Goal: Task Accomplishment & Management: Manage account settings

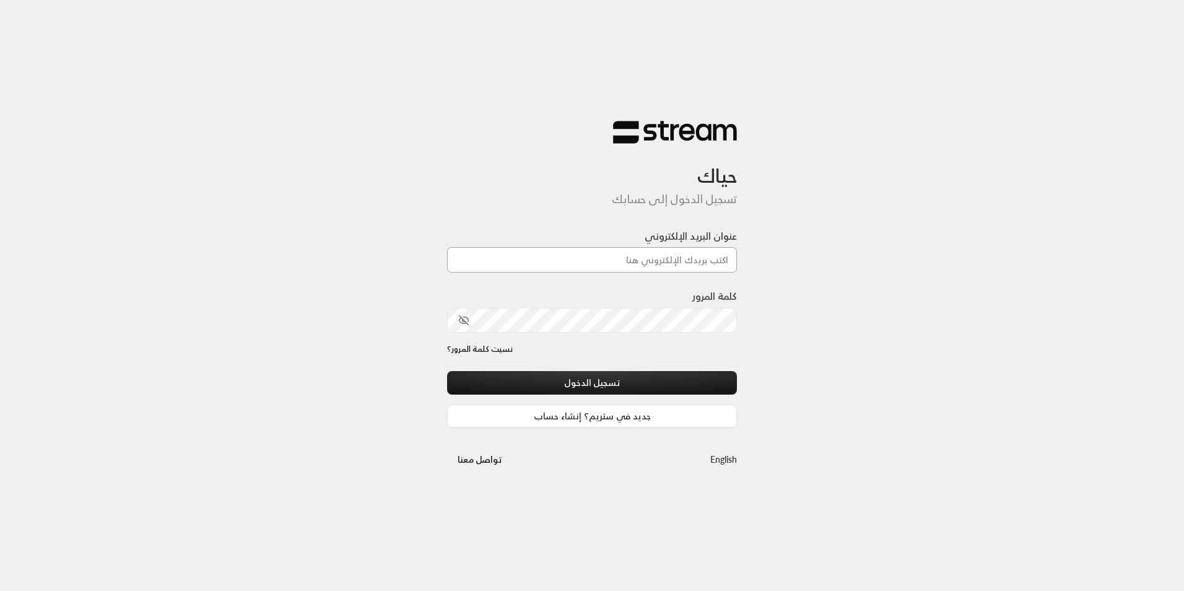
click at [599, 263] on input "عنوان البريد الإلكتروني" at bounding box center [592, 259] width 290 height 25
type input "[EMAIL_ADDRESS][DOMAIN_NAME]"
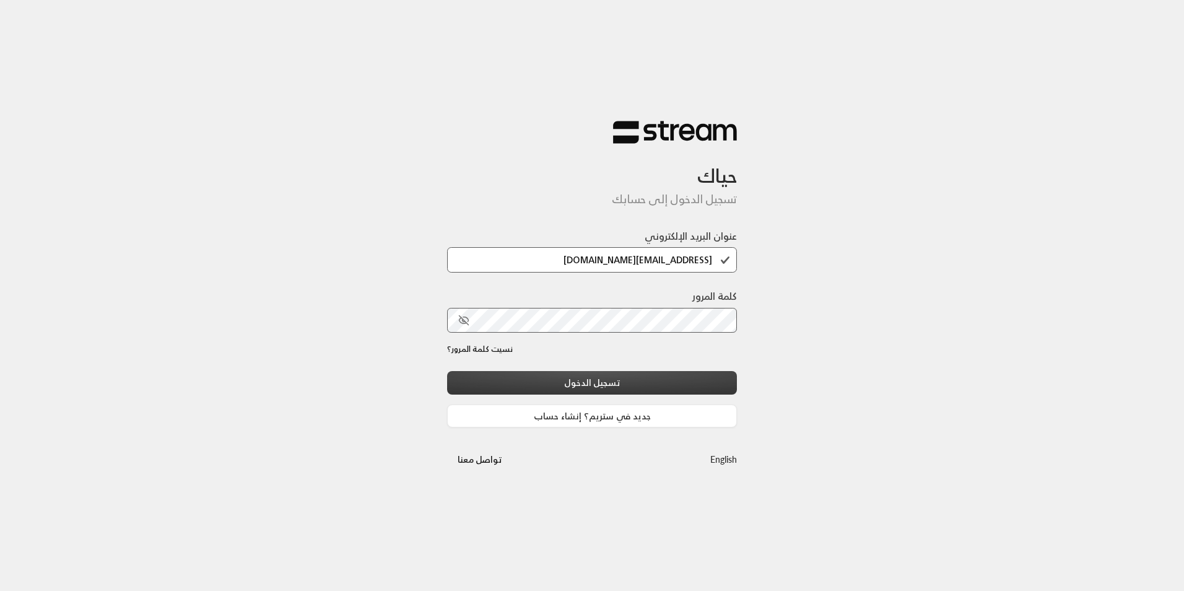
click at [614, 378] on button "تسجيل الدخول" at bounding box center [592, 382] width 290 height 23
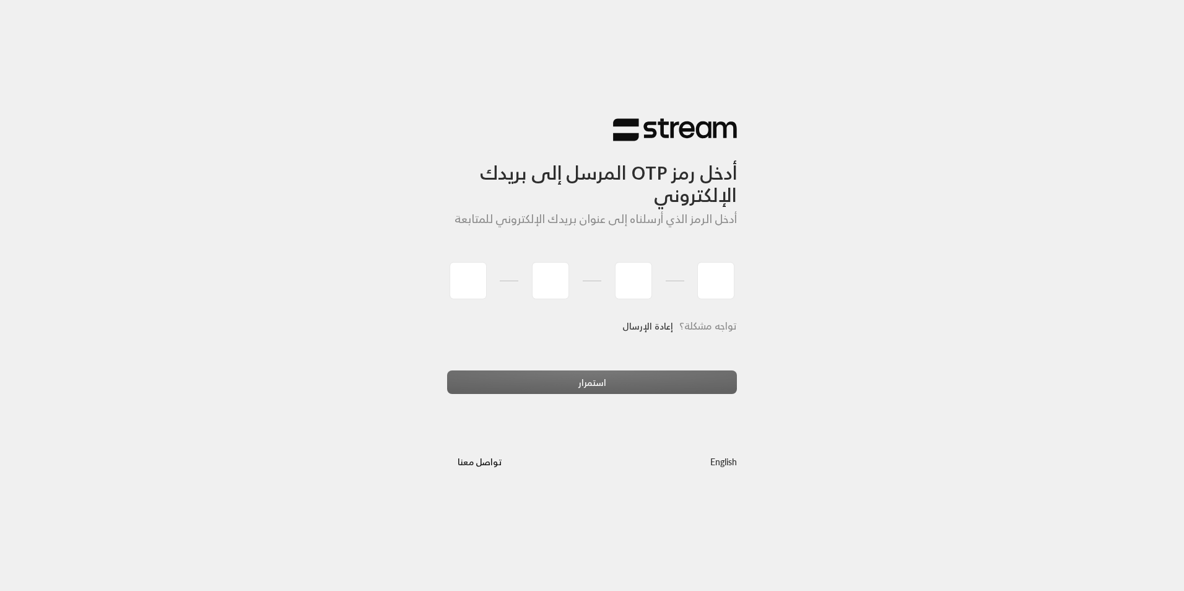
click at [642, 325] on link "إعادة الإرسال" at bounding box center [647, 325] width 51 height 25
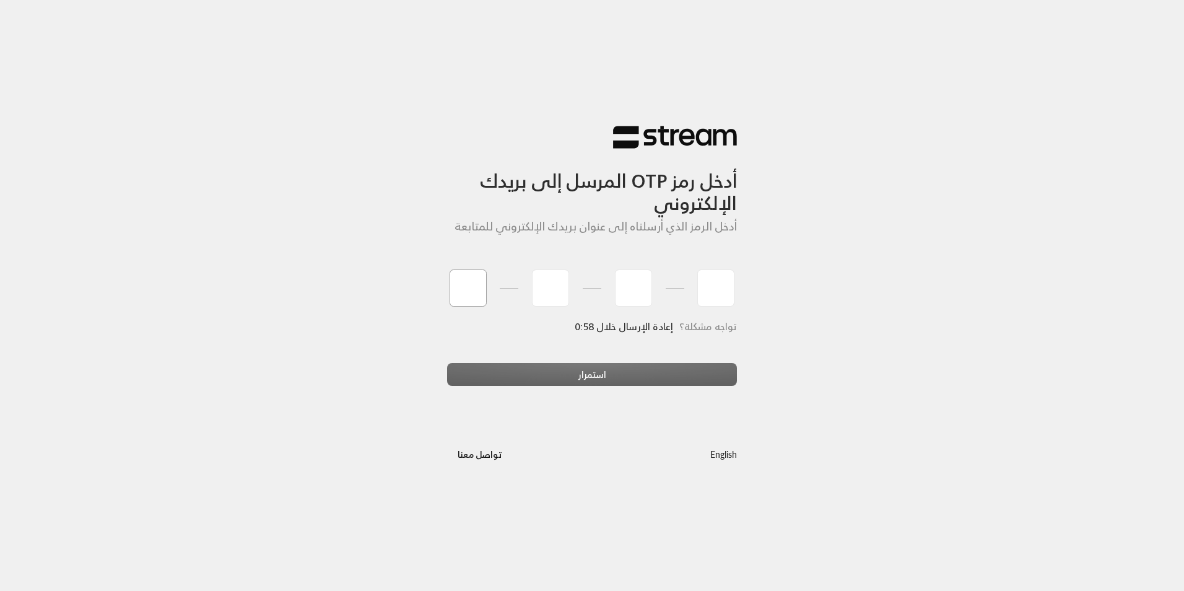
click at [464, 280] on input "tel" at bounding box center [467, 287] width 37 height 37
type input "5"
type input "1"
type input "4"
type input "2"
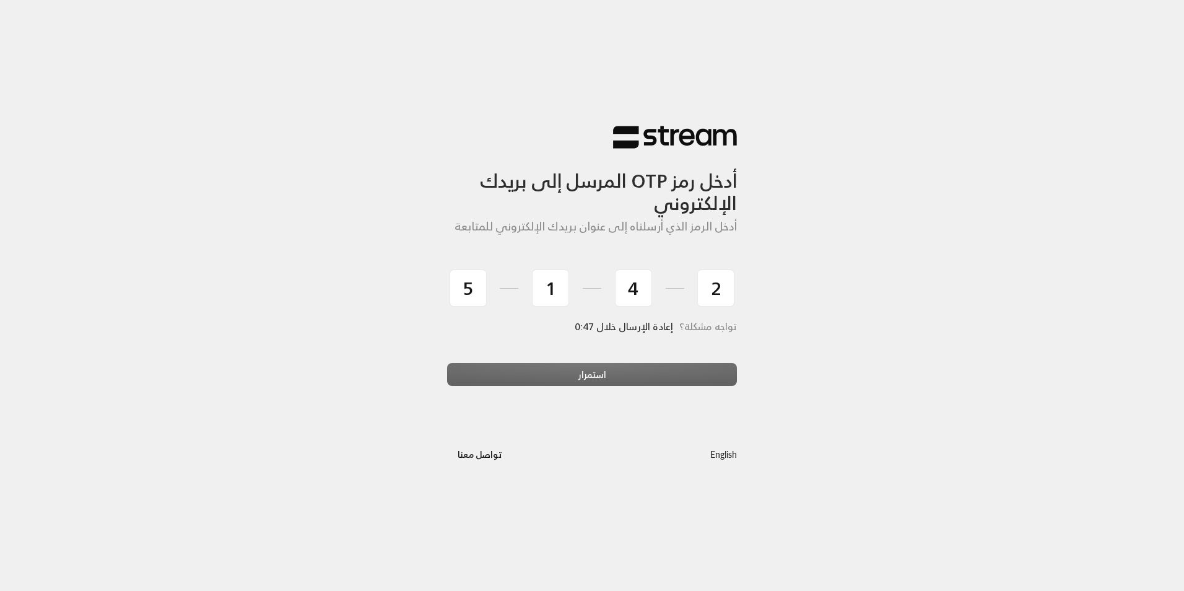
click at [516, 375] on div "استمرار" at bounding box center [592, 379] width 290 height 33
click at [599, 415] on div "أدخل رمز OTP المرسل إلى بريدك الإلكتروني أدخل الرمز الذي أرسلناه إلى عنوان بريد…" at bounding box center [592, 295] width 310 height 380
click at [585, 366] on div "استمرار" at bounding box center [592, 379] width 290 height 33
click at [724, 280] on input "2" at bounding box center [715, 287] width 37 height 37
type input "5"
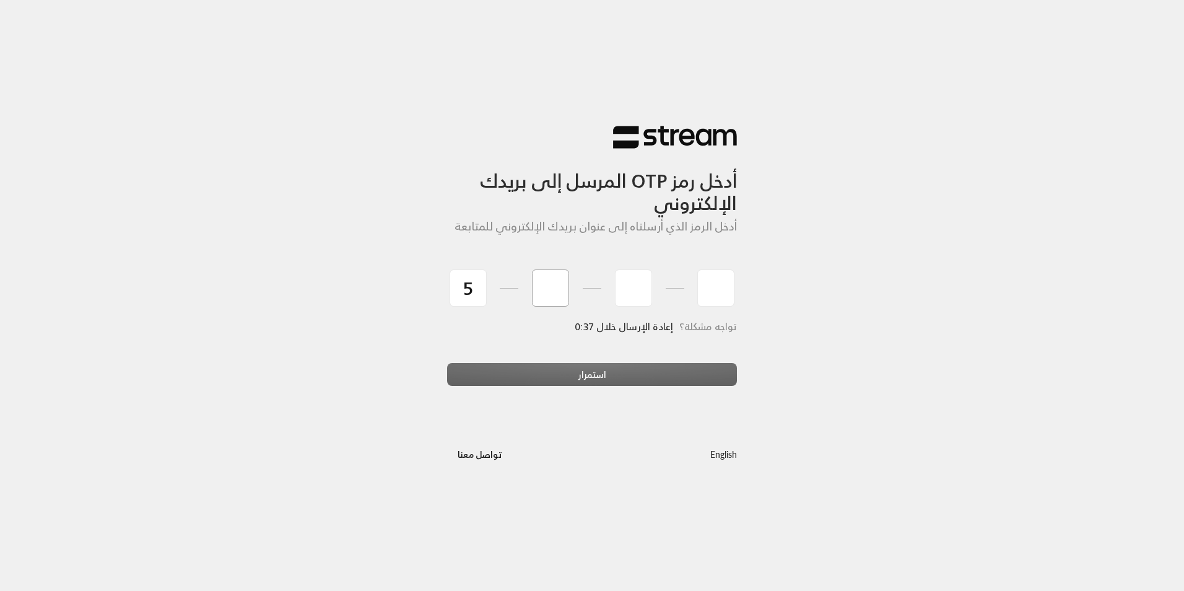
type input "1"
type input "4"
type input "2"
click at [644, 380] on div "استمرار" at bounding box center [592, 379] width 290 height 33
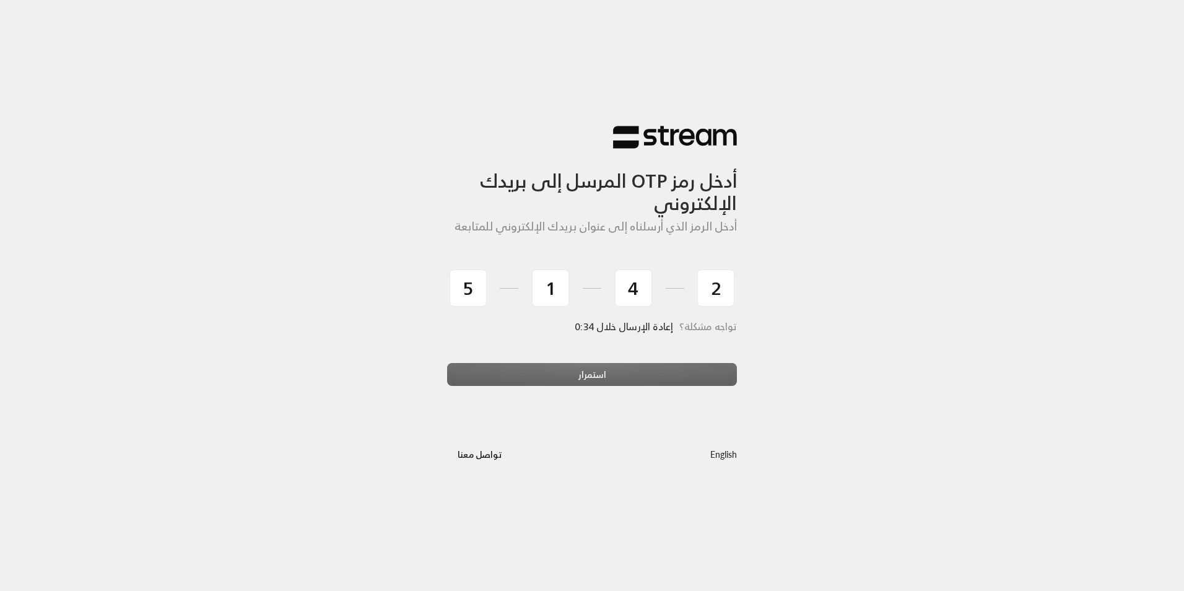
click at [937, 373] on div "أدخل رمز OTP المرسل إلى بريدك الإلكتروني أدخل الرمز الذي أرسلناه إلى عنوان بريد…" at bounding box center [592, 295] width 1184 height 591
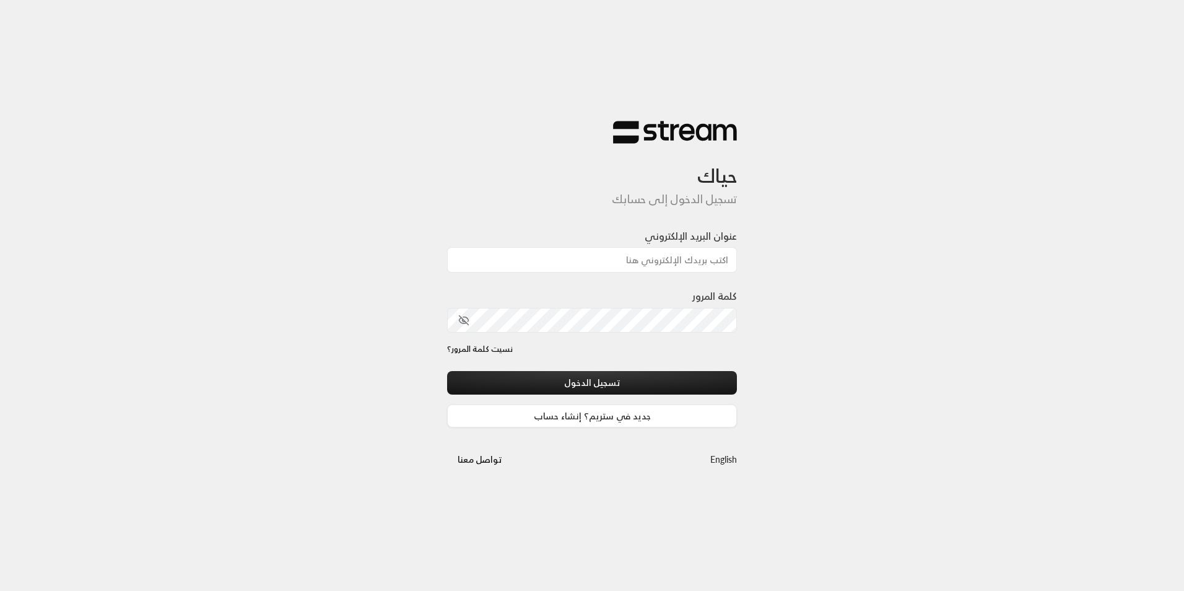
click at [721, 241] on label "عنوان البريد الإلكتروني" at bounding box center [690, 235] width 92 height 15
click at [721, 247] on input "عنوان البريد الإلكتروني" at bounding box center [592, 259] width 290 height 25
click at [711, 258] on input "عنوان البريد الإلكتروني" at bounding box center [592, 259] width 290 height 25
type input "[EMAIL_ADDRESS][DOMAIN_NAME]"
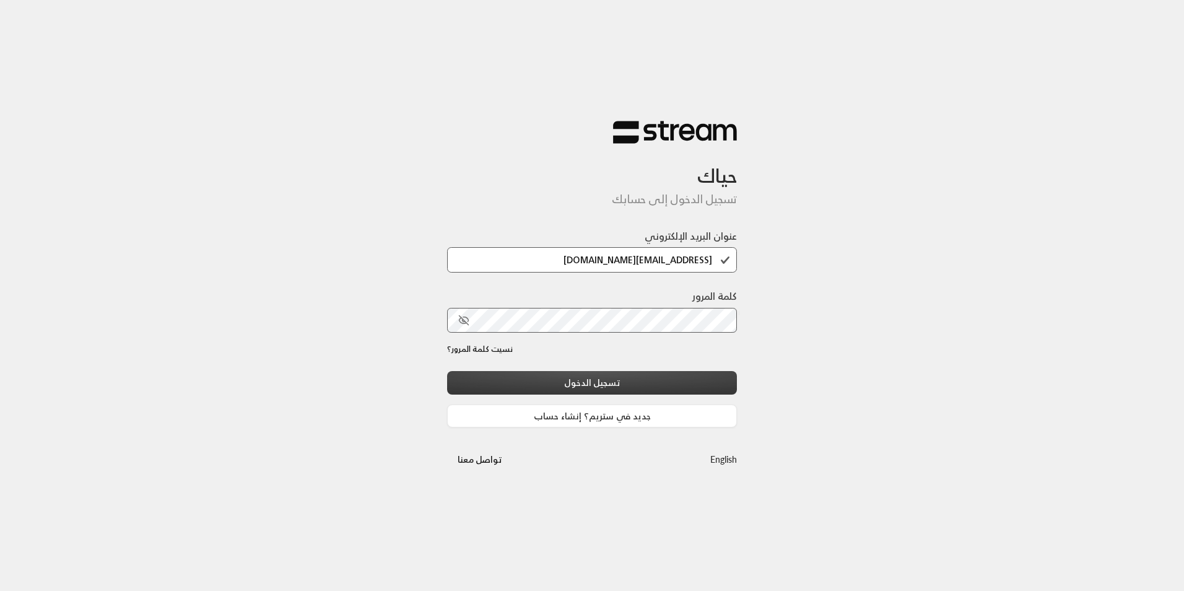
click at [670, 381] on button "تسجيل الدخول" at bounding box center [592, 382] width 290 height 23
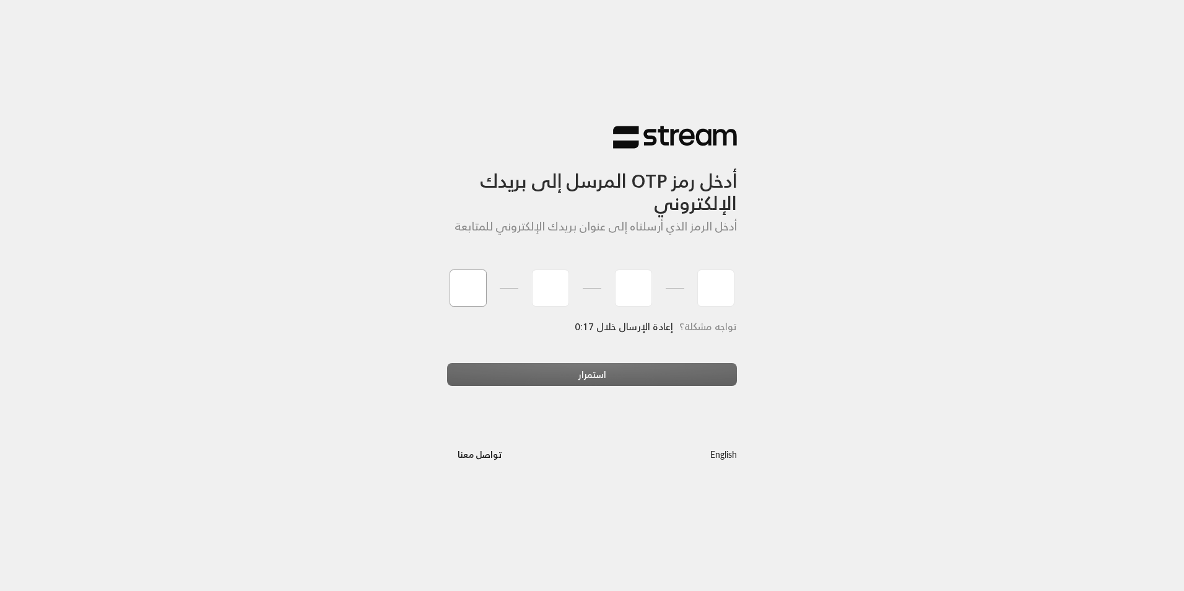
type input "5"
type input "1"
type input "4"
type input "2"
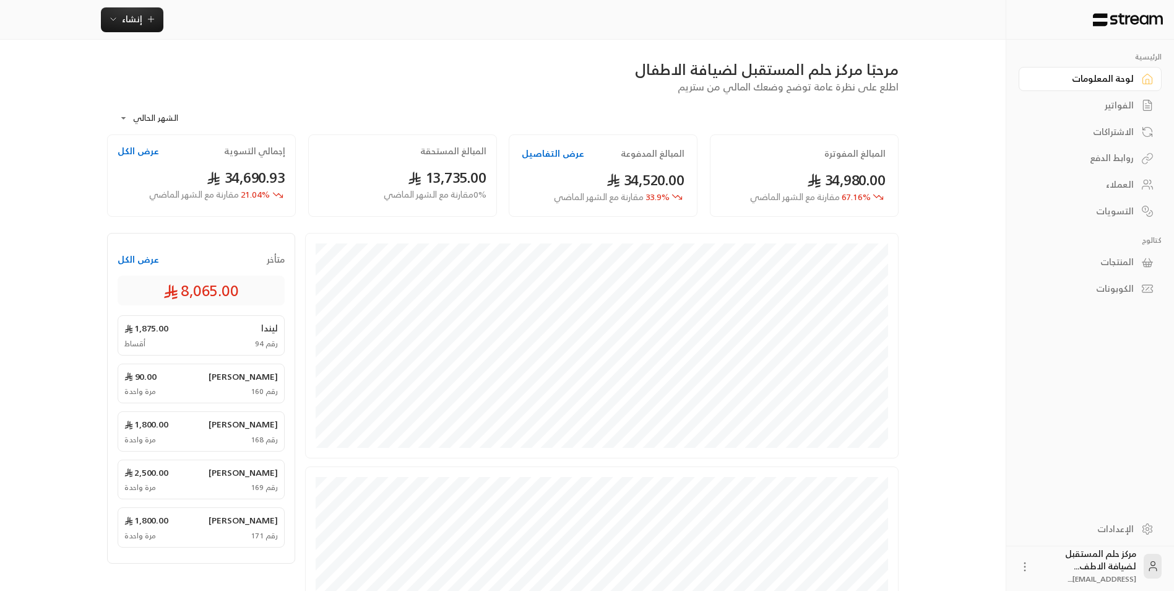
click at [1120, 101] on div "الفواتير" at bounding box center [1084, 105] width 100 height 12
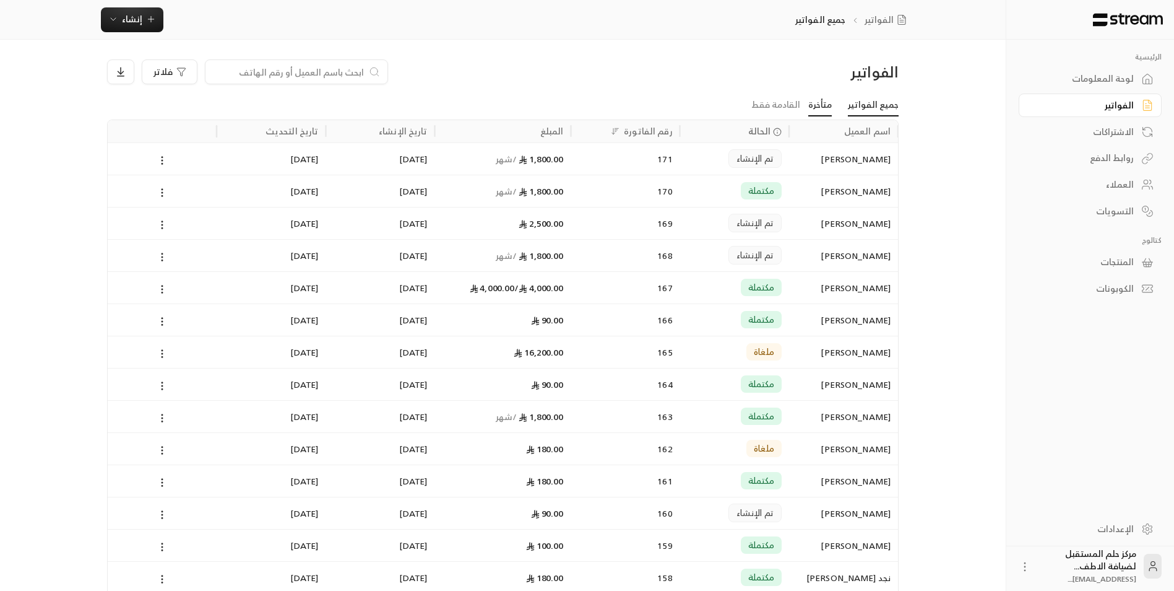
click at [831, 100] on link "متأخرة" at bounding box center [821, 105] width 24 height 22
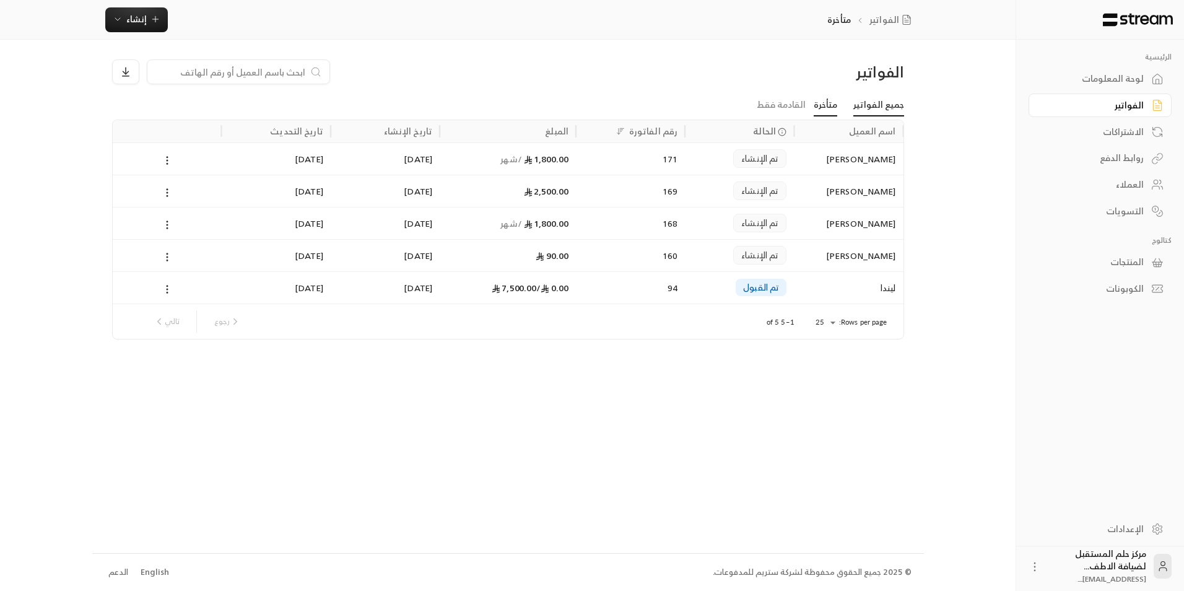
click at [896, 98] on link "جميع الفواتير" at bounding box center [878, 105] width 51 height 22
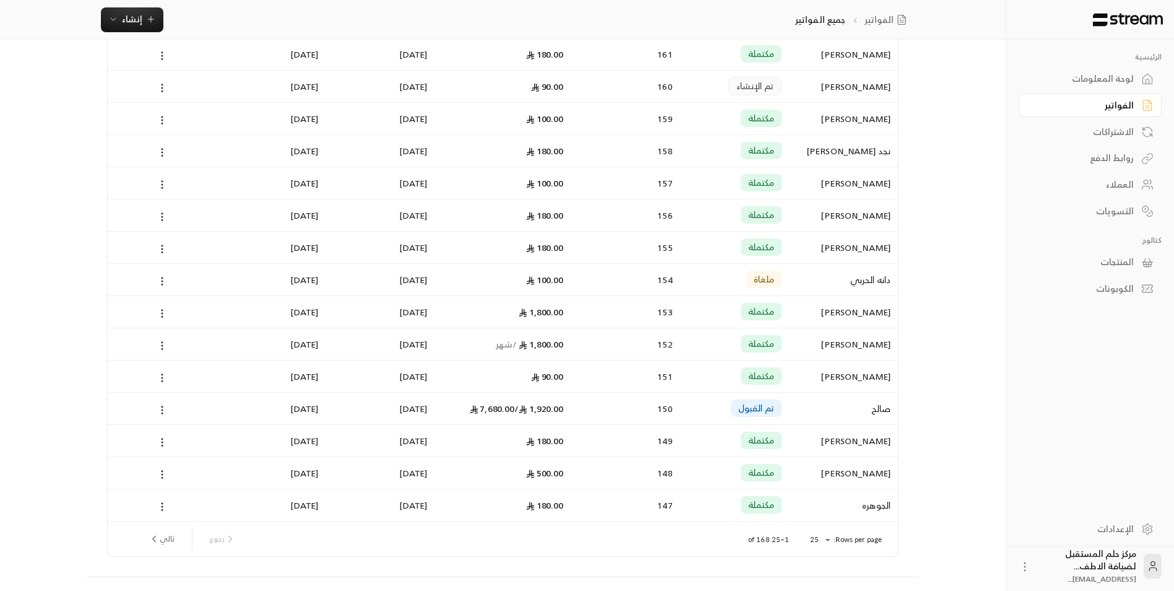
scroll to position [433, 0]
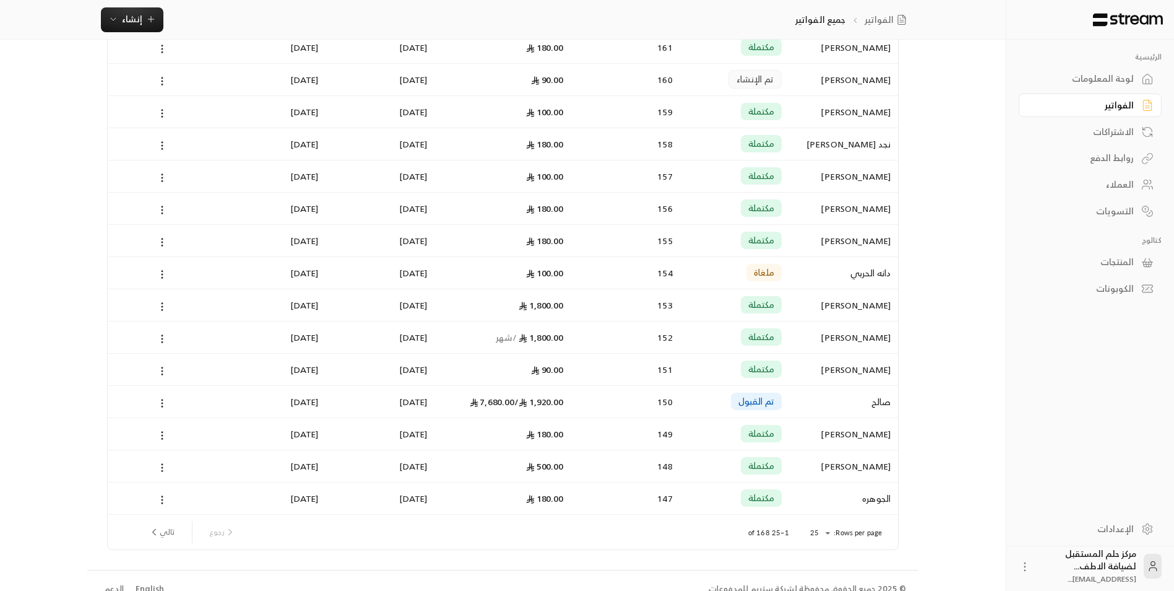
click at [596, 407] on div "150" at bounding box center [626, 402] width 94 height 32
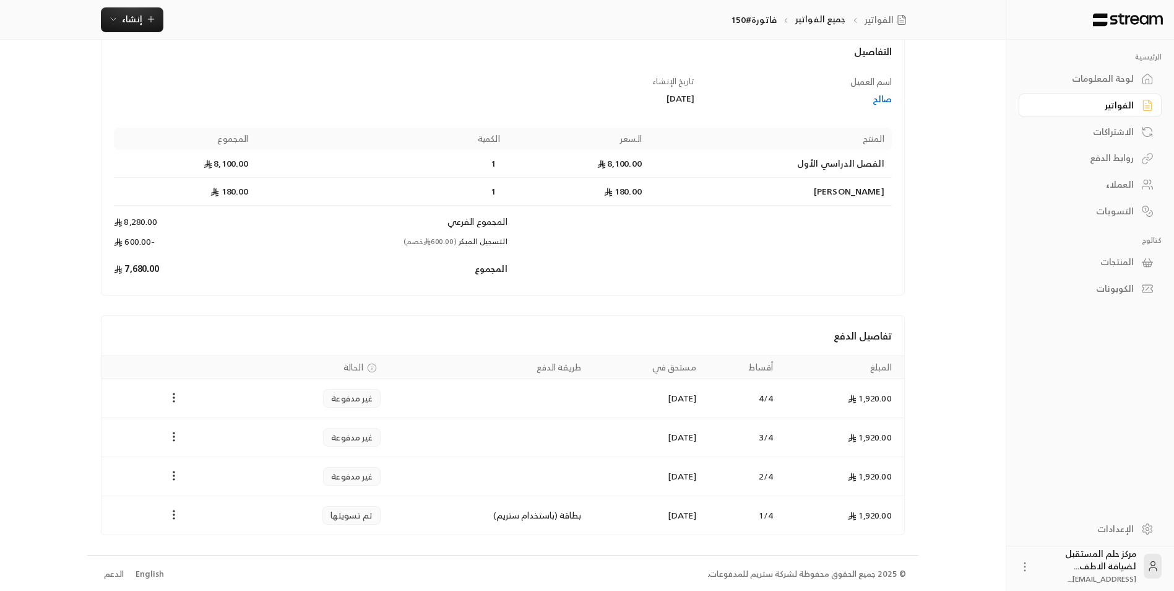
scroll to position [80, 0]
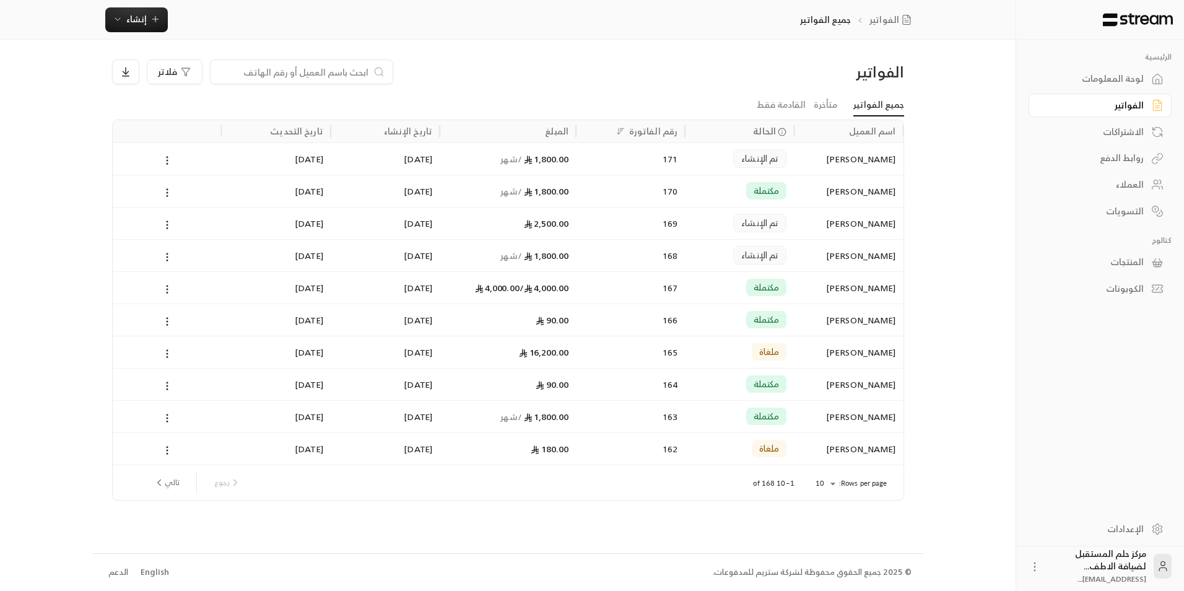
click at [819, 484] on body "الرئيسية لوحة المعلومات الفواتير الاشتراكات روابط الدفع العملاء التسويات كتالوج…" at bounding box center [592, 295] width 1184 height 591
click at [820, 565] on li "100" at bounding box center [824, 565] width 35 height 20
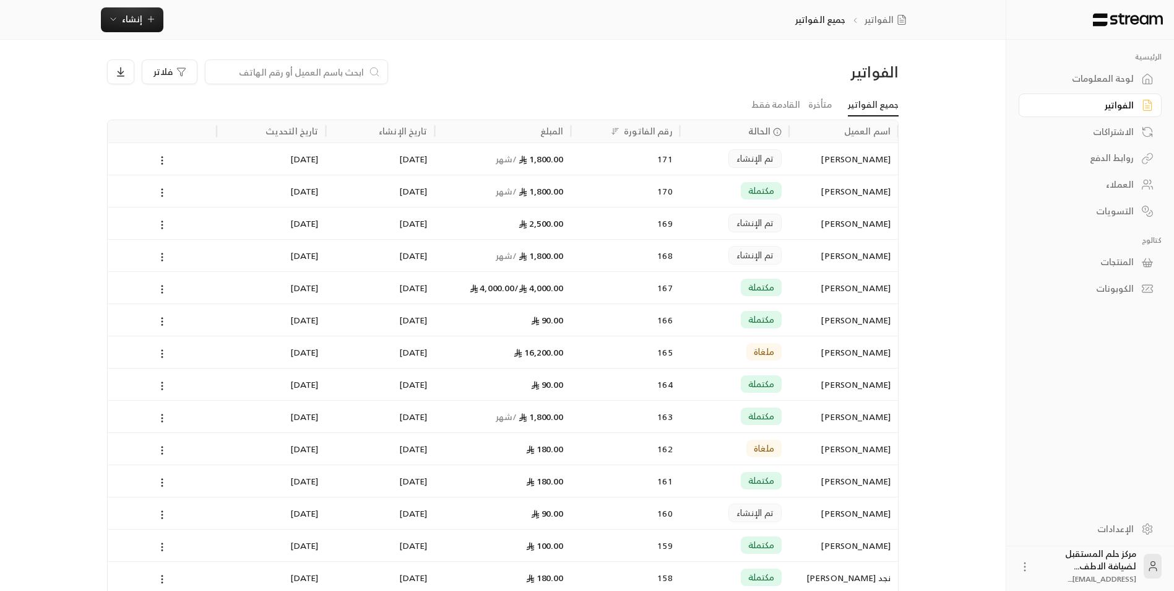
click at [581, 423] on div "163" at bounding box center [626, 417] width 94 height 32
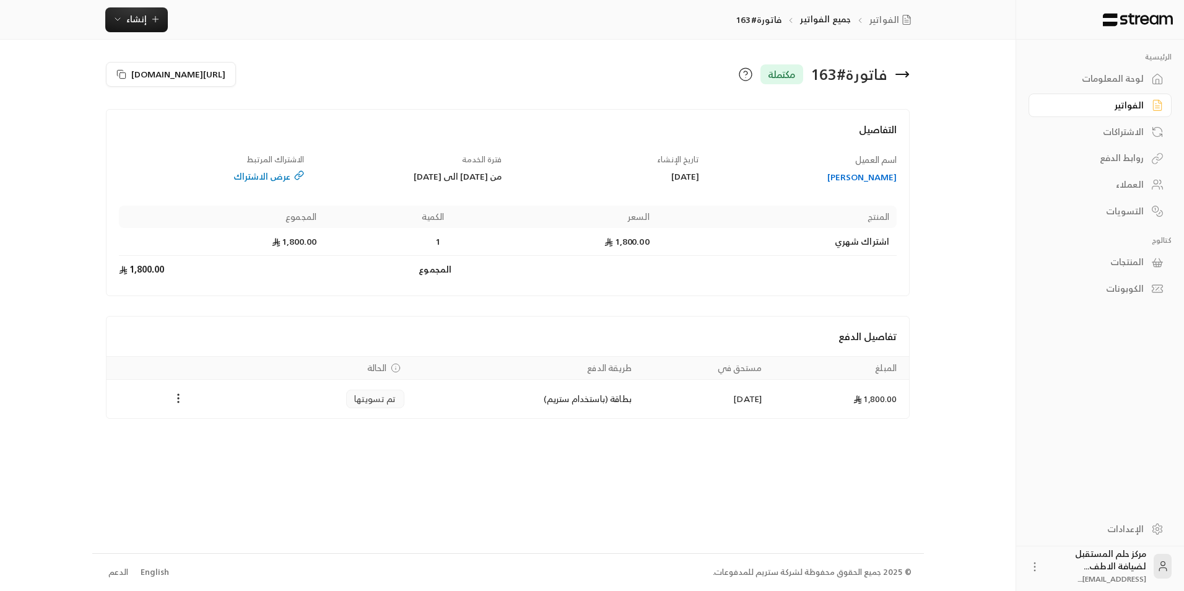
click at [904, 72] on icon at bounding box center [902, 74] width 15 height 15
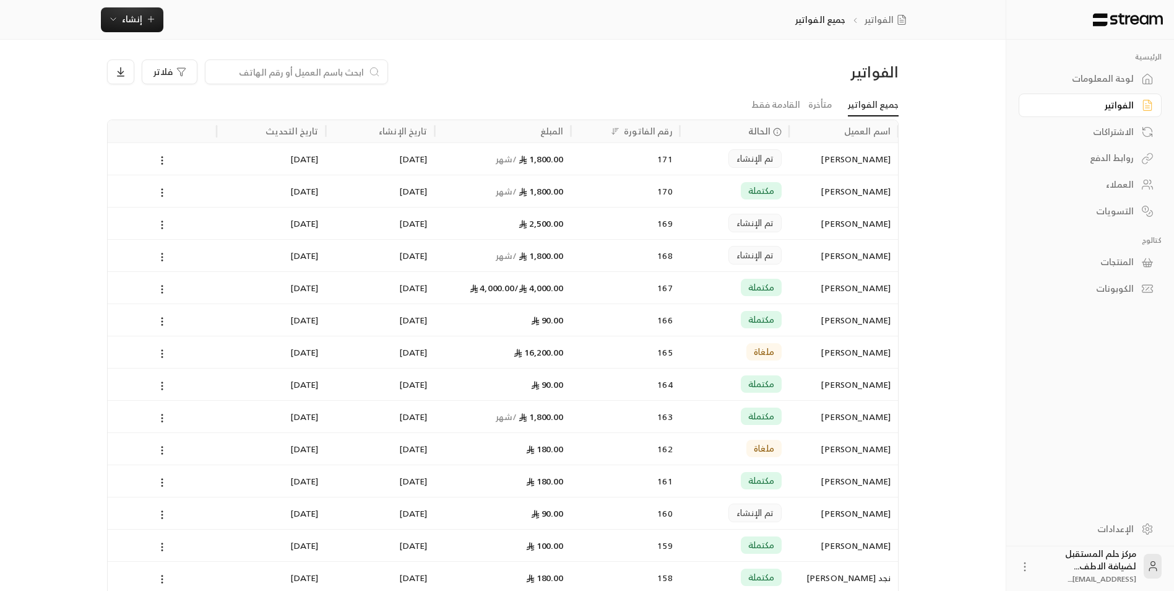
click at [359, 66] on input at bounding box center [288, 72] width 151 height 14
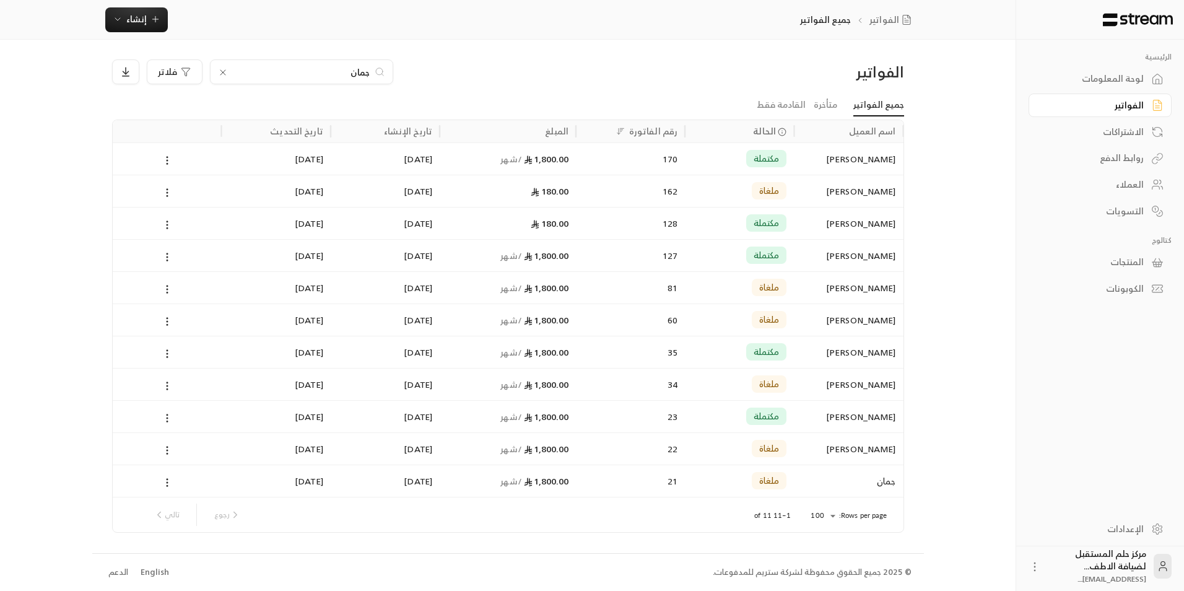
type input "جمان"
click at [433, 156] on div "23/09/2025" at bounding box center [385, 158] width 109 height 32
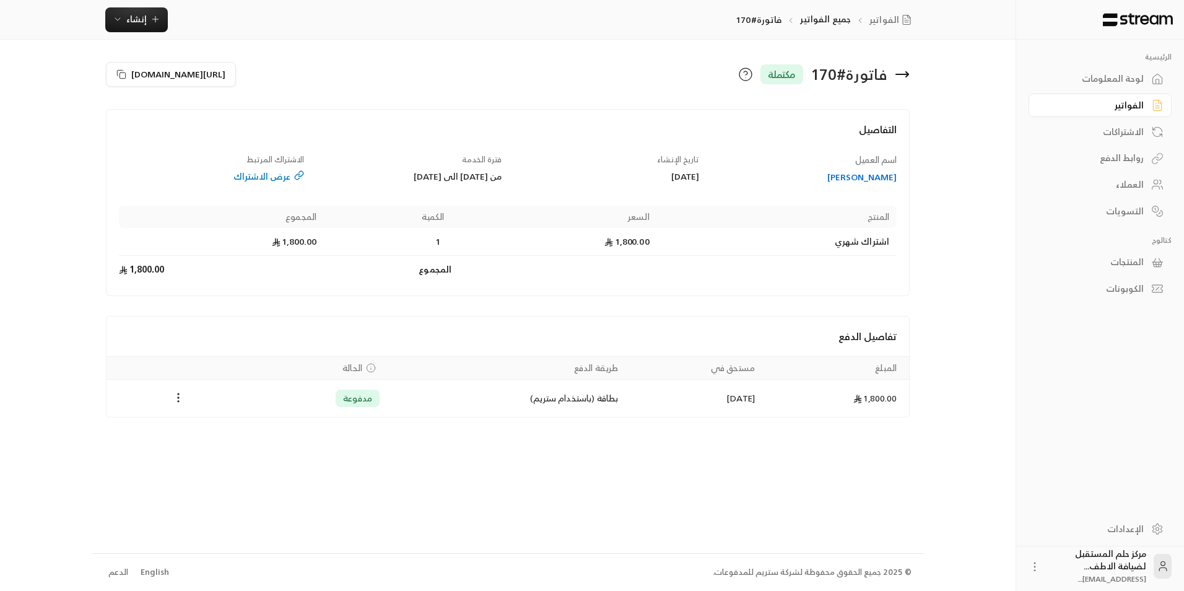
click at [909, 76] on icon at bounding box center [902, 74] width 15 height 15
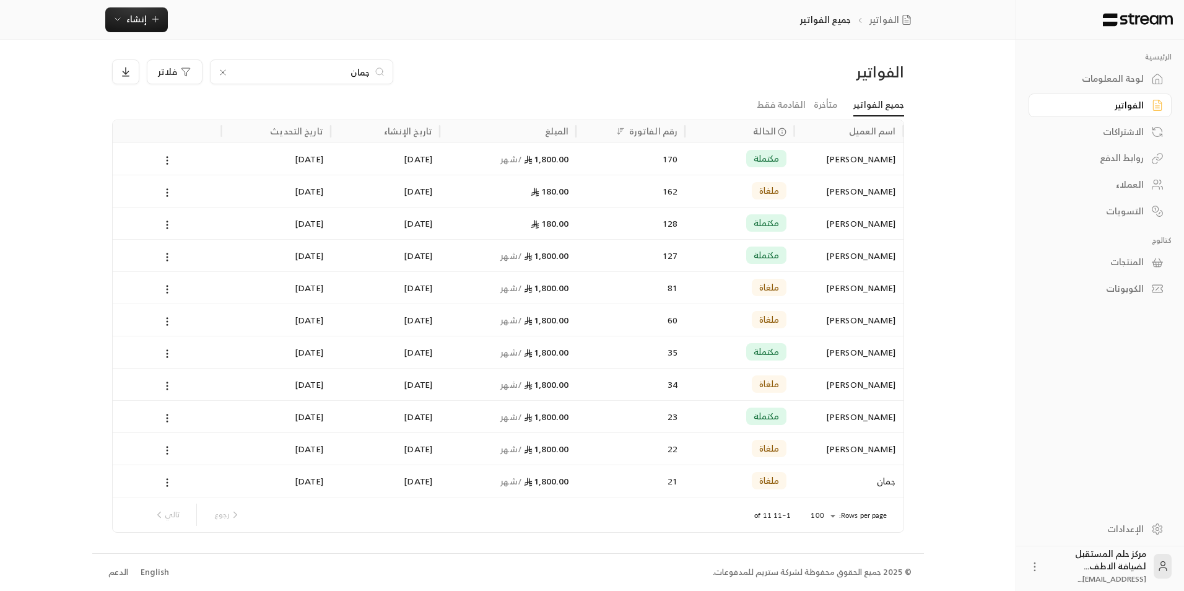
drag, startPoint x: 341, startPoint y: 75, endPoint x: 438, endPoint y: 63, distance: 98.0
click at [438, 63] on div "جمان فلاتر" at bounding box center [407, 71] width 591 height 25
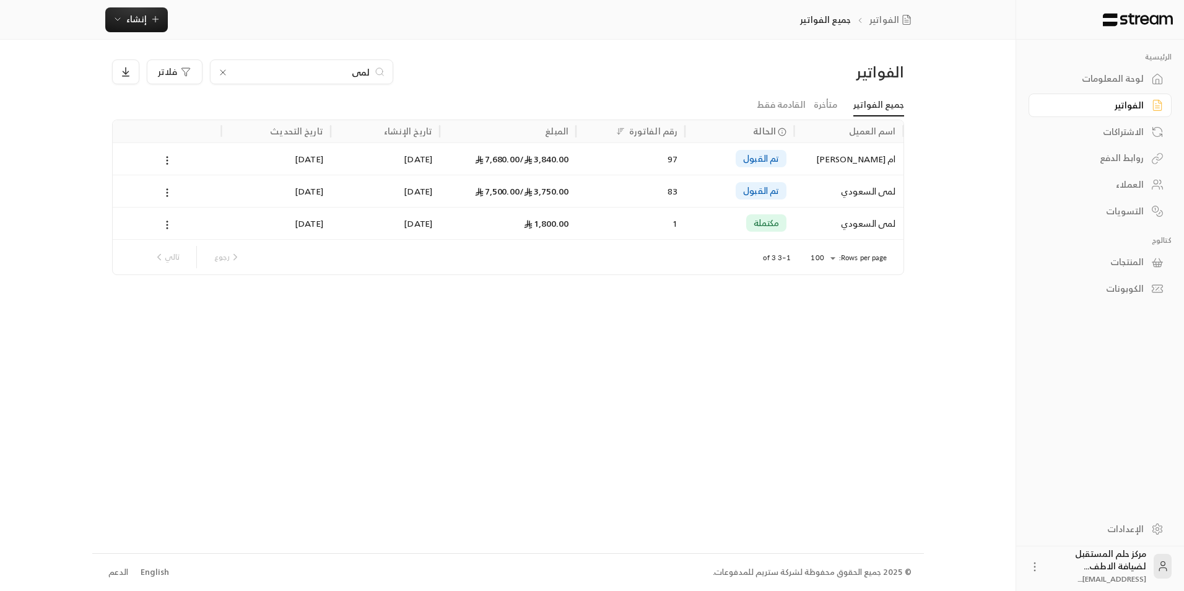
type input "لمى"
click at [392, 201] on div "21/08/2025" at bounding box center [385, 191] width 94 height 32
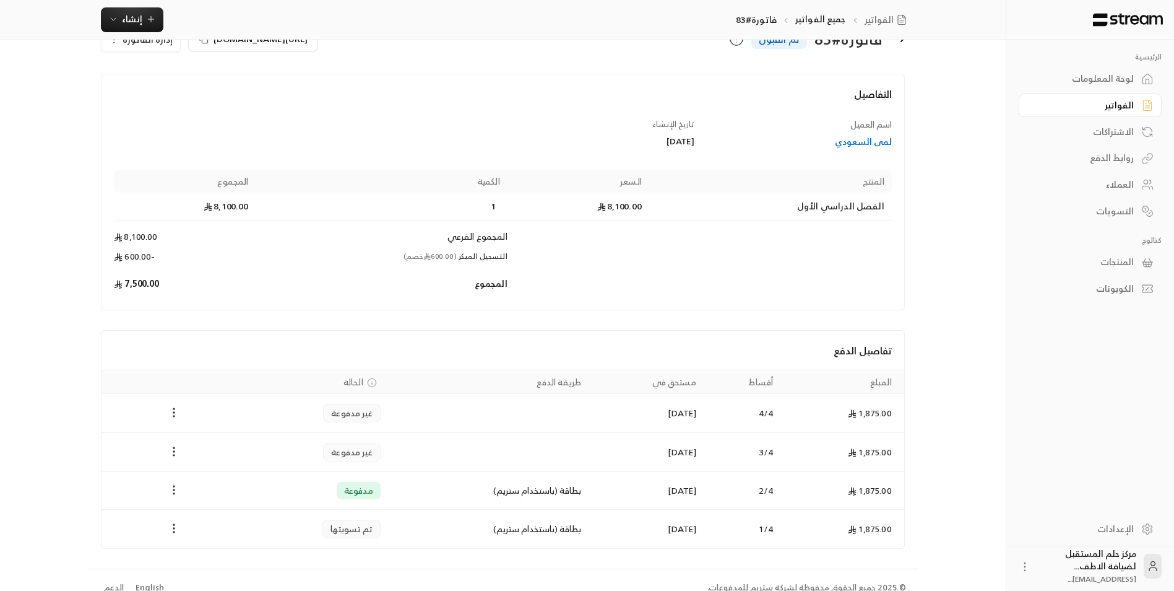
scroll to position [51, 0]
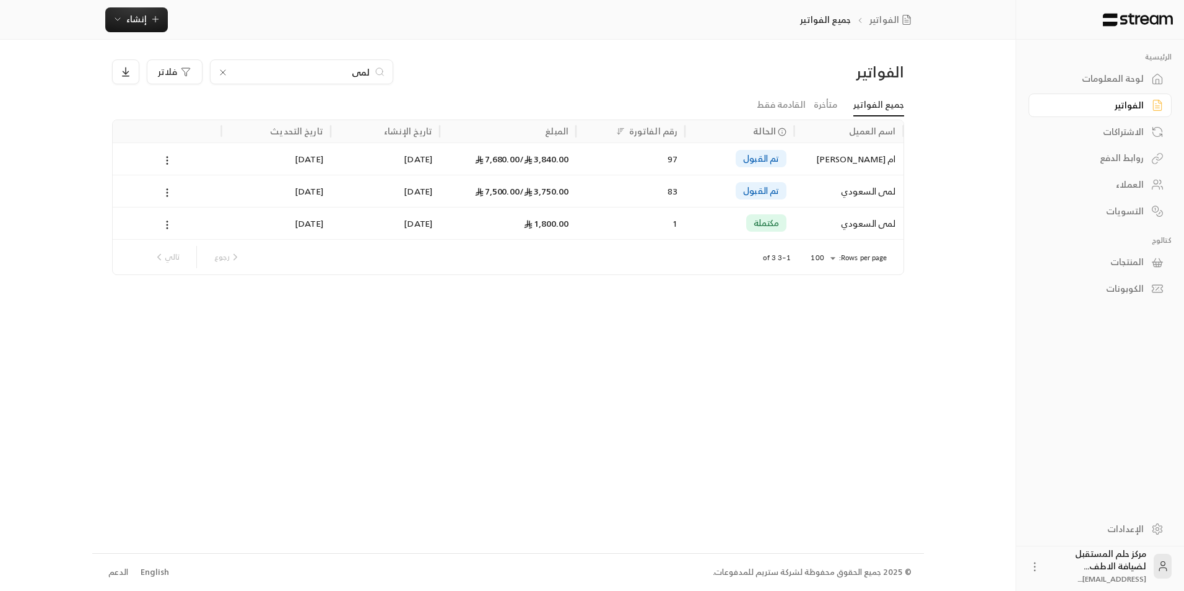
click at [878, 102] on link "جميع الفواتير" at bounding box center [878, 105] width 51 height 22
click at [225, 72] on icon at bounding box center [223, 72] width 10 height 10
click at [225, 72] on input at bounding box center [293, 72] width 151 height 14
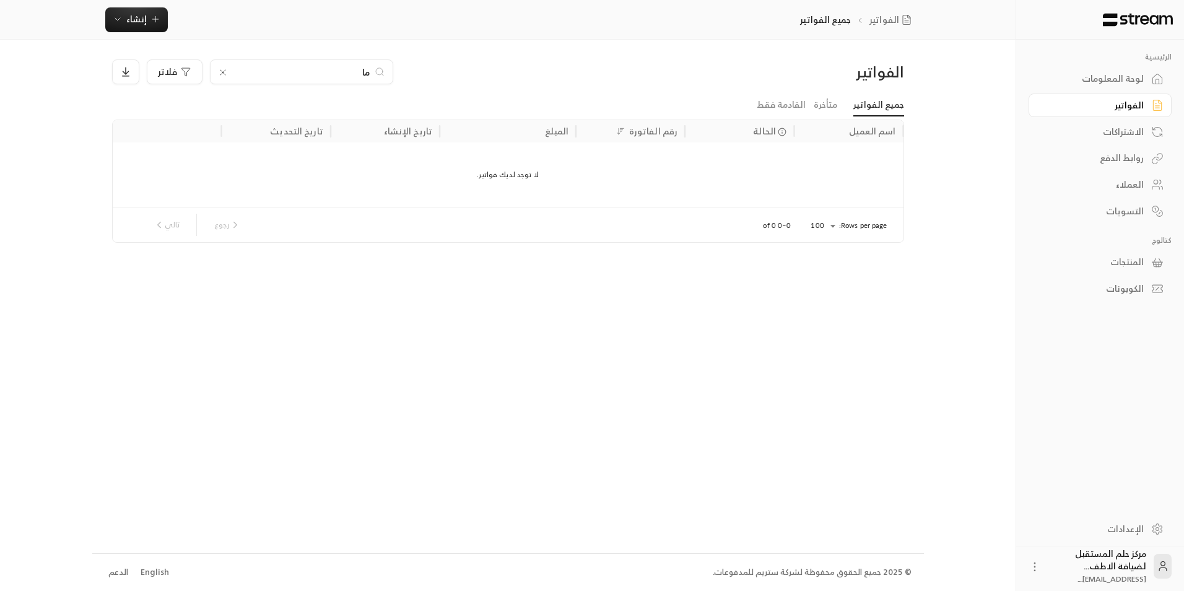
type input "م"
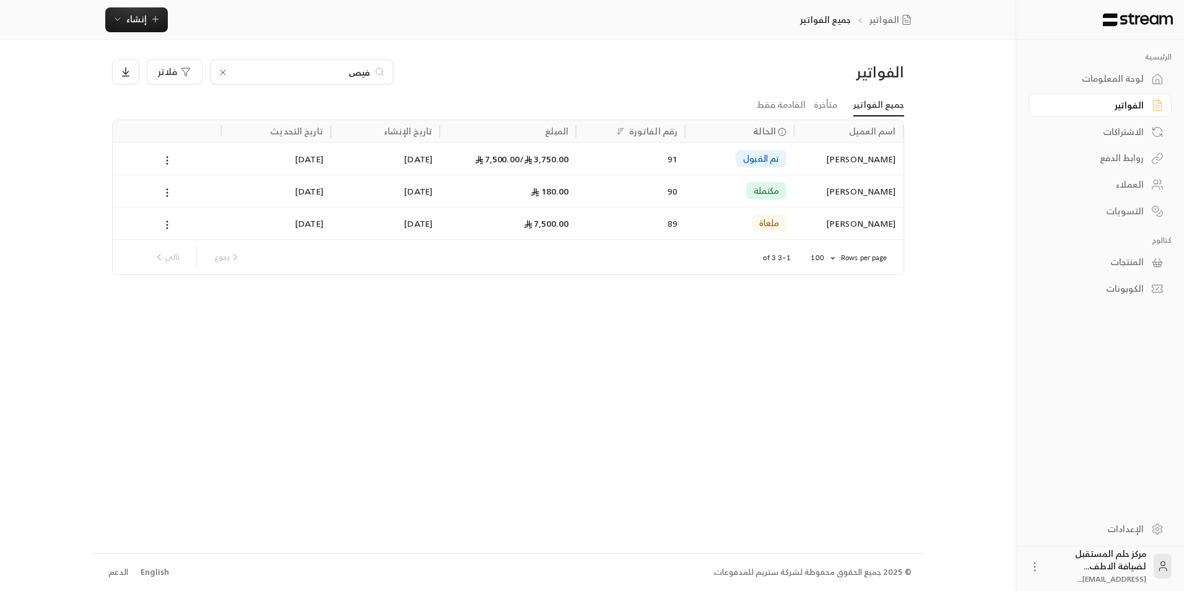
type input "فيص"
click at [616, 160] on div "91" at bounding box center [630, 159] width 94 height 32
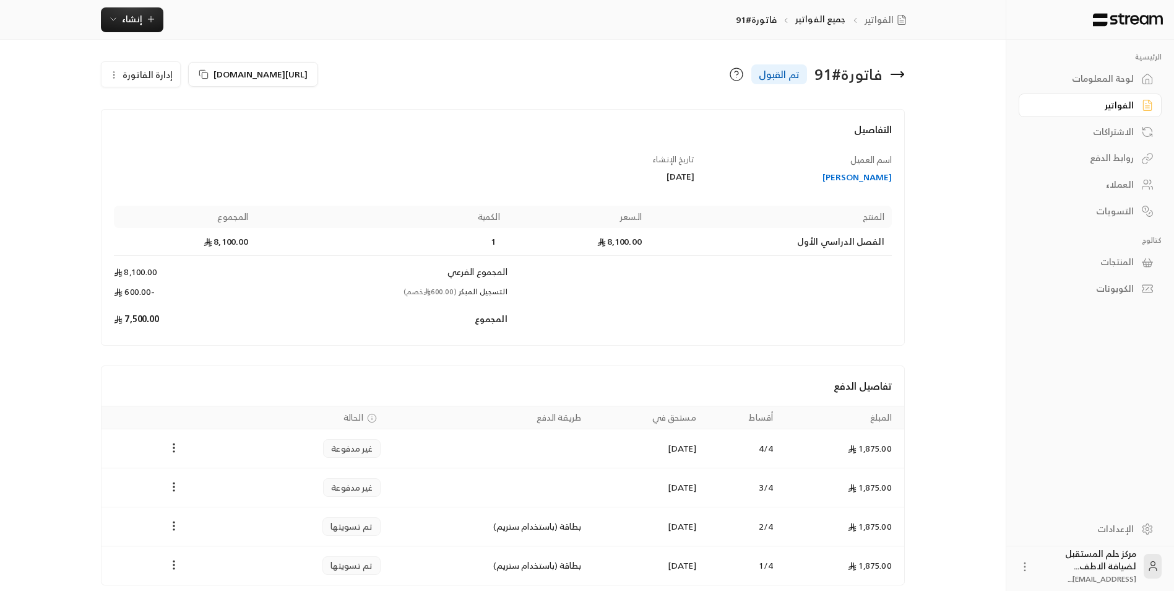
click at [896, 66] on div "فاتورة # 91 تم القبول" at bounding box center [707, 74] width 408 height 30
click at [898, 71] on icon at bounding box center [897, 74] width 15 height 15
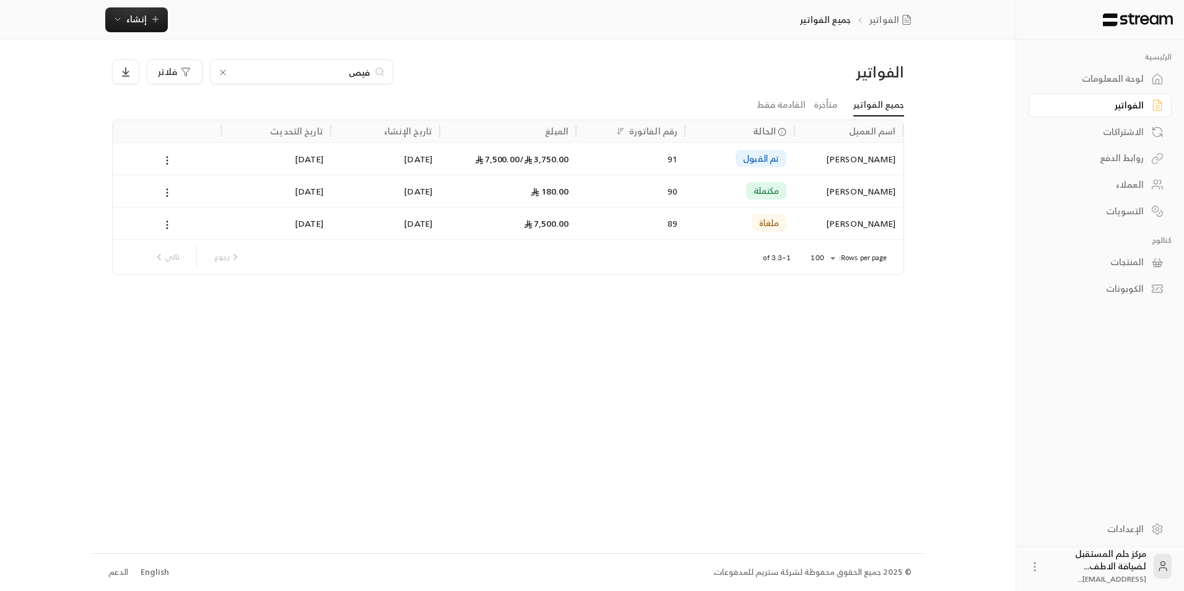
drag, startPoint x: 308, startPoint y: 71, endPoint x: 474, endPoint y: 69, distance: 165.3
click at [474, 69] on div "فيص فلاتر" at bounding box center [407, 71] width 591 height 25
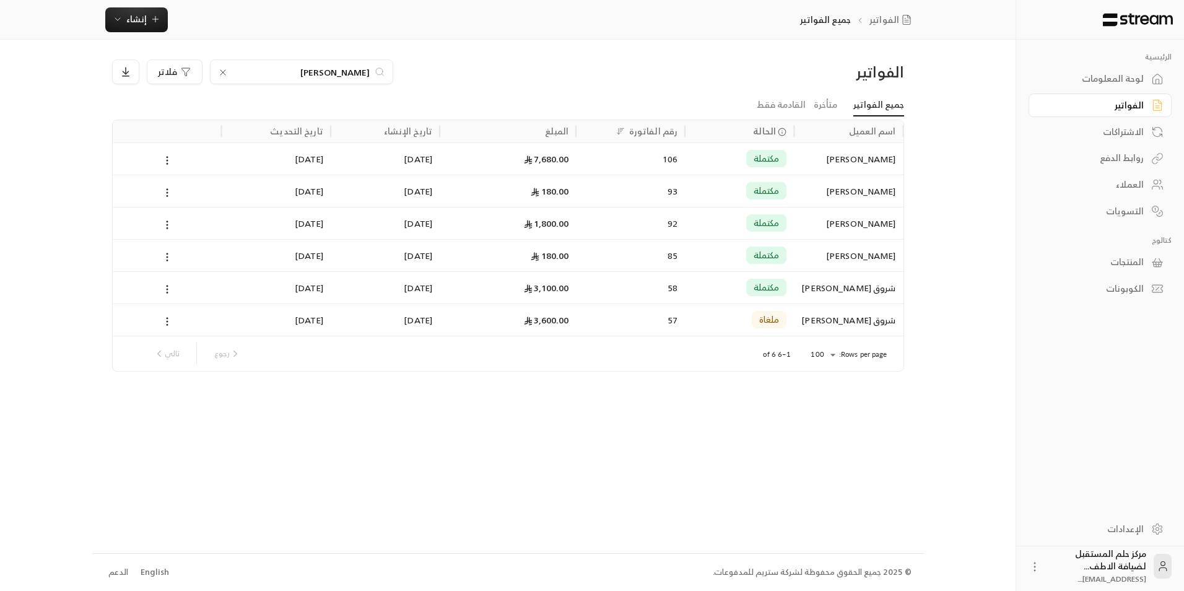
type input "محمد"
click at [489, 214] on div "1,800.00" at bounding box center [507, 223] width 121 height 32
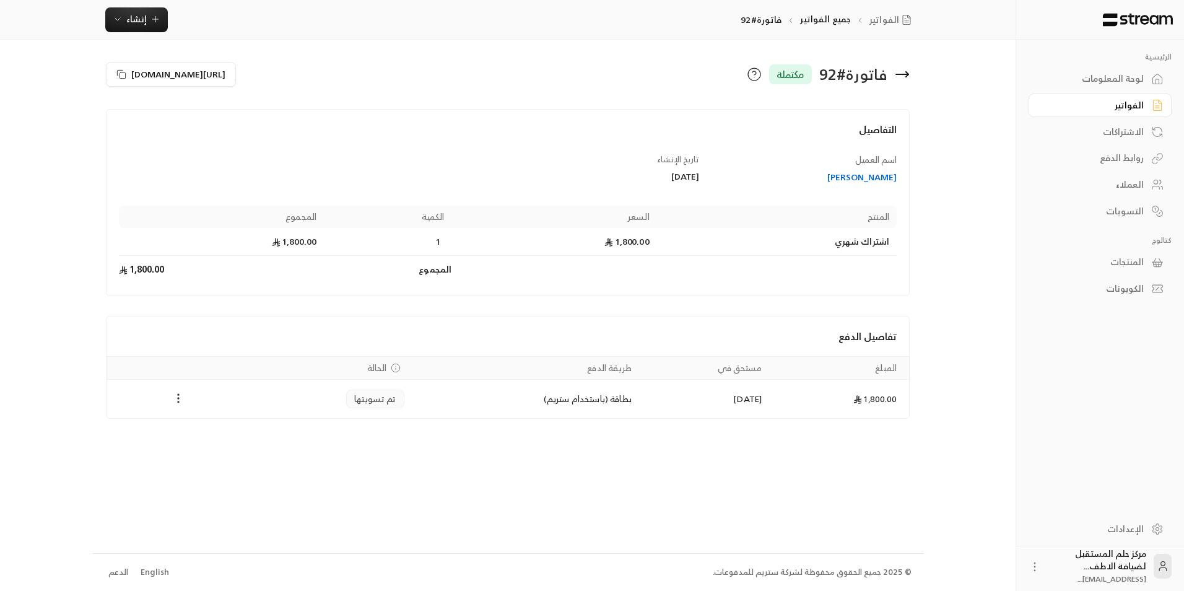
click at [901, 80] on icon at bounding box center [902, 74] width 15 height 15
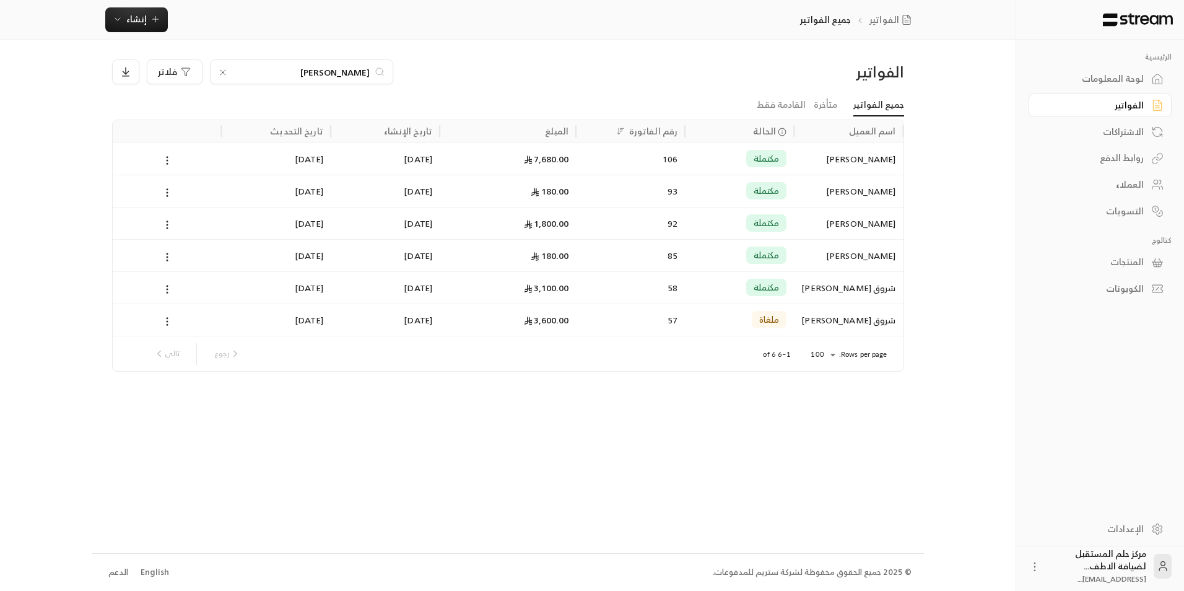
click at [226, 74] on icon at bounding box center [223, 72] width 10 height 10
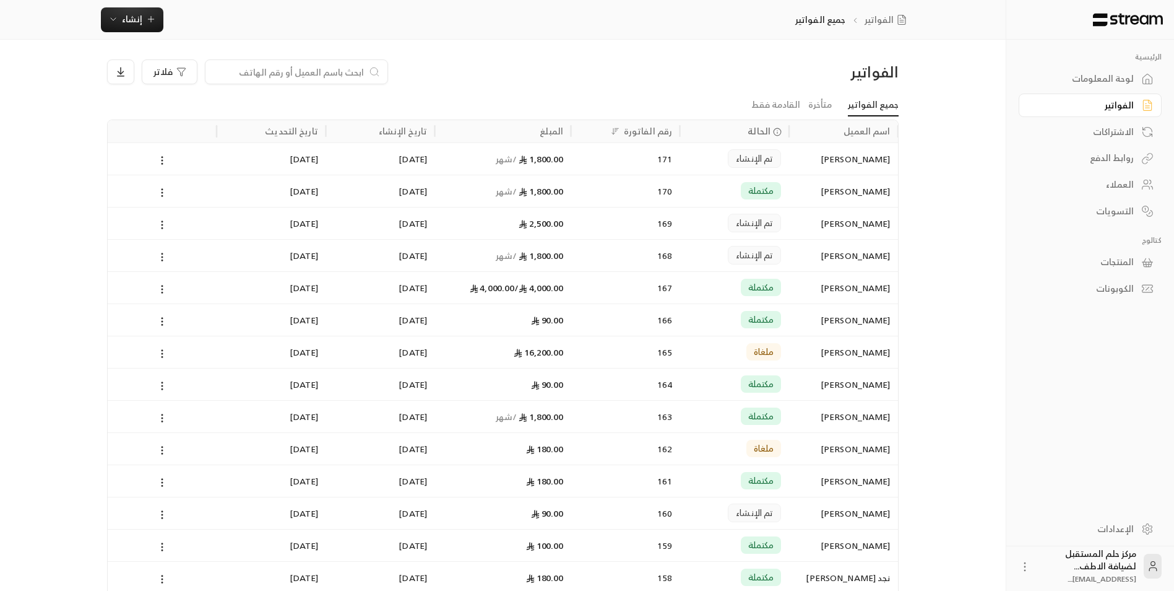
click at [246, 73] on input at bounding box center [288, 72] width 151 height 14
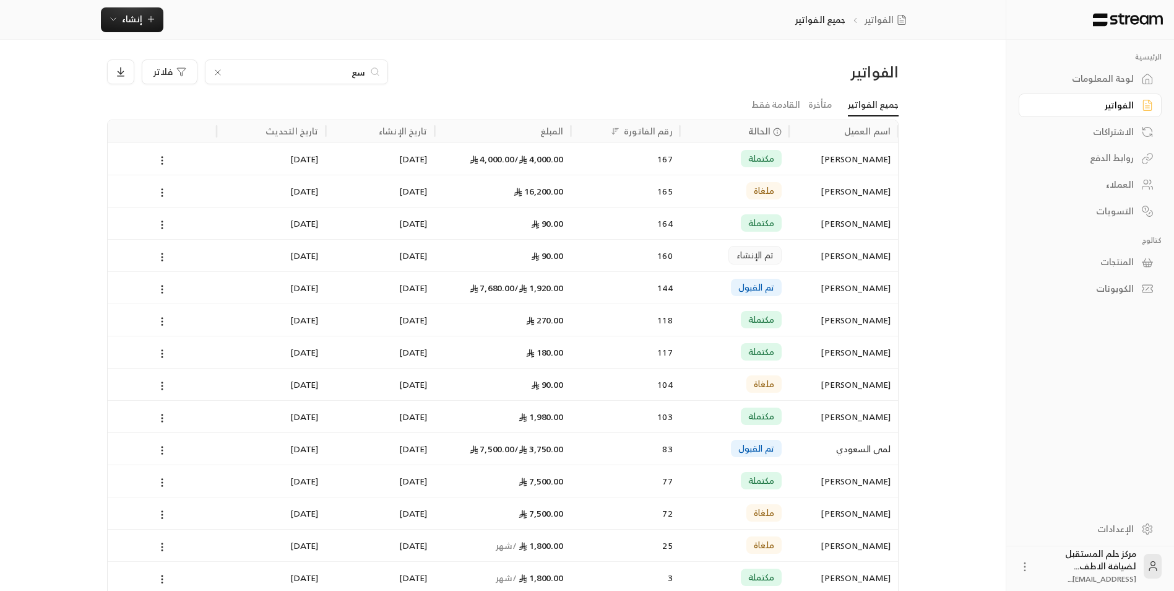
type input "س"
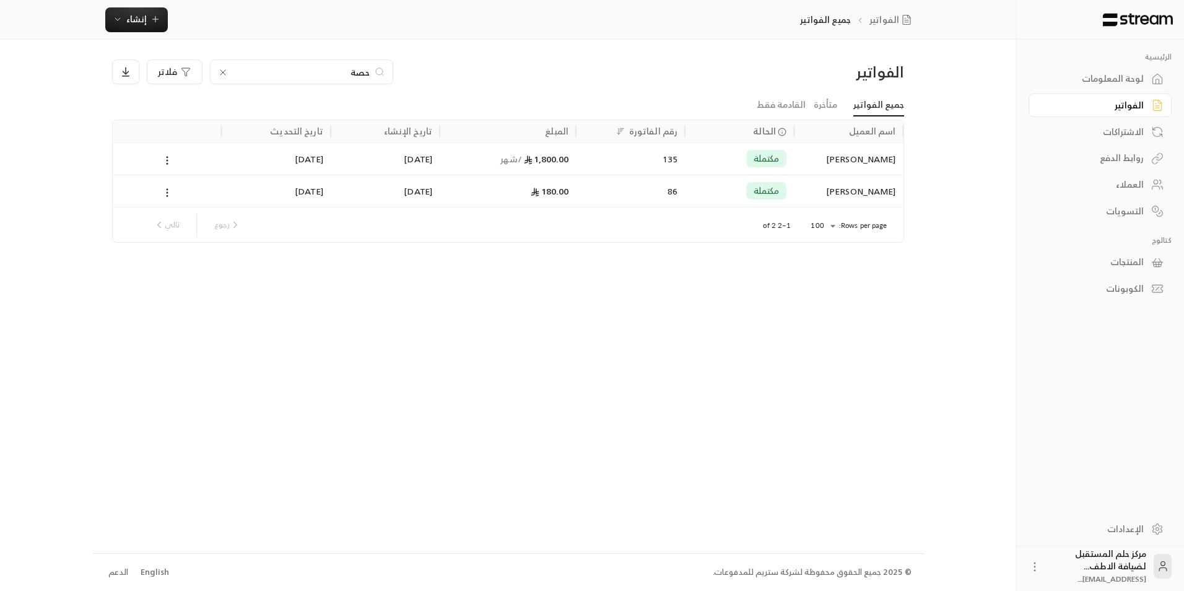
type input "حصة"
click at [412, 154] on div "30/08/2025" at bounding box center [385, 159] width 94 height 32
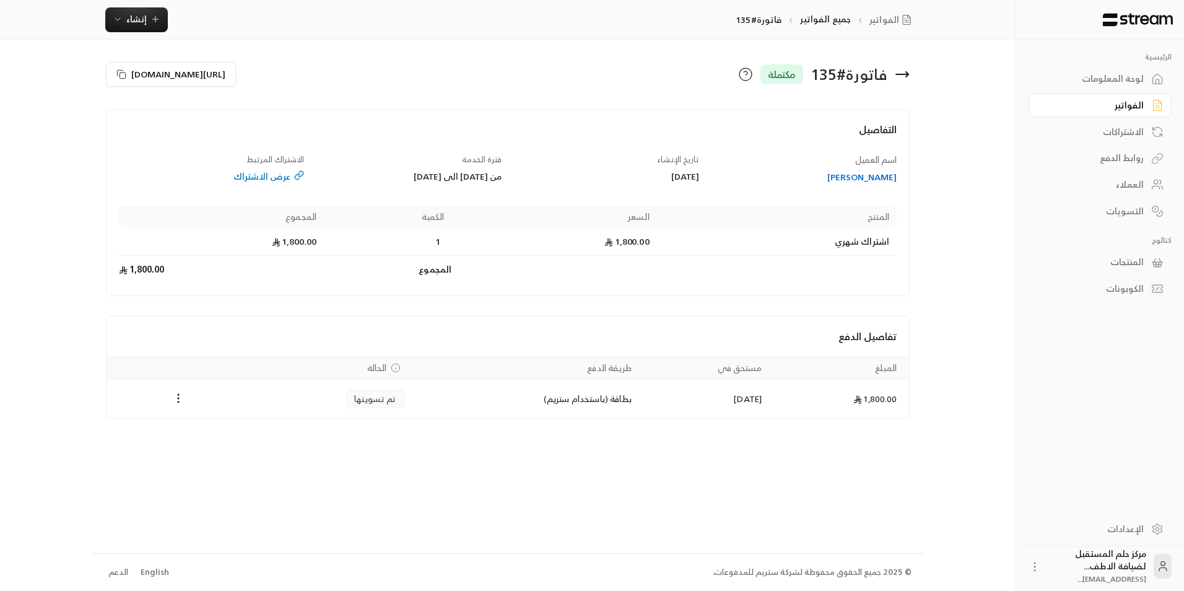
click at [909, 74] on icon at bounding box center [902, 74] width 15 height 15
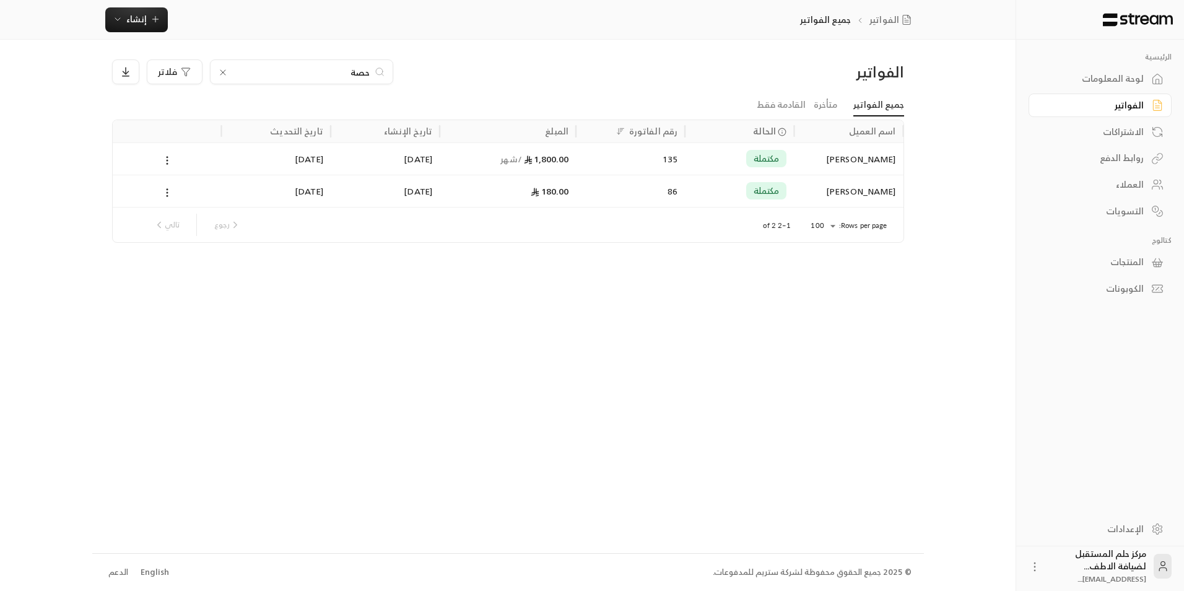
click at [331, 72] on input "حصة" at bounding box center [301, 72] width 137 height 14
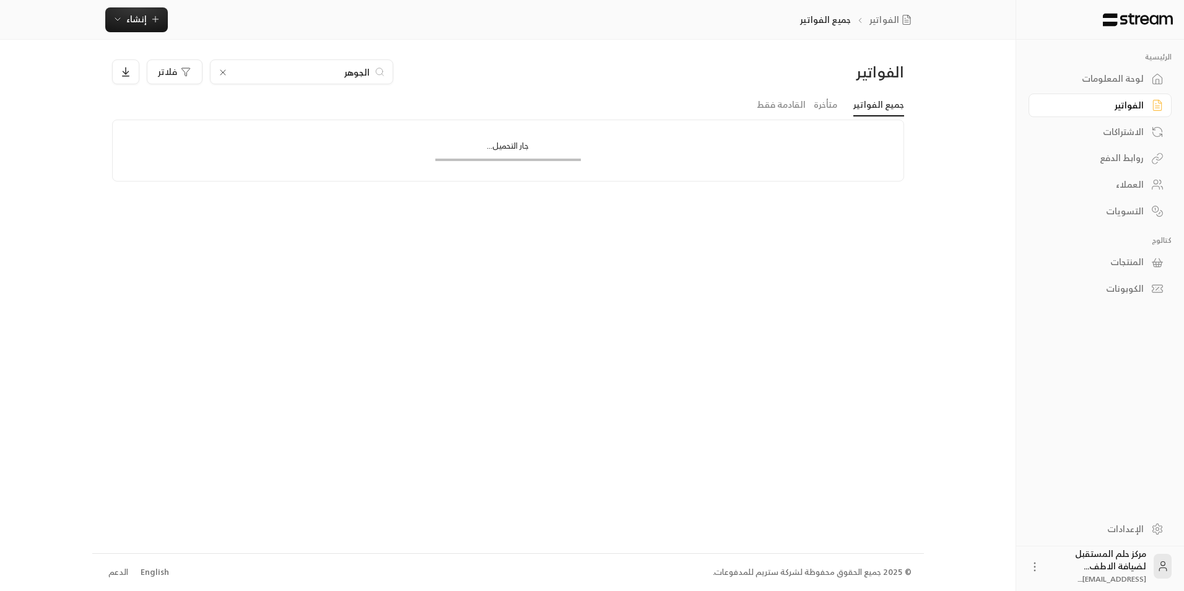
type input "الجوهر"
click at [576, 56] on div "الفواتير الجوهر فلاتر جميع الفواتير متأخرة القادمة فقط جار التحميل..." at bounding box center [507, 296] width 831 height 513
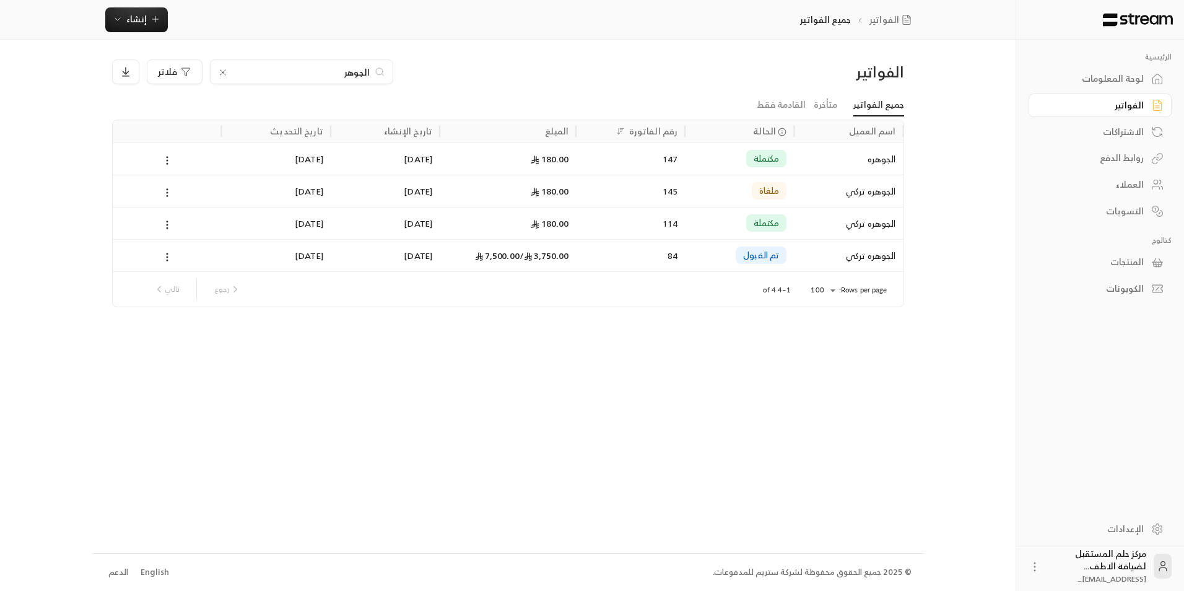
click at [586, 241] on div "84" at bounding box center [630, 256] width 94 height 32
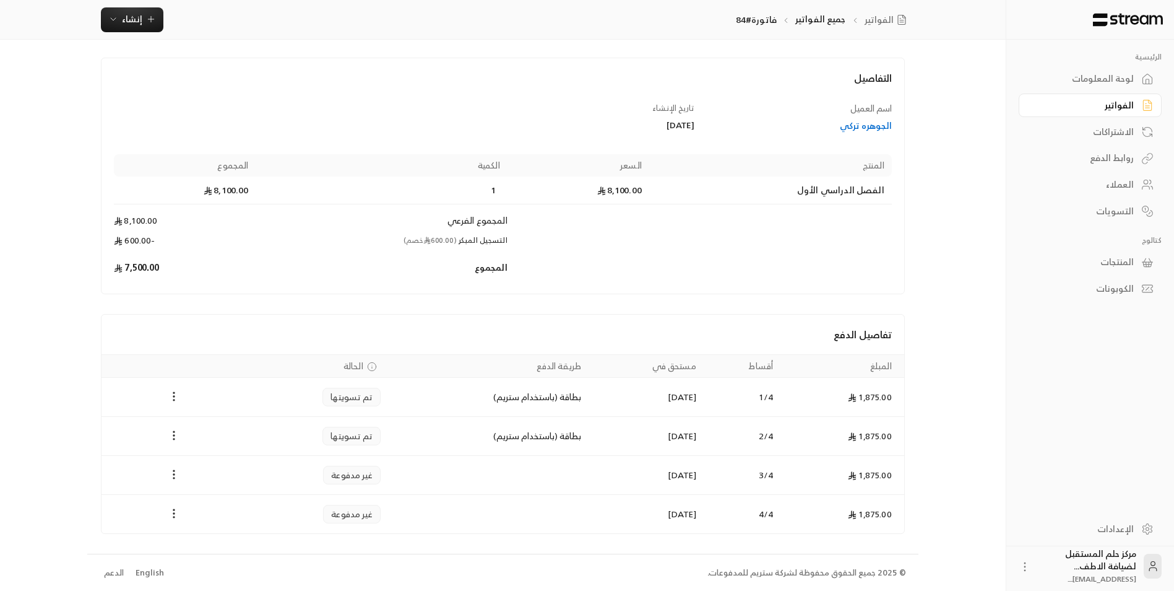
scroll to position [52, 0]
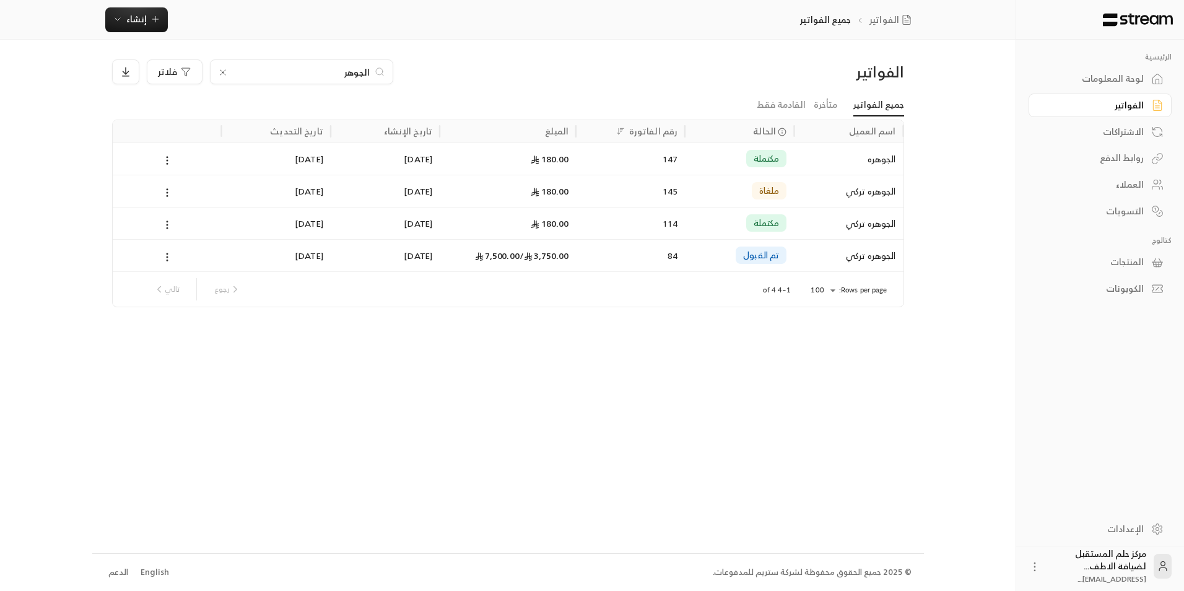
click at [261, 81] on div "الجوهر" at bounding box center [301, 71] width 183 height 25
click at [284, 66] on input "الجوهر" at bounding box center [301, 72] width 137 height 14
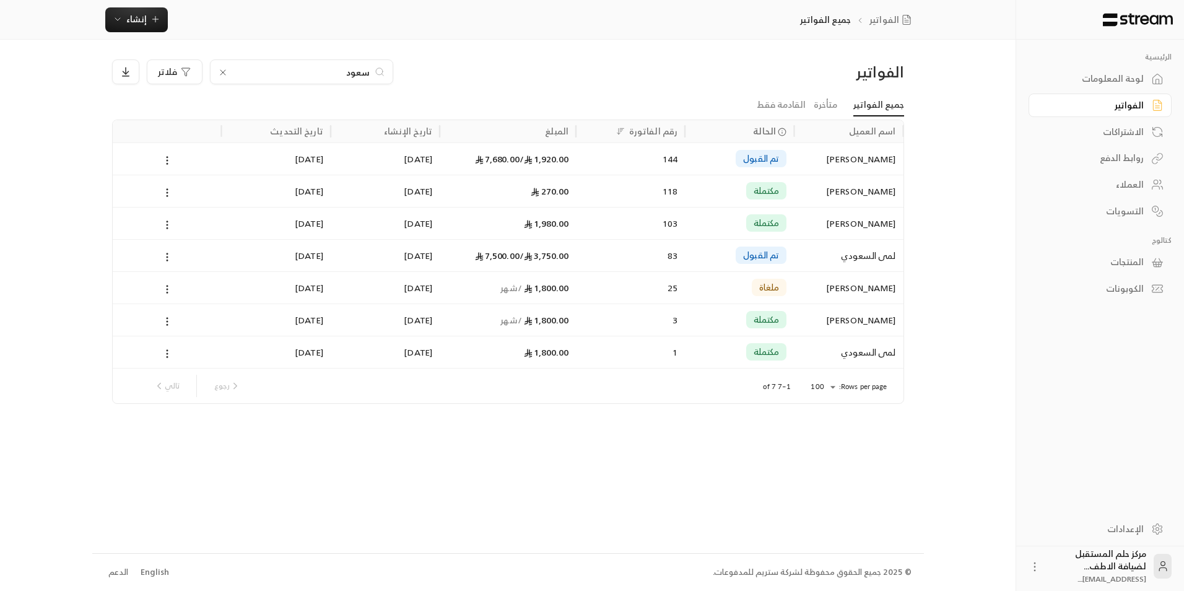
type input "سعود"
click at [431, 226] on div "23/08/2025" at bounding box center [385, 223] width 94 height 32
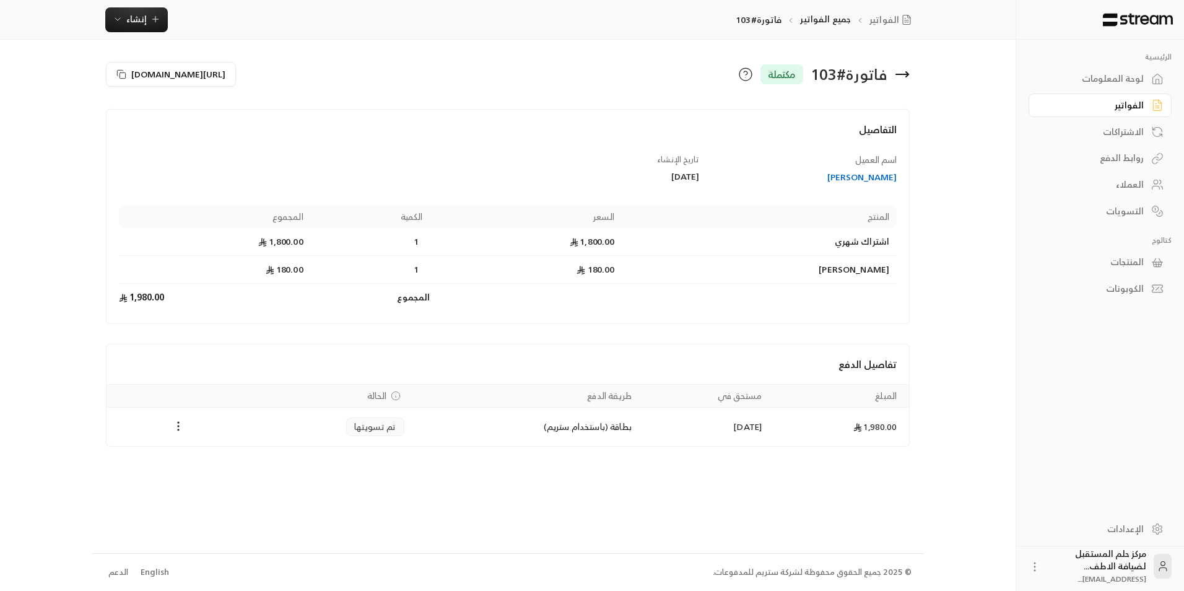
click at [911, 72] on div "فاتورة # 103 مكتملة" at bounding box center [712, 74] width 408 height 30
click at [900, 79] on icon at bounding box center [902, 74] width 15 height 15
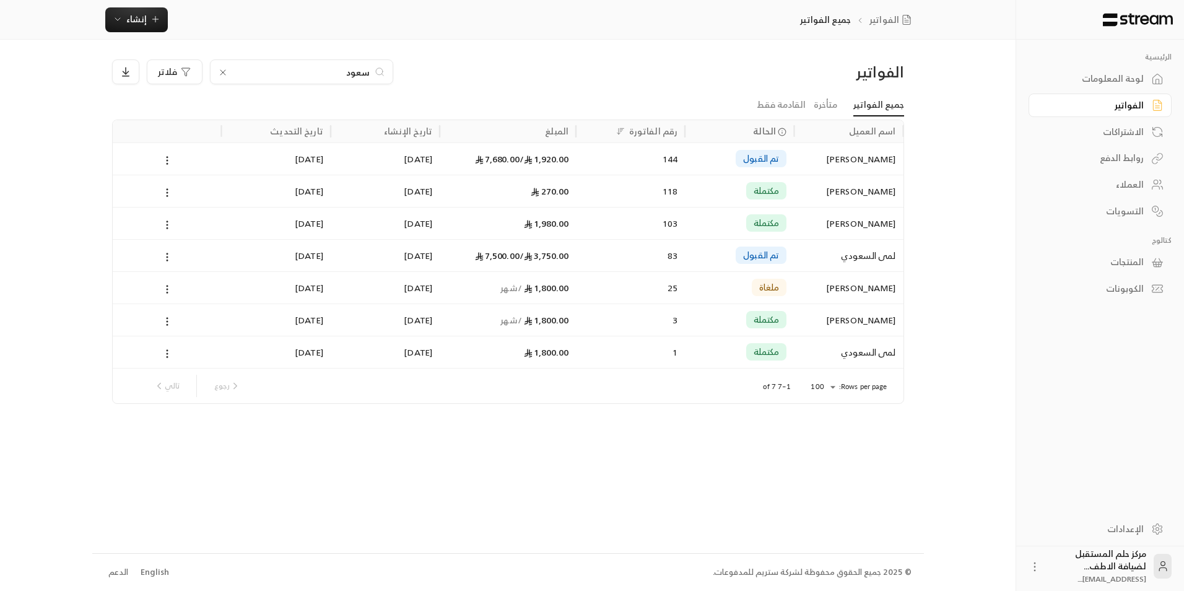
click at [870, 229] on div "سعود الغصاب" at bounding box center [848, 223] width 94 height 32
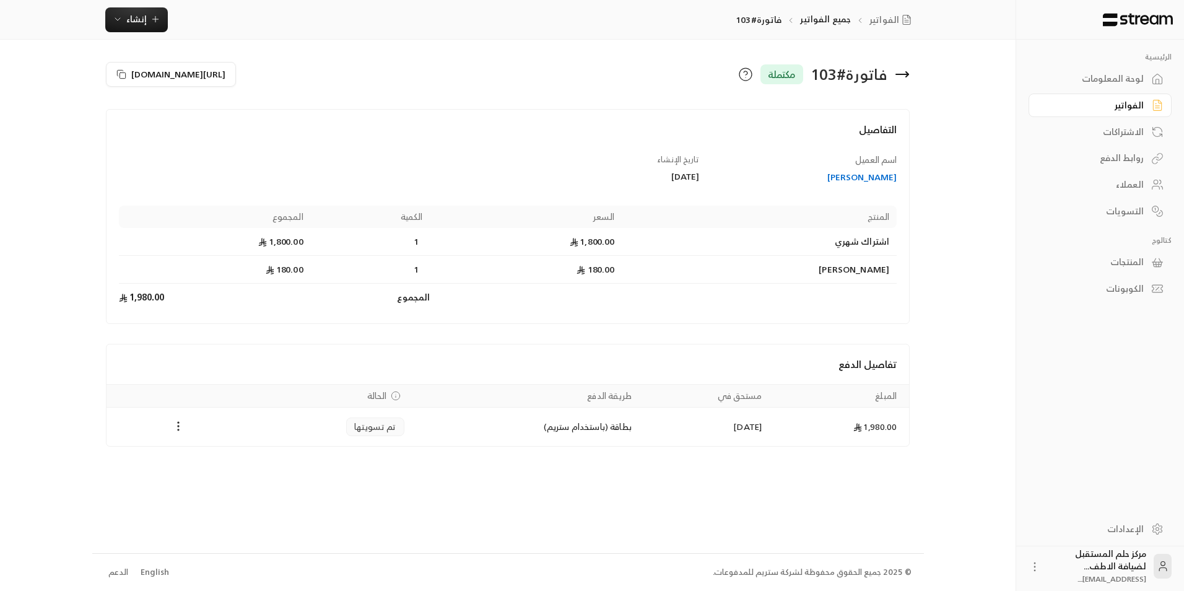
click at [903, 69] on icon at bounding box center [902, 74] width 15 height 15
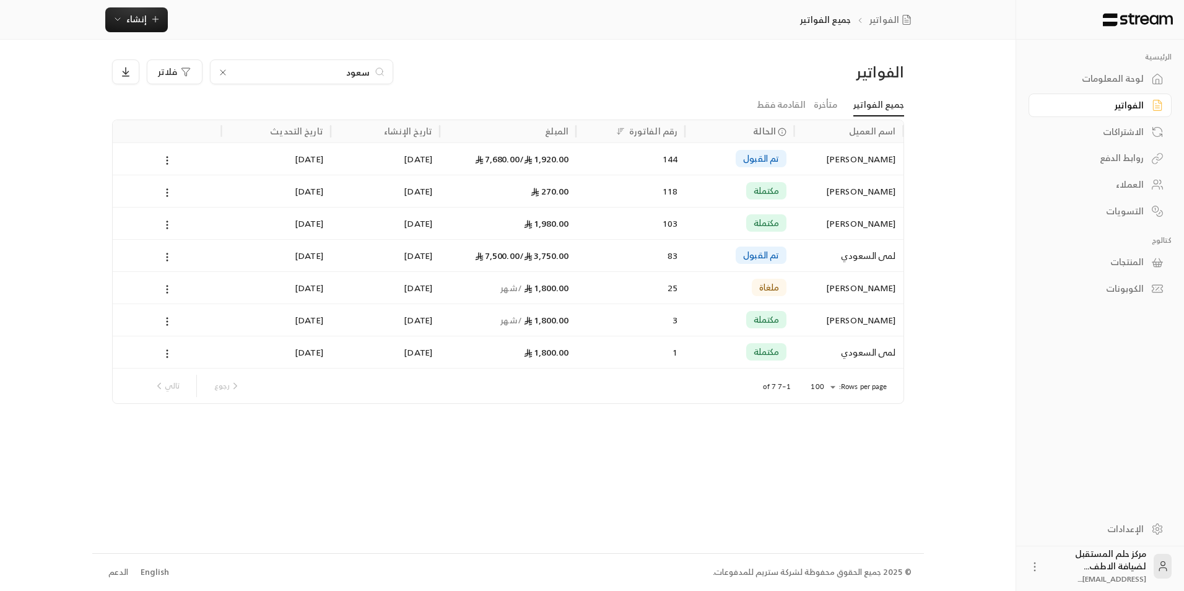
click at [800, 153] on div "سعود ال ابراهيم" at bounding box center [848, 158] width 109 height 32
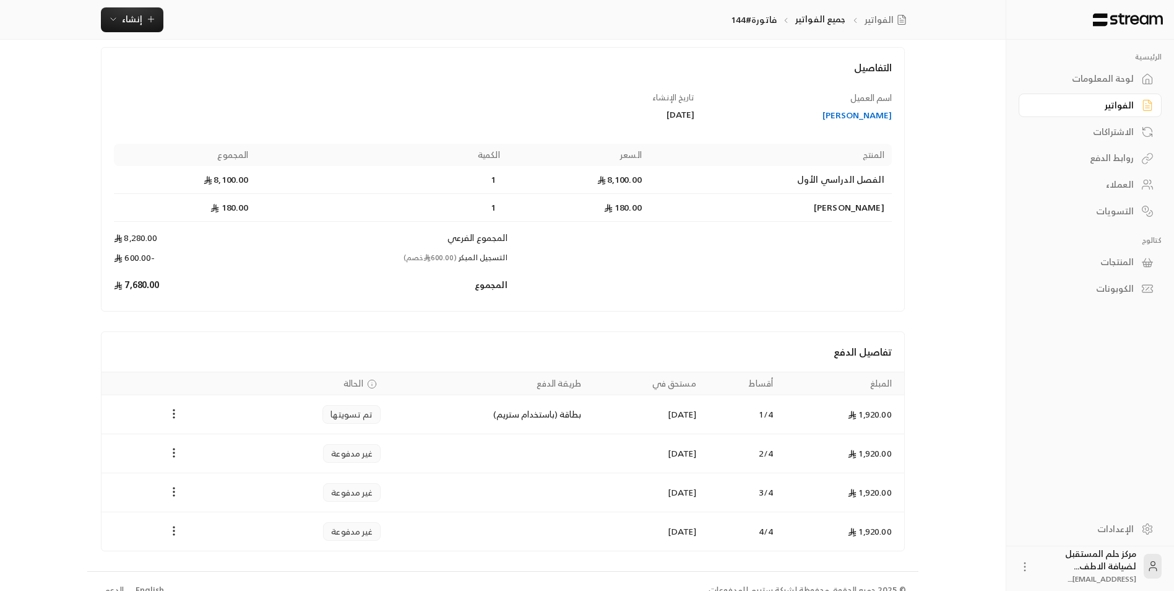
scroll to position [80, 0]
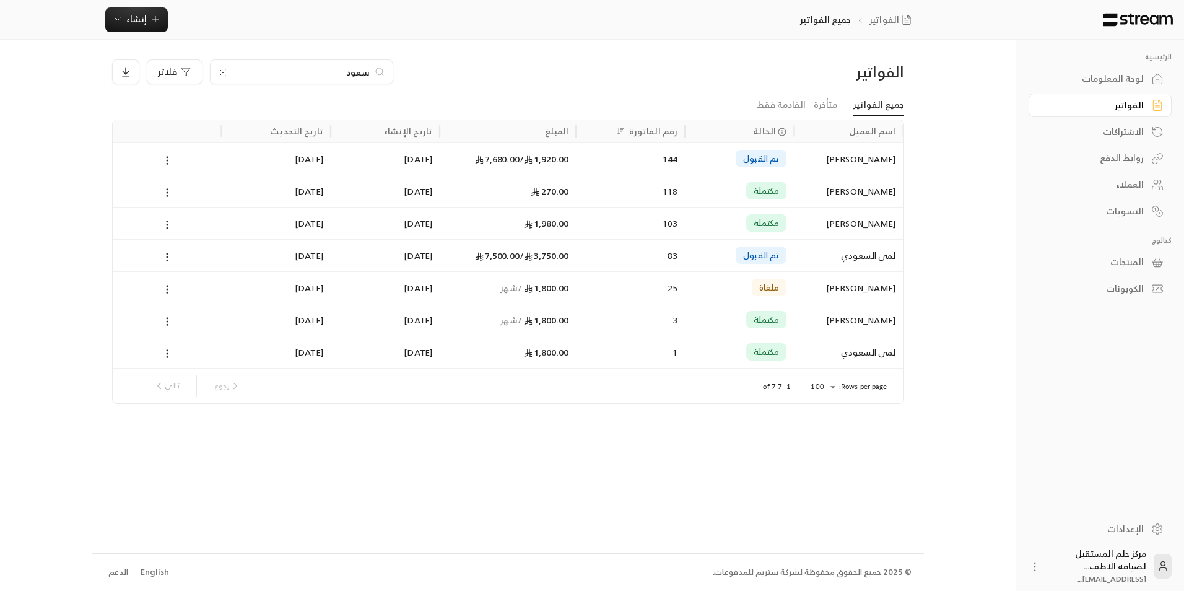
click at [284, 59] on div "سعود" at bounding box center [301, 71] width 183 height 25
click at [287, 70] on input "سعود" at bounding box center [301, 72] width 137 height 14
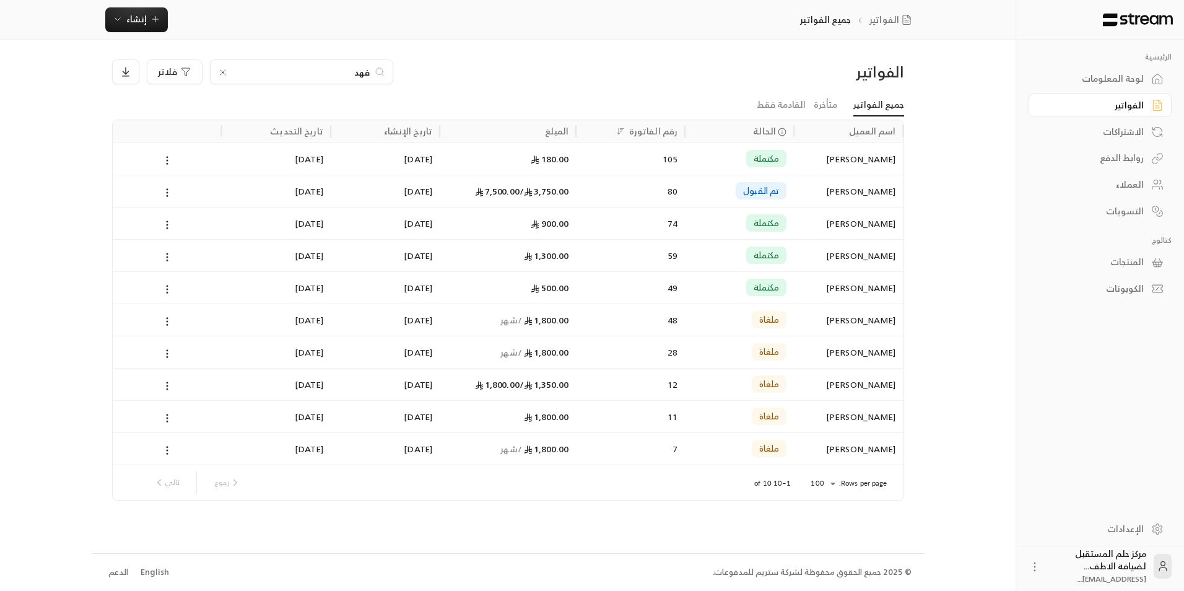
type input "فهد"
click at [575, 181] on div "3,750.00 / 7,500.00" at bounding box center [508, 191] width 136 height 32
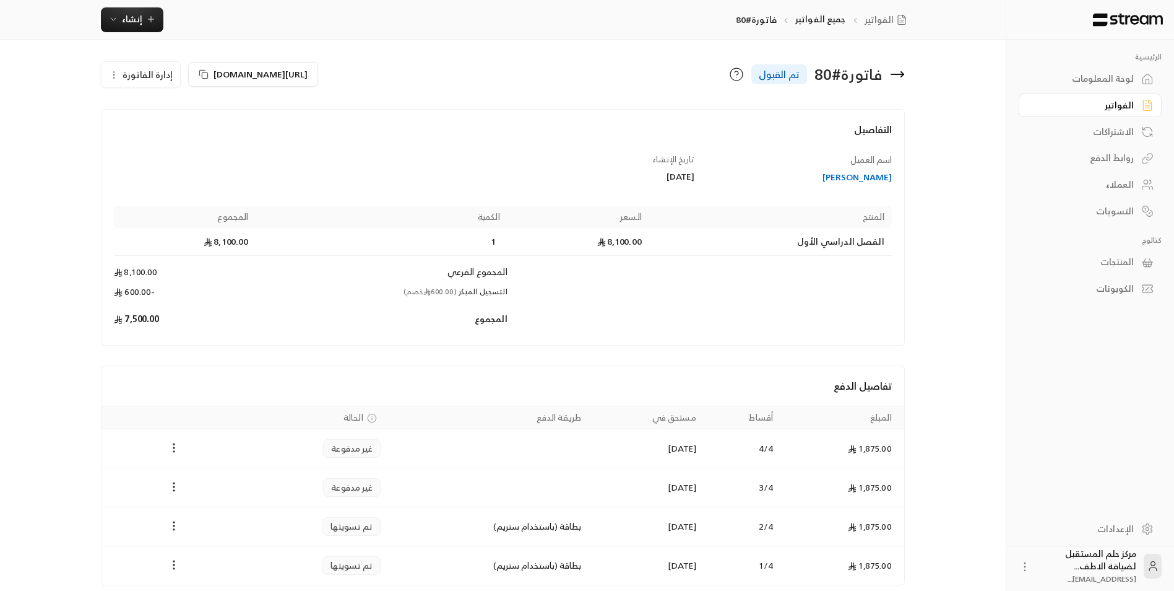
click at [909, 74] on div "فاتورة # 80 تم القبول" at bounding box center [707, 74] width 408 height 30
click at [899, 74] on icon at bounding box center [897, 74] width 12 height 0
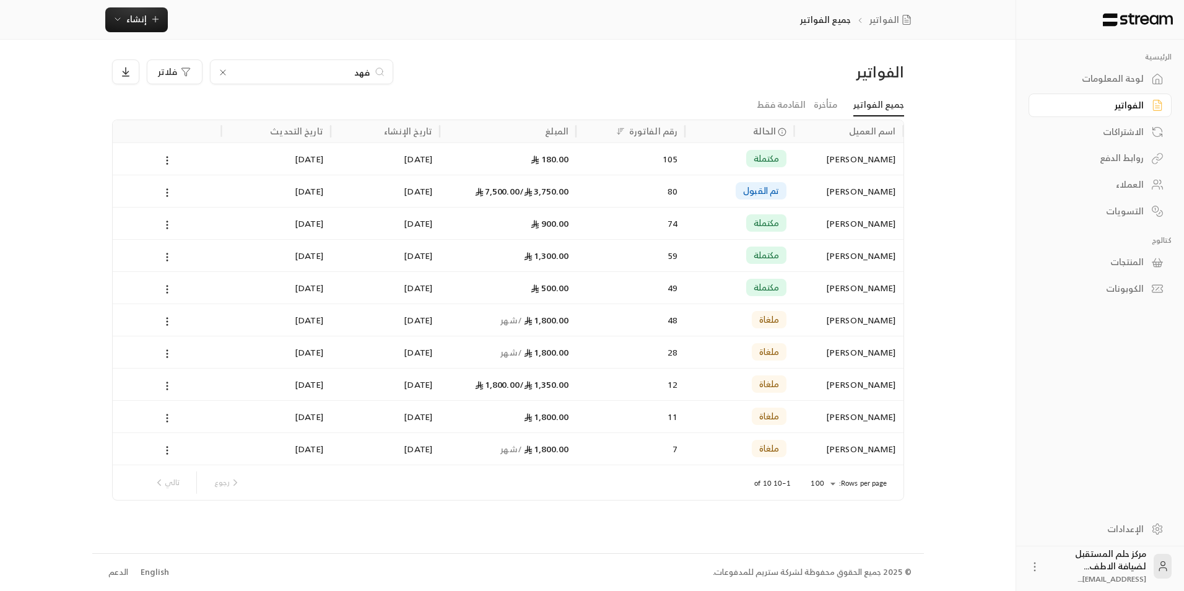
drag, startPoint x: 341, startPoint y: 65, endPoint x: 497, endPoint y: 99, distance: 159.7
click at [442, 102] on div "الفواتير فهد فلاتر جميع الفواتير متأخرة القادمة فقط اسم العميل الحالة رقم الفات…" at bounding box center [508, 279] width 792 height 441
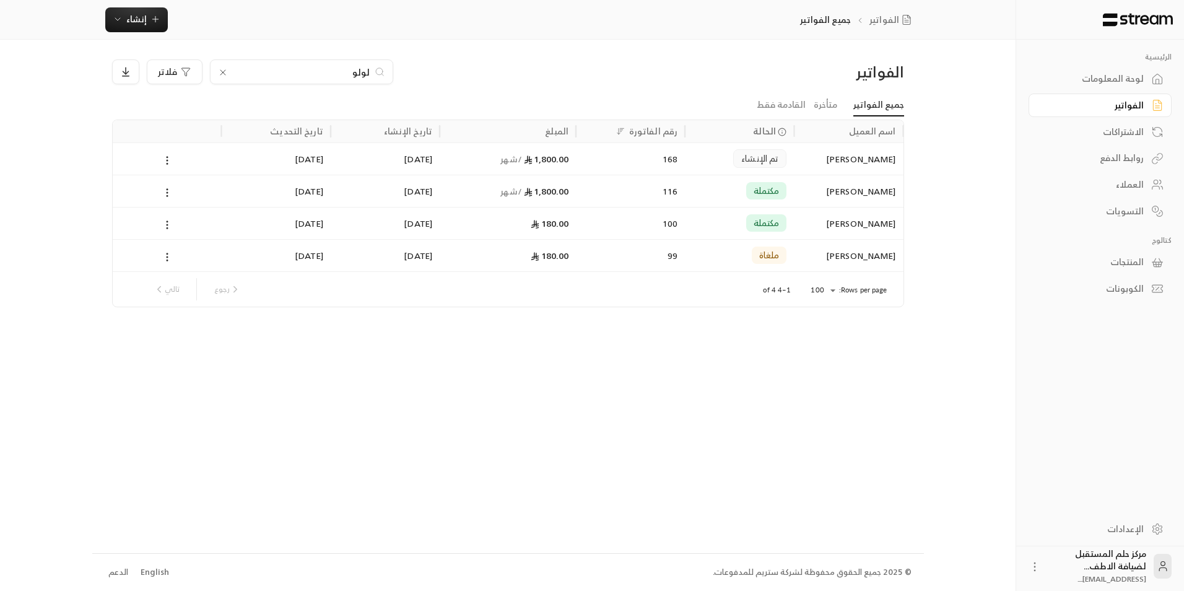
type input "لولو"
click at [473, 150] on div "1,800.00 / شهر" at bounding box center [507, 159] width 121 height 32
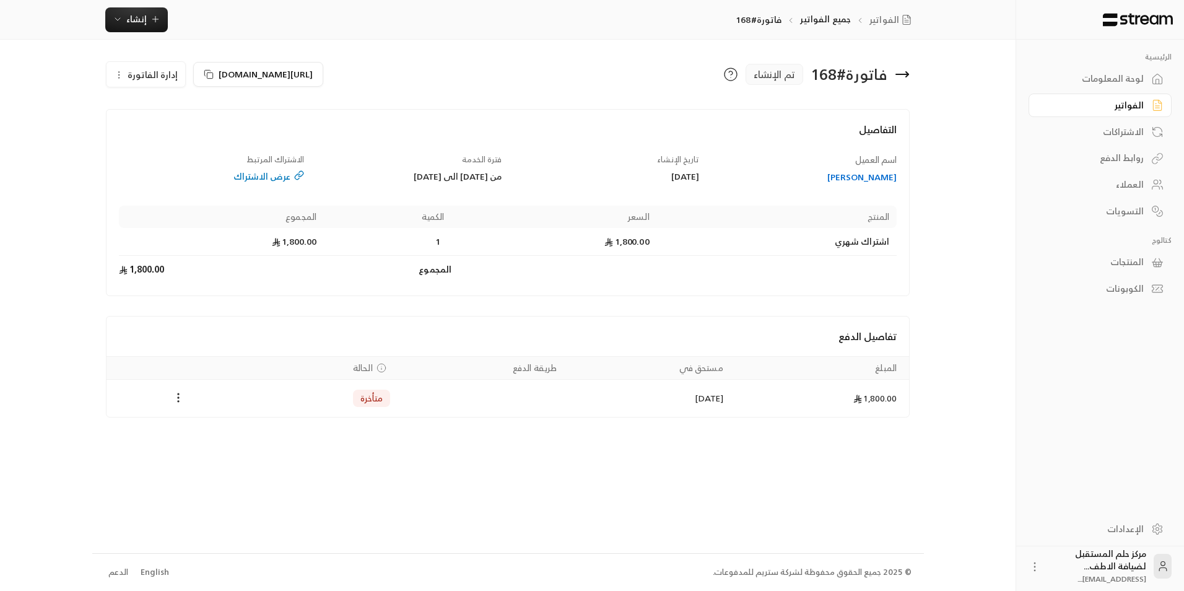
click at [896, 68] on icon at bounding box center [902, 74] width 15 height 15
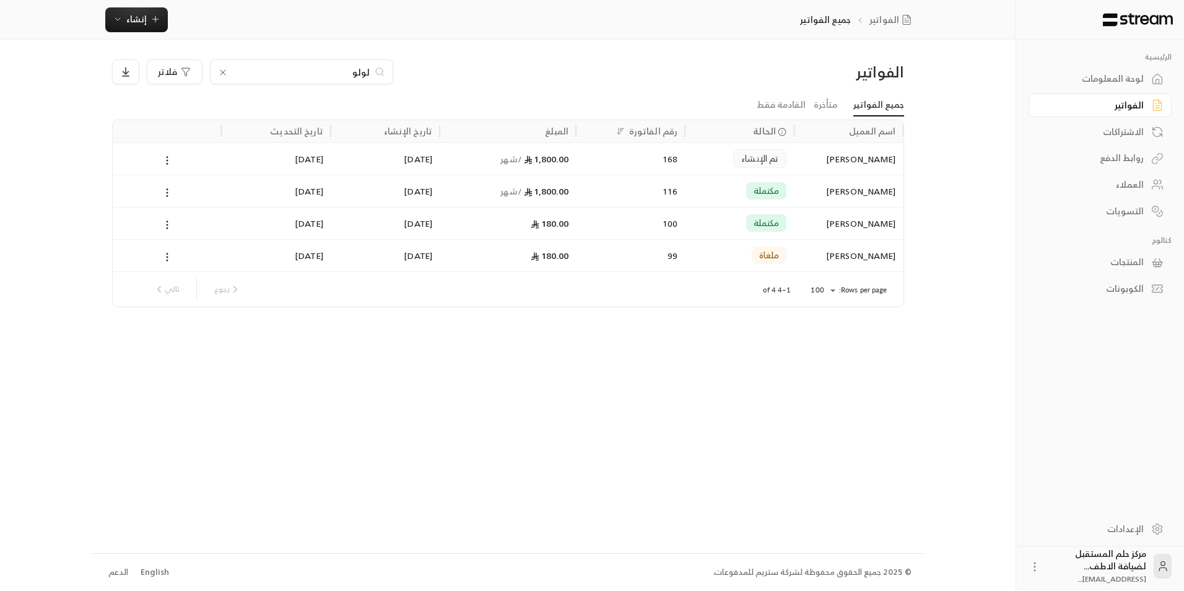
click at [692, 158] on div "تم الإنشاء" at bounding box center [739, 158] width 109 height 32
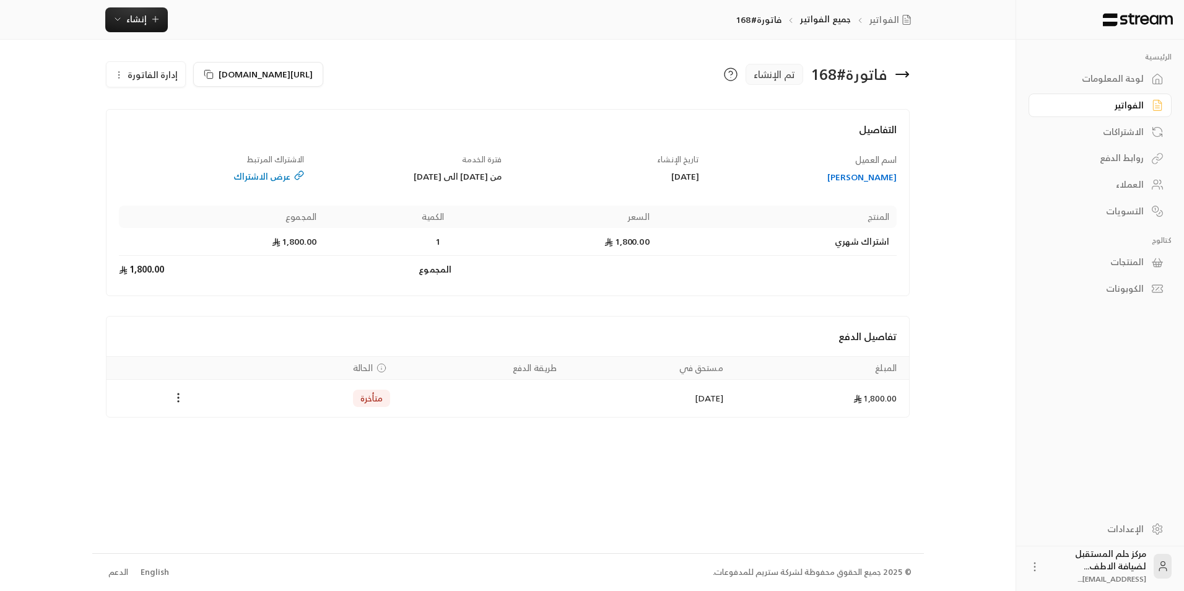
click at [898, 85] on div "فاتورة # 168 تم الإنشاء" at bounding box center [712, 74] width 408 height 30
click at [903, 77] on icon at bounding box center [902, 74] width 15 height 15
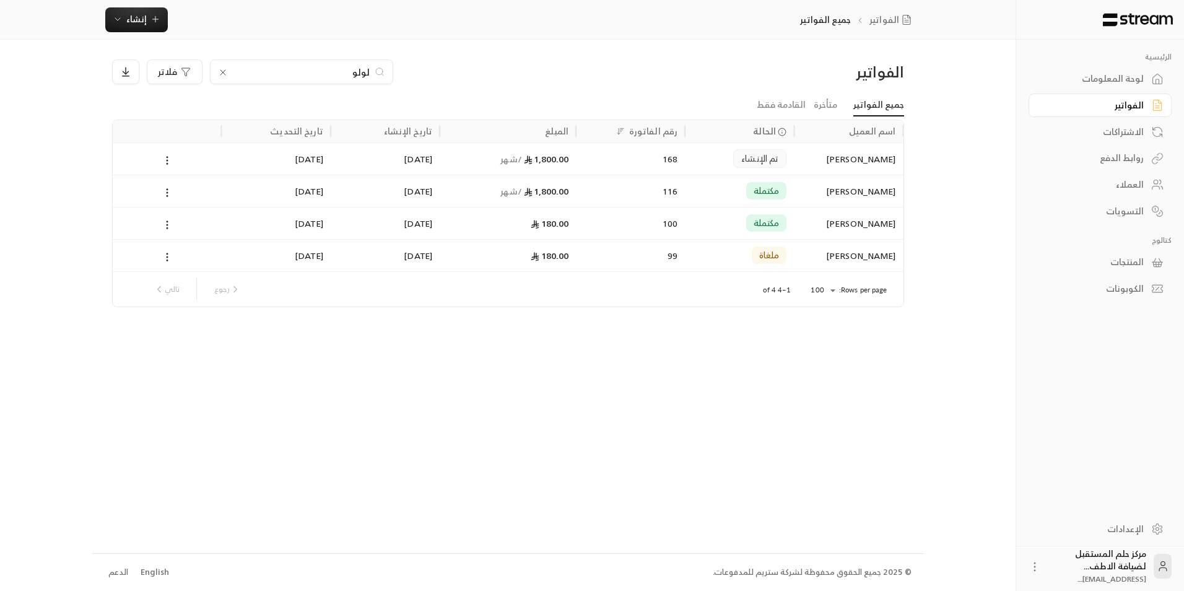
click at [820, 190] on div "لولو احمد الكنهل" at bounding box center [848, 191] width 94 height 32
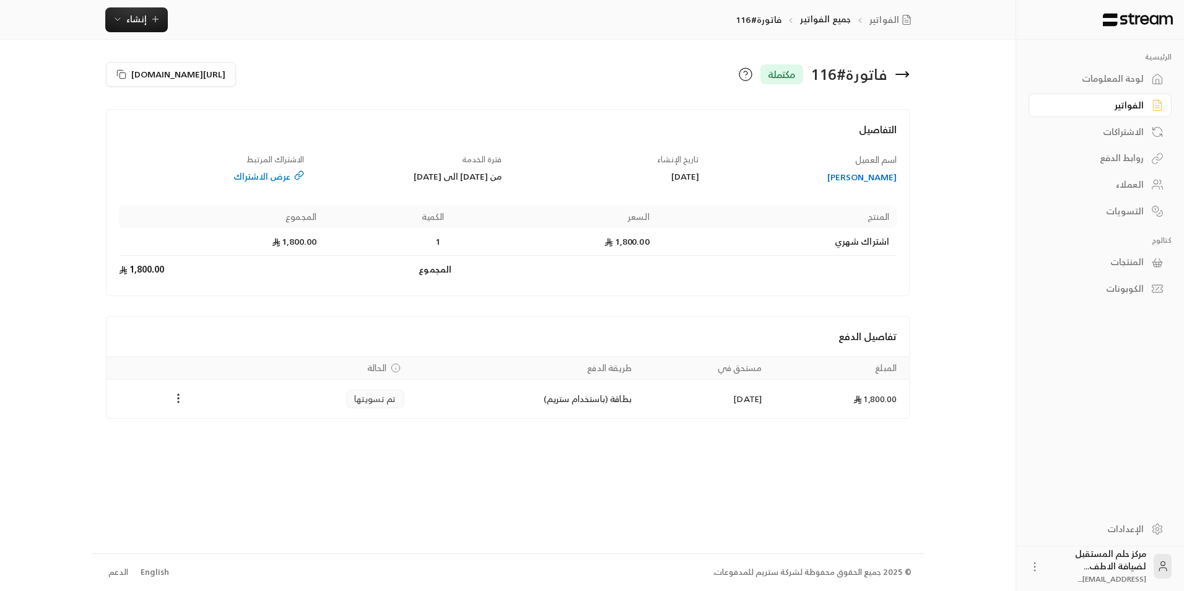
click at [906, 76] on icon at bounding box center [907, 74] width 2 height 5
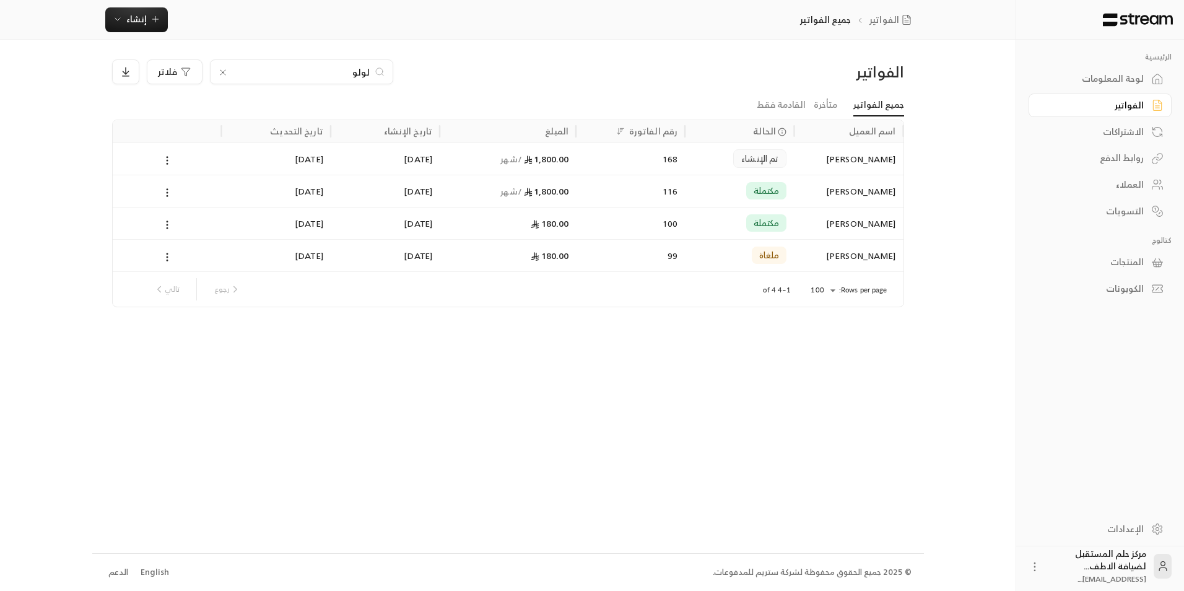
drag, startPoint x: 337, startPoint y: 71, endPoint x: 508, endPoint y: 92, distance: 172.2
click at [508, 92] on div "الفواتير لولو فلاتر" at bounding box center [508, 76] width 804 height 35
type input "نواف"
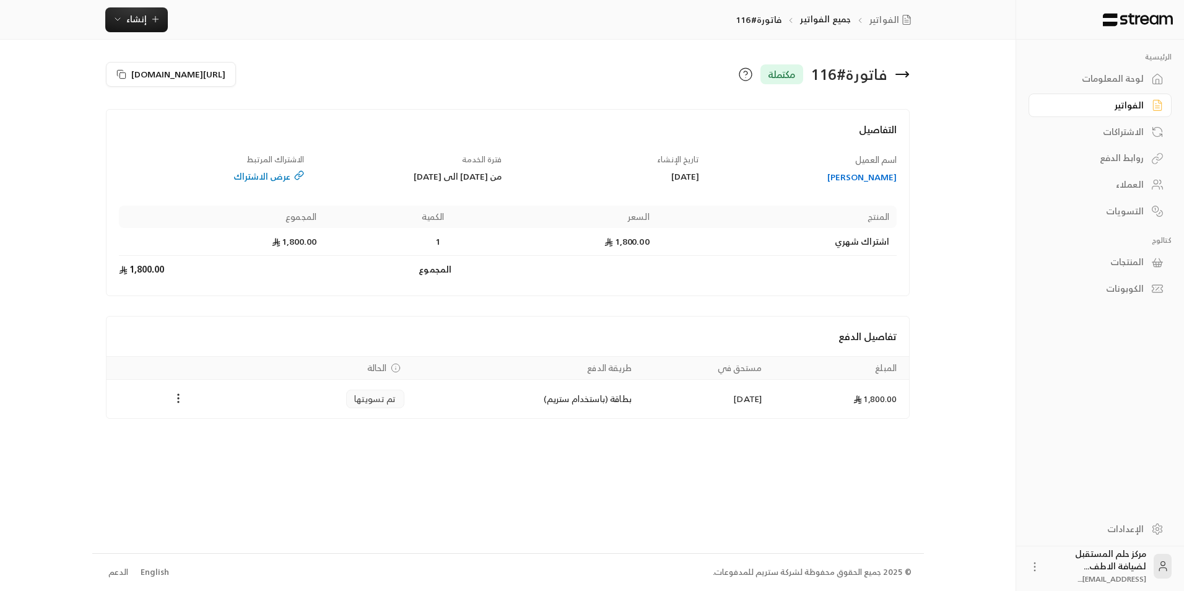
click at [906, 79] on icon at bounding box center [902, 74] width 15 height 15
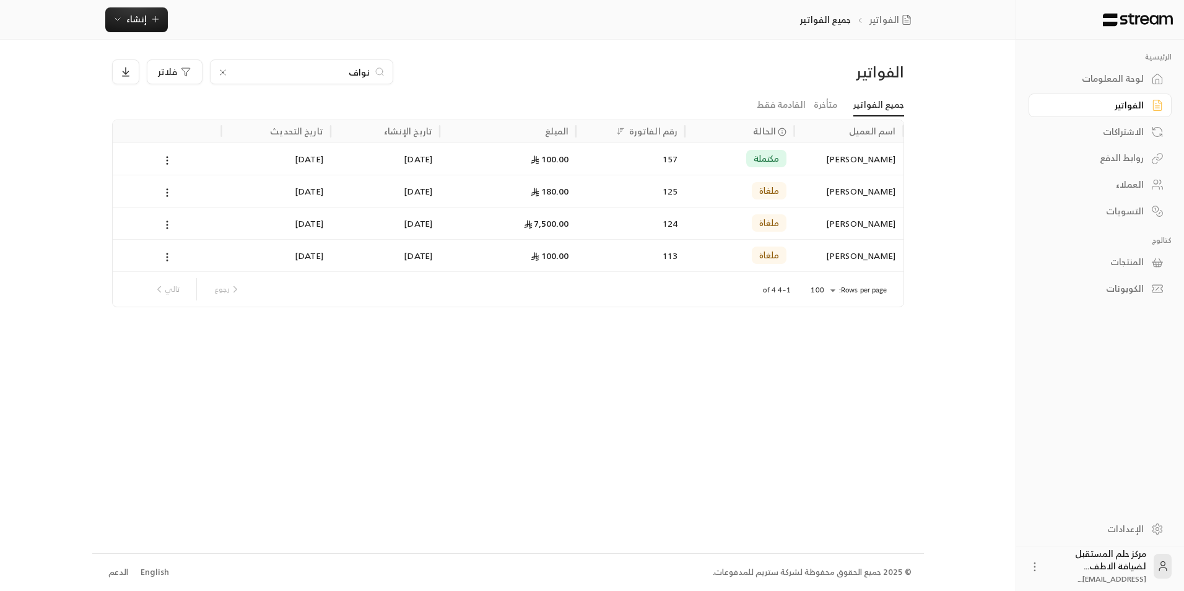
drag, startPoint x: 344, startPoint y: 73, endPoint x: 431, endPoint y: 66, distance: 88.2
click at [430, 66] on div "نواف فلاتر" at bounding box center [407, 71] width 591 height 25
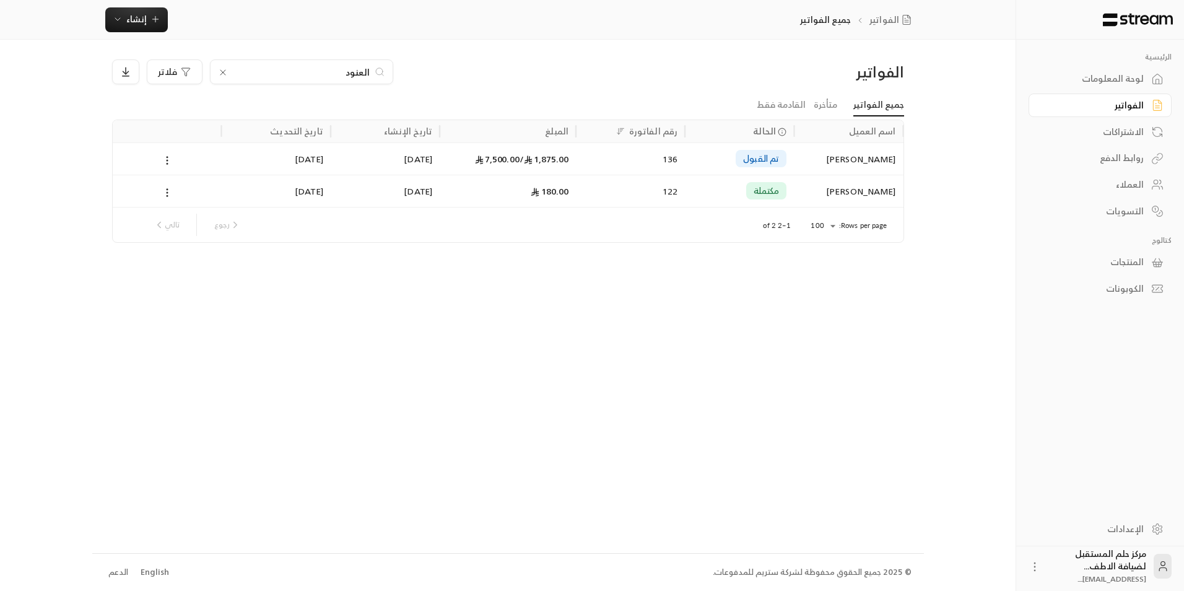
type input "العنود"
click at [441, 168] on div "1,875.00 / 7,500.00" at bounding box center [508, 158] width 136 height 32
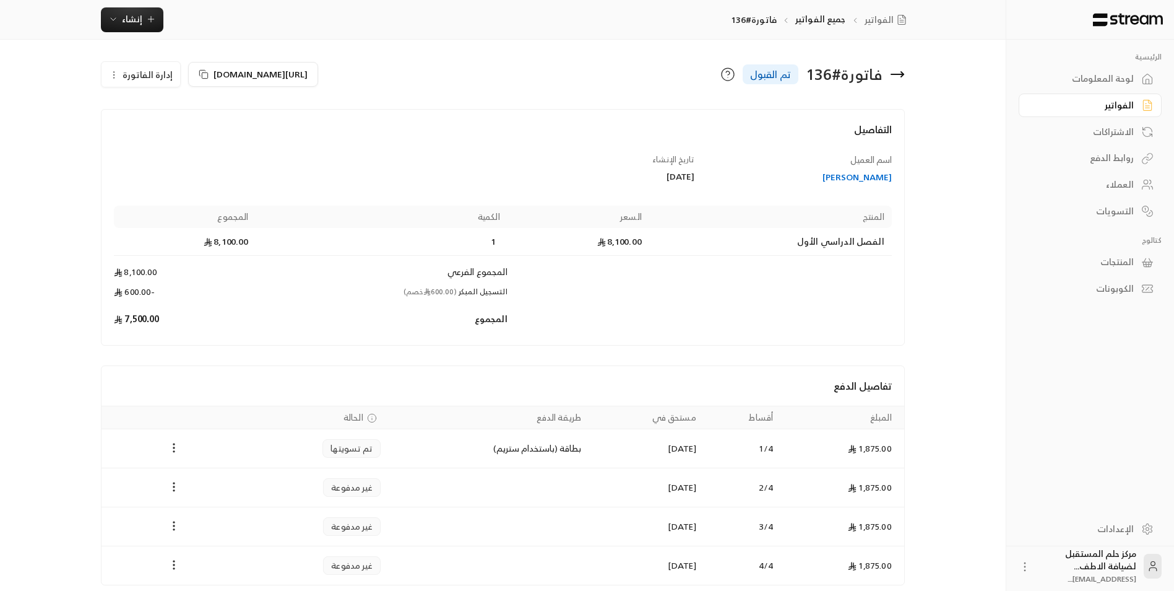
click at [906, 75] on div "فاتورة # 136 تم القبول" at bounding box center [707, 74] width 408 height 30
click at [899, 71] on icon at bounding box center [897, 74] width 15 height 15
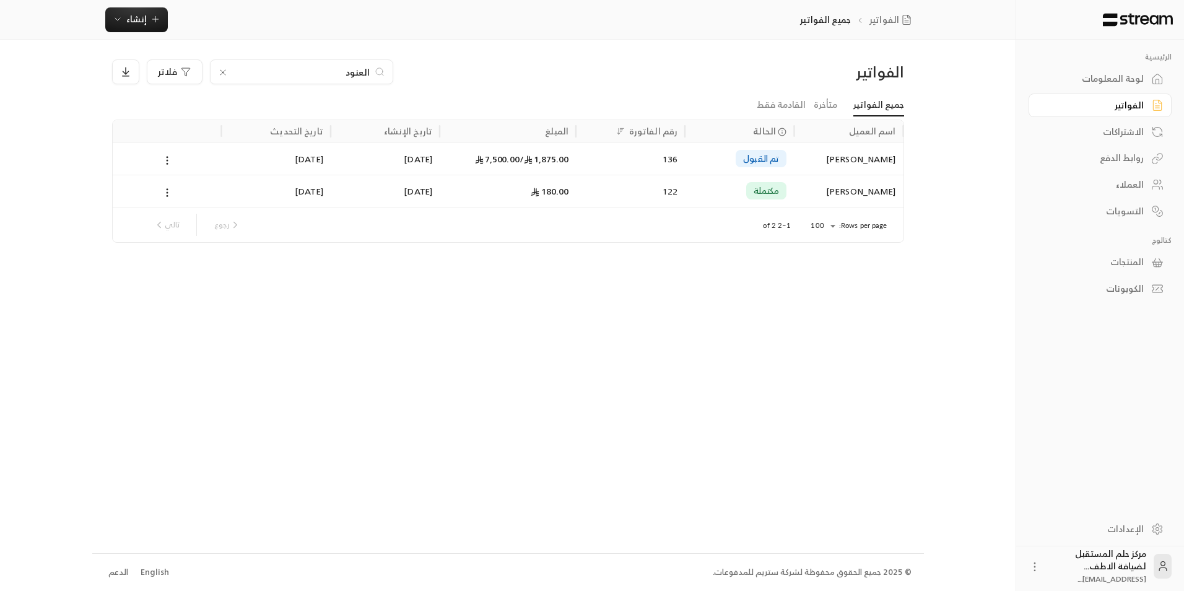
drag, startPoint x: 280, startPoint y: 74, endPoint x: 534, endPoint y: 85, distance: 254.1
click at [534, 85] on div "الفواتير العنود فلاتر" at bounding box center [508, 76] width 804 height 35
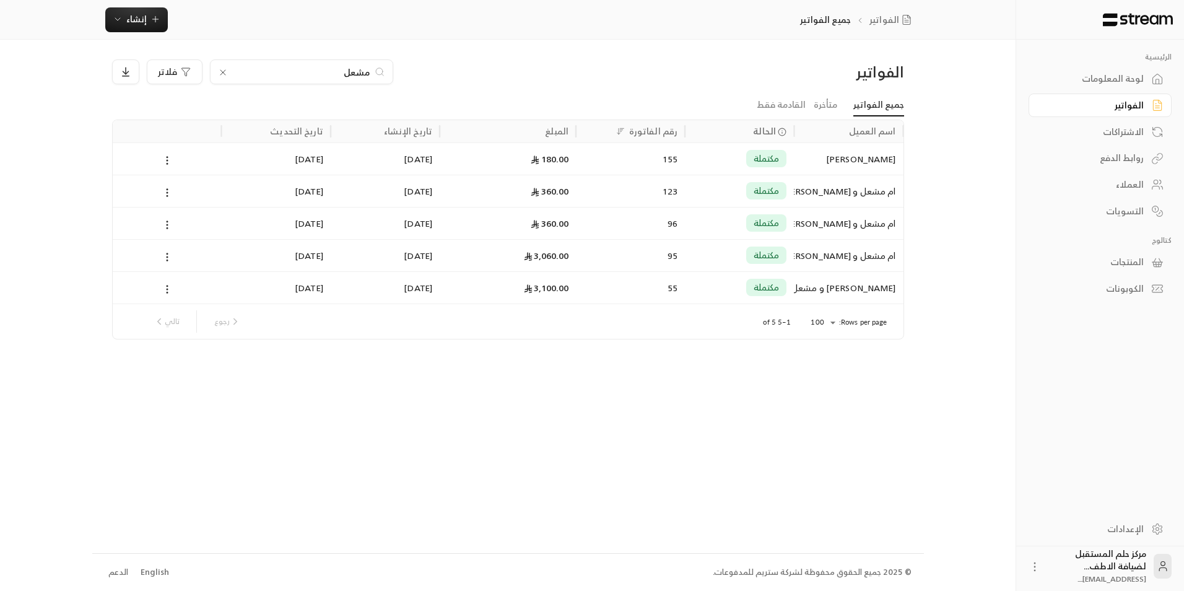
type input "مشعل"
click at [609, 251] on div "95" at bounding box center [630, 256] width 94 height 32
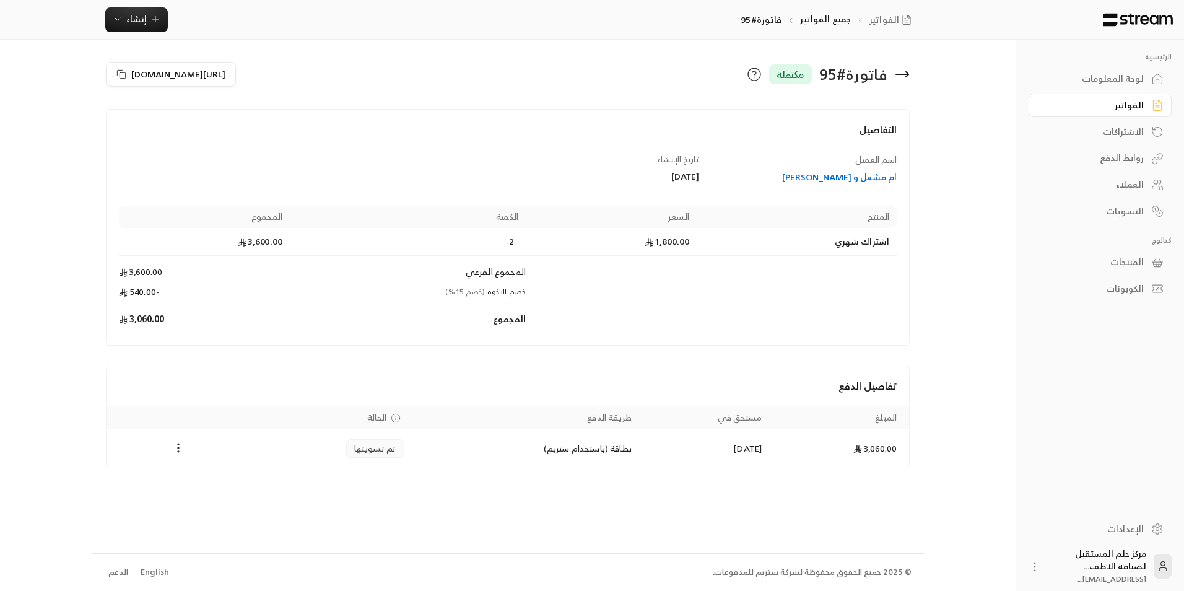
click at [903, 76] on icon at bounding box center [902, 74] width 15 height 15
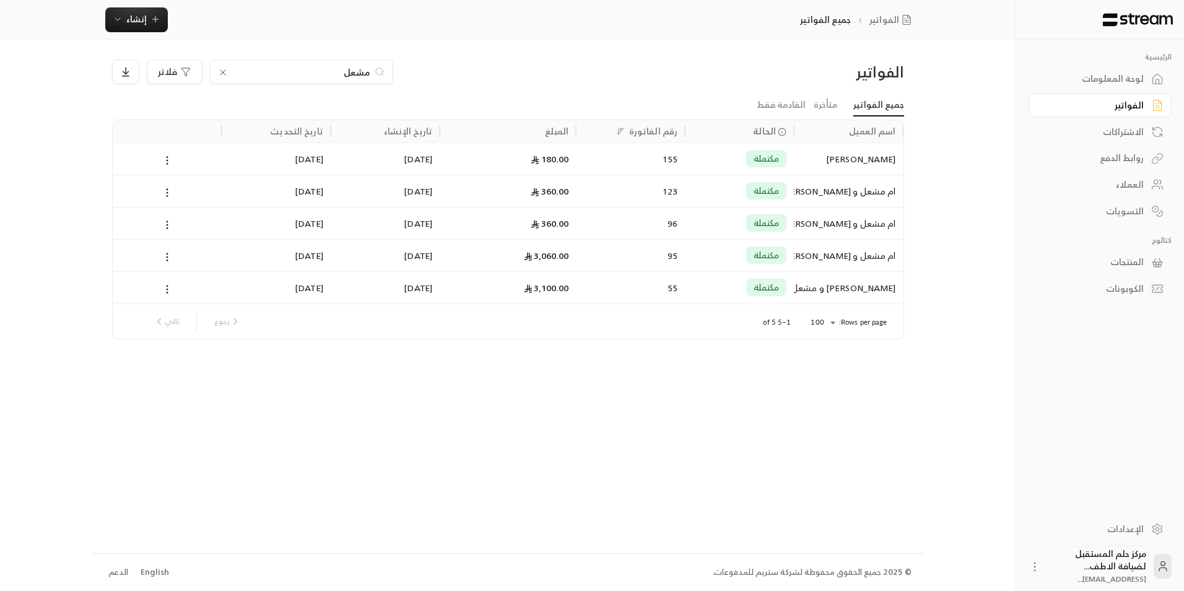
drag, startPoint x: 323, startPoint y: 65, endPoint x: 514, endPoint y: 69, distance: 191.3
click at [514, 69] on div "مشعل فلاتر" at bounding box center [407, 71] width 591 height 25
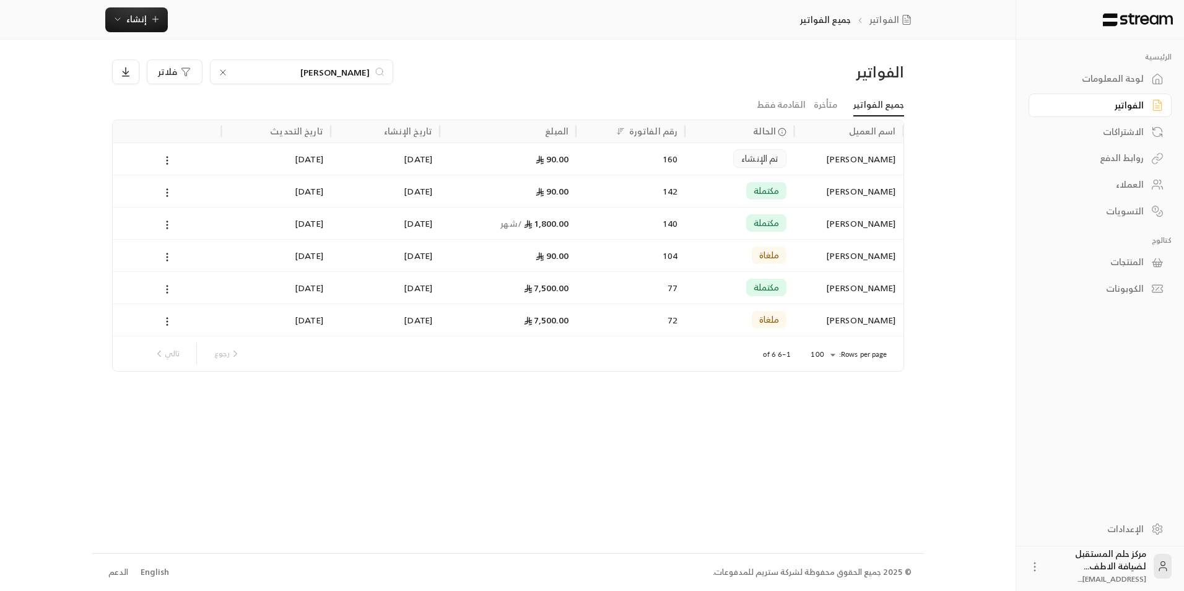
type input "عمار"
click at [610, 213] on div "140" at bounding box center [630, 223] width 94 height 32
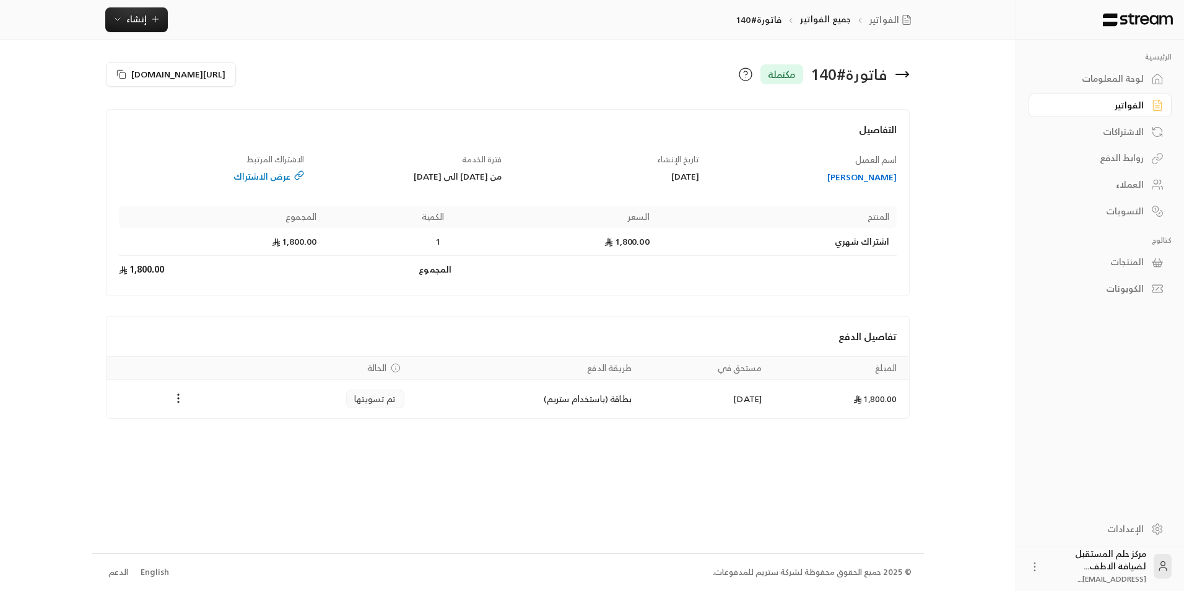
click at [900, 74] on icon at bounding box center [902, 74] width 12 height 0
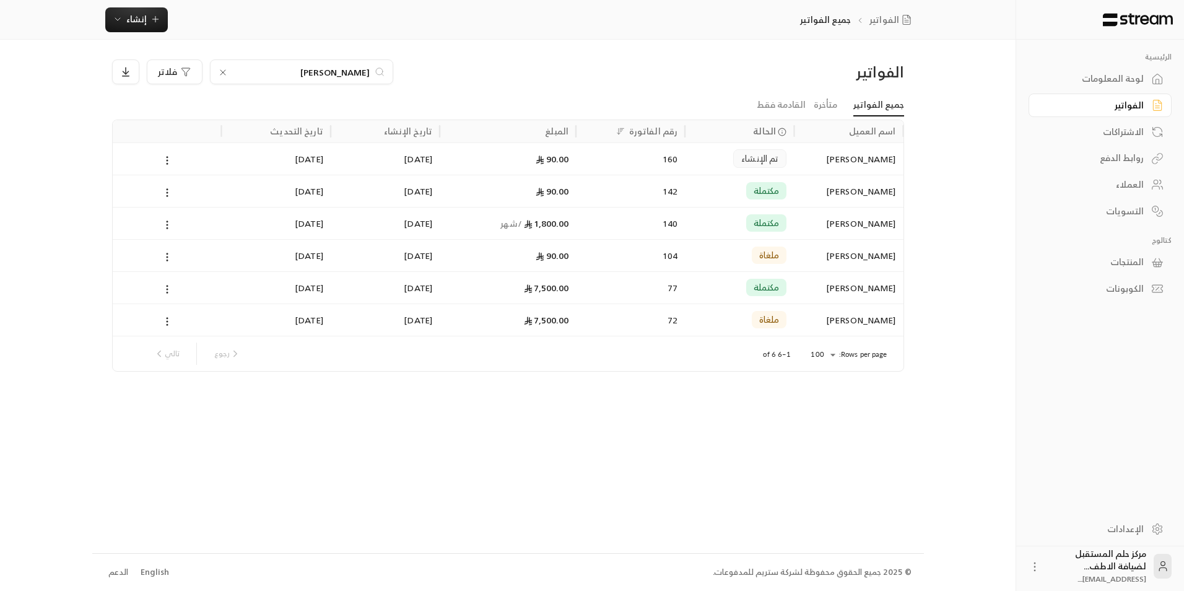
click at [229, 72] on div "عمار" at bounding box center [301, 71] width 183 height 25
click at [225, 72] on icon at bounding box center [223, 72] width 10 height 10
click at [225, 72] on input at bounding box center [293, 72] width 151 height 14
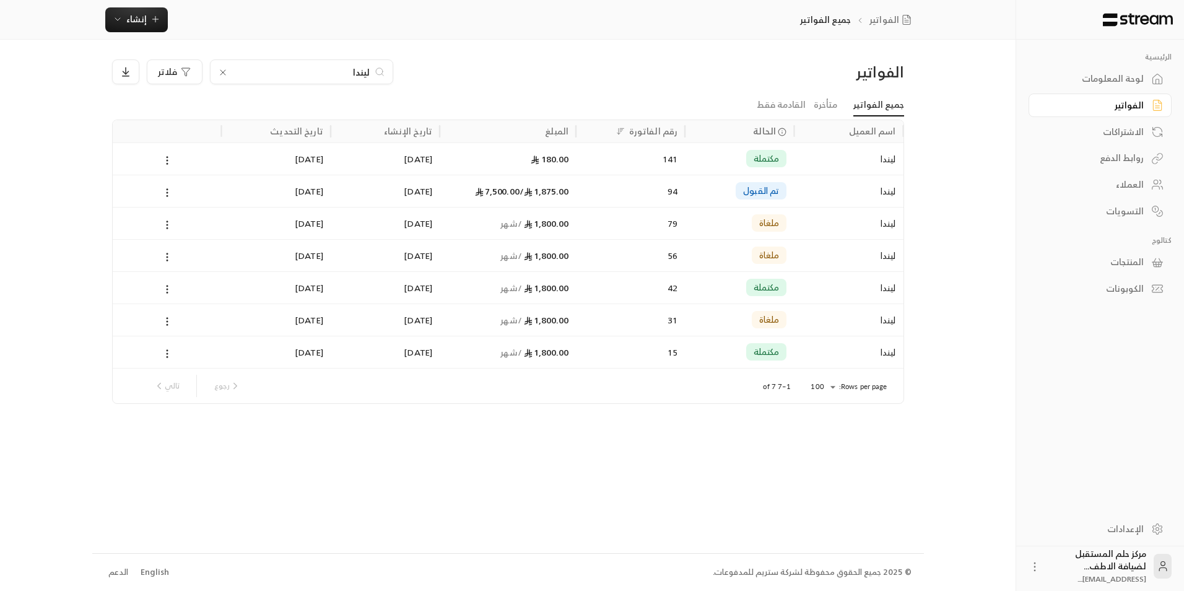
type input "ليندا"
click at [353, 197] on div "21/08/2025" at bounding box center [385, 191] width 94 height 32
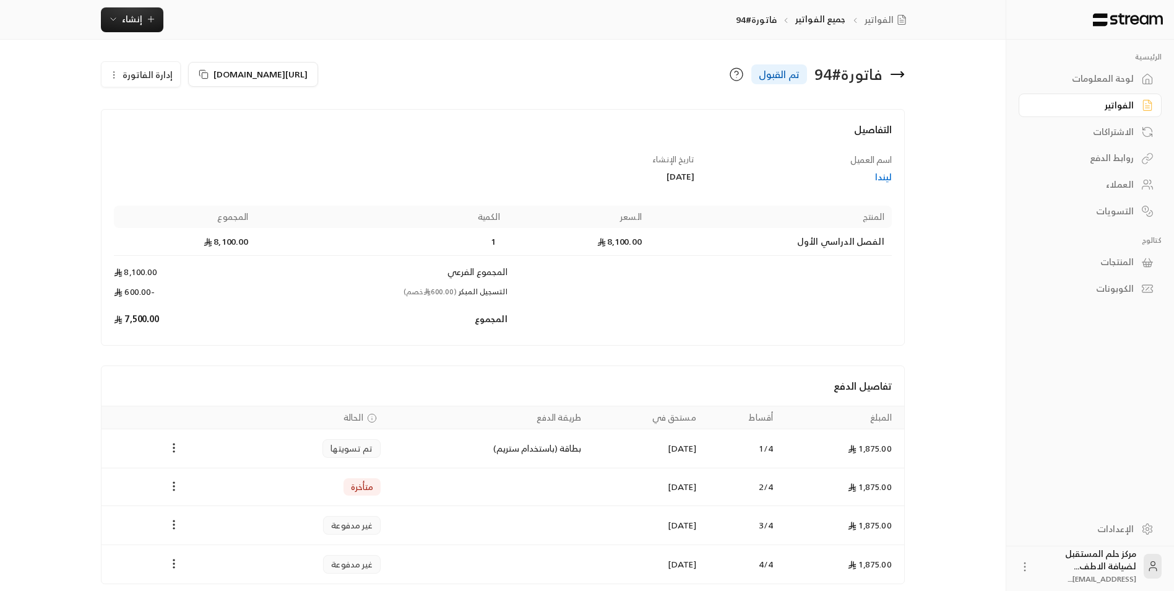
click at [899, 79] on icon at bounding box center [897, 74] width 15 height 15
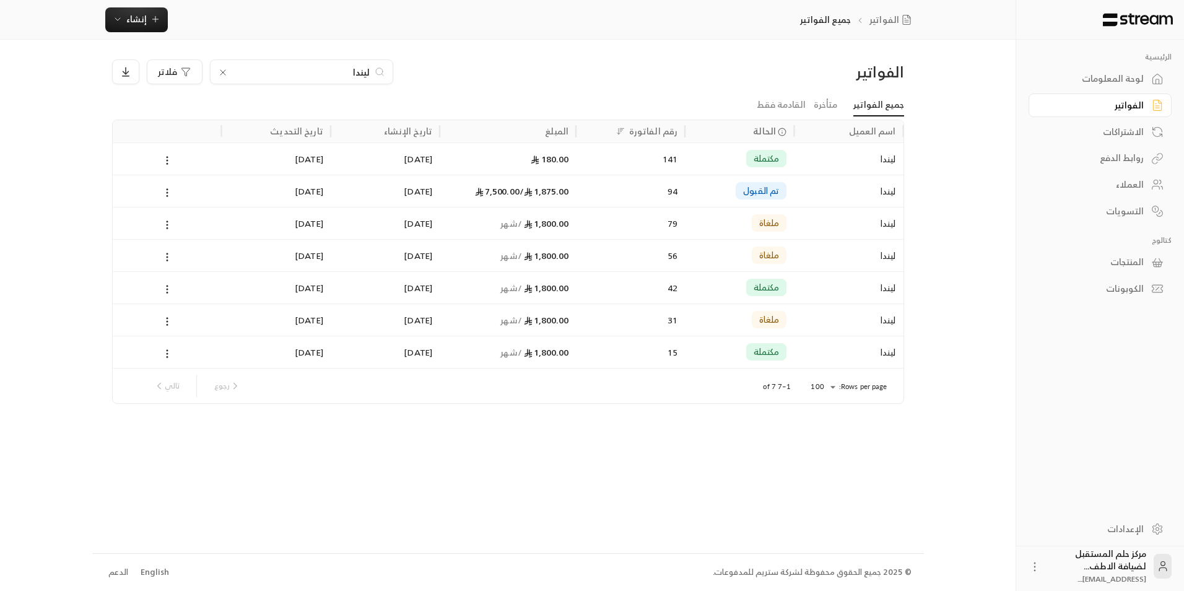
click at [219, 72] on icon at bounding box center [223, 72] width 10 height 10
click at [227, 72] on input at bounding box center [293, 72] width 151 height 14
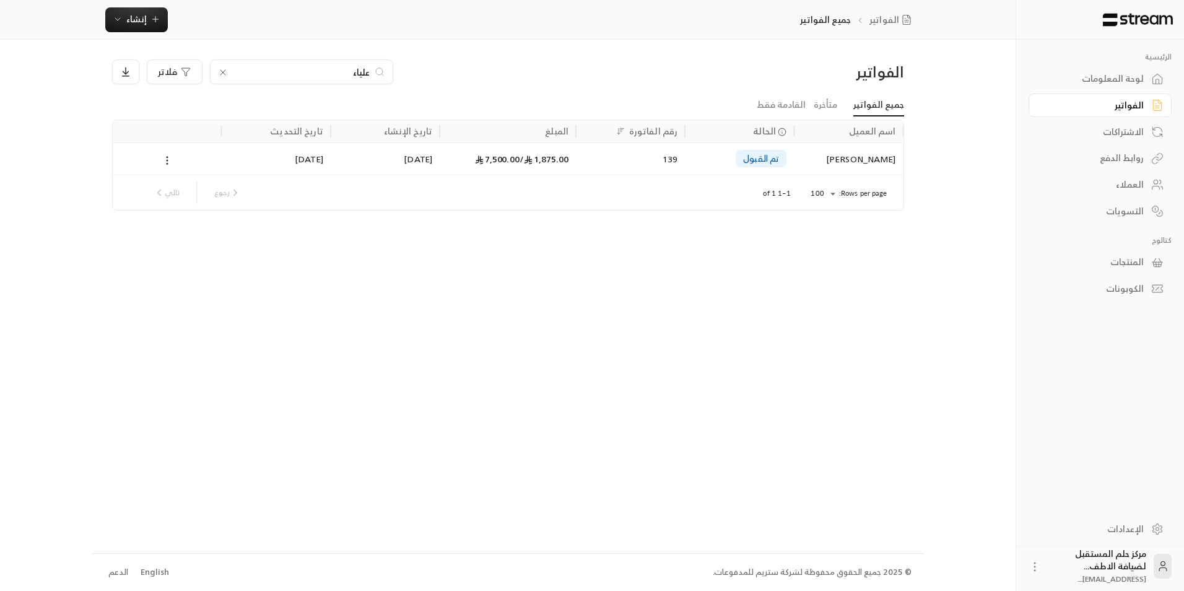
type input "علياء"
click at [405, 166] on div "30/08/2025" at bounding box center [385, 159] width 94 height 32
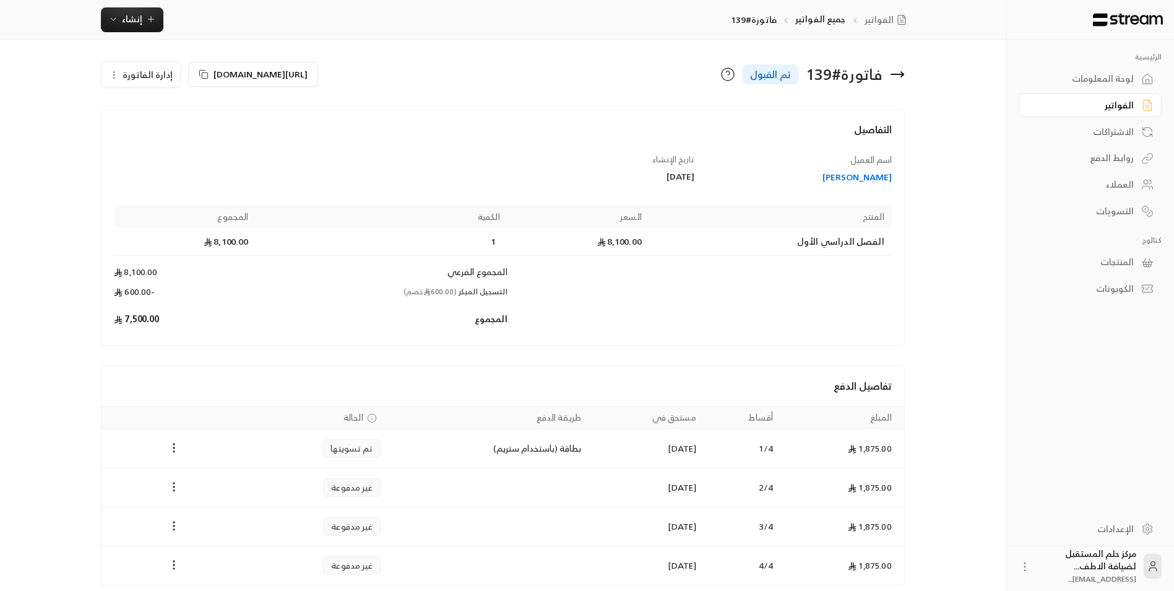
click at [901, 74] on icon at bounding box center [897, 74] width 12 height 0
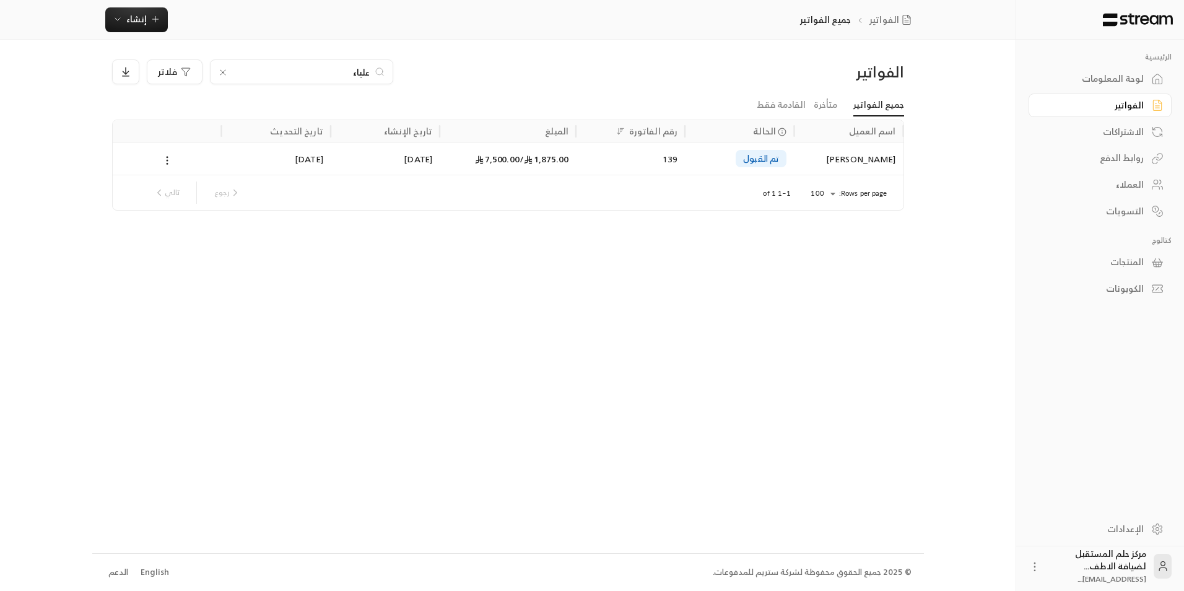
drag, startPoint x: 327, startPoint y: 65, endPoint x: 454, endPoint y: 87, distance: 128.7
click at [454, 87] on div "الفواتير علياء فلاتر" at bounding box center [508, 76] width 804 height 35
type input "أحمد"
click at [469, 152] on div "3,840.00 / 7,680.00" at bounding box center [507, 159] width 121 height 32
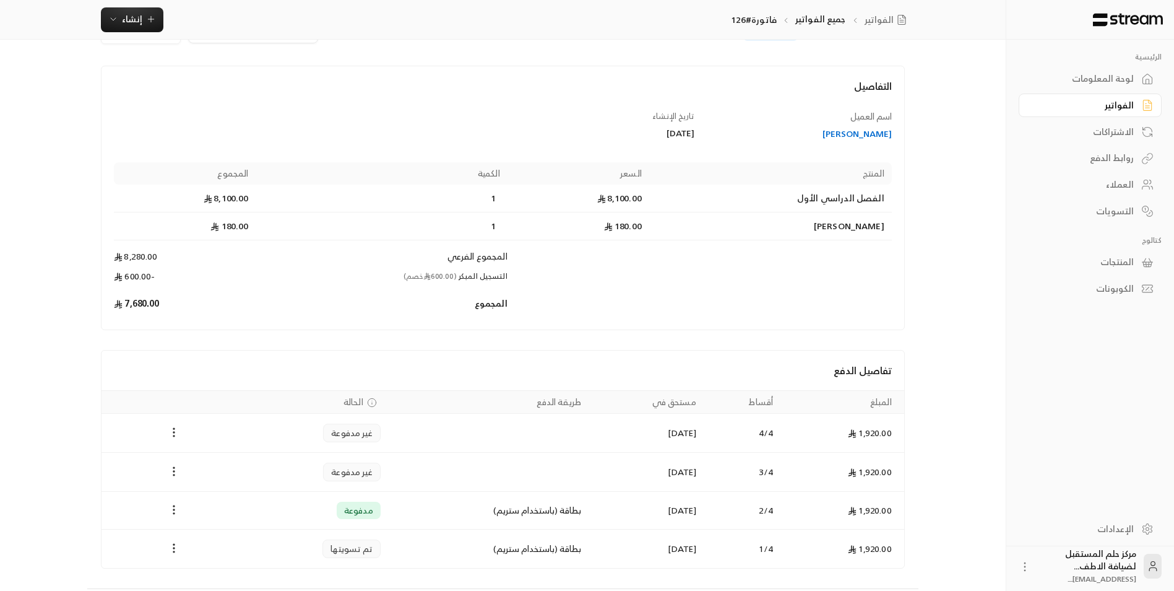
scroll to position [62, 0]
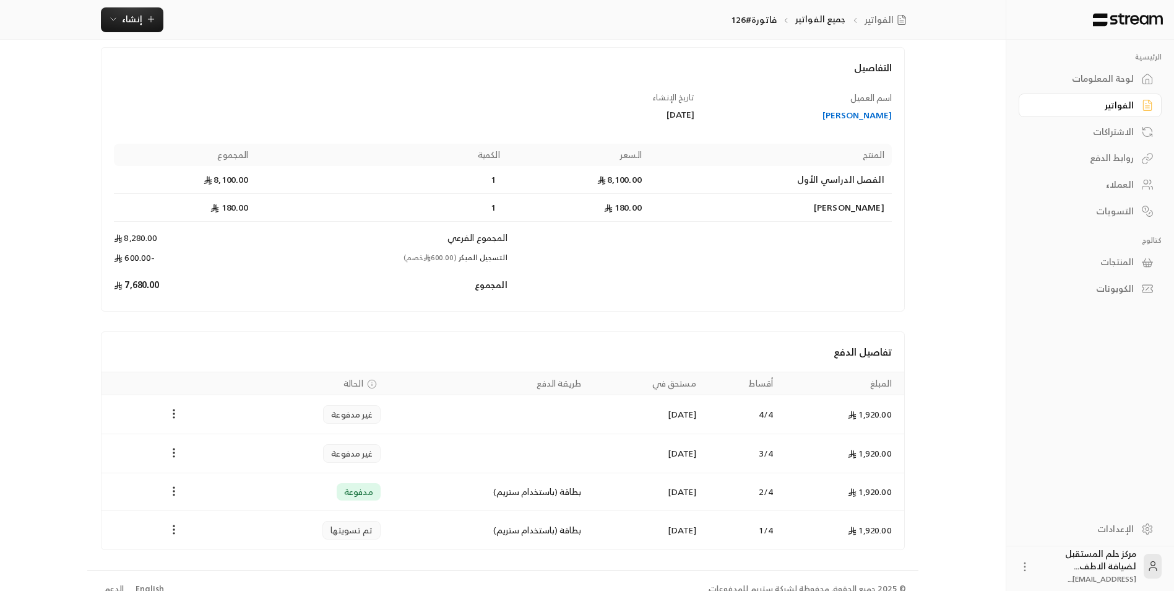
click at [543, 506] on td "بطاقة (باستخدام ستريم)" at bounding box center [488, 492] width 201 height 38
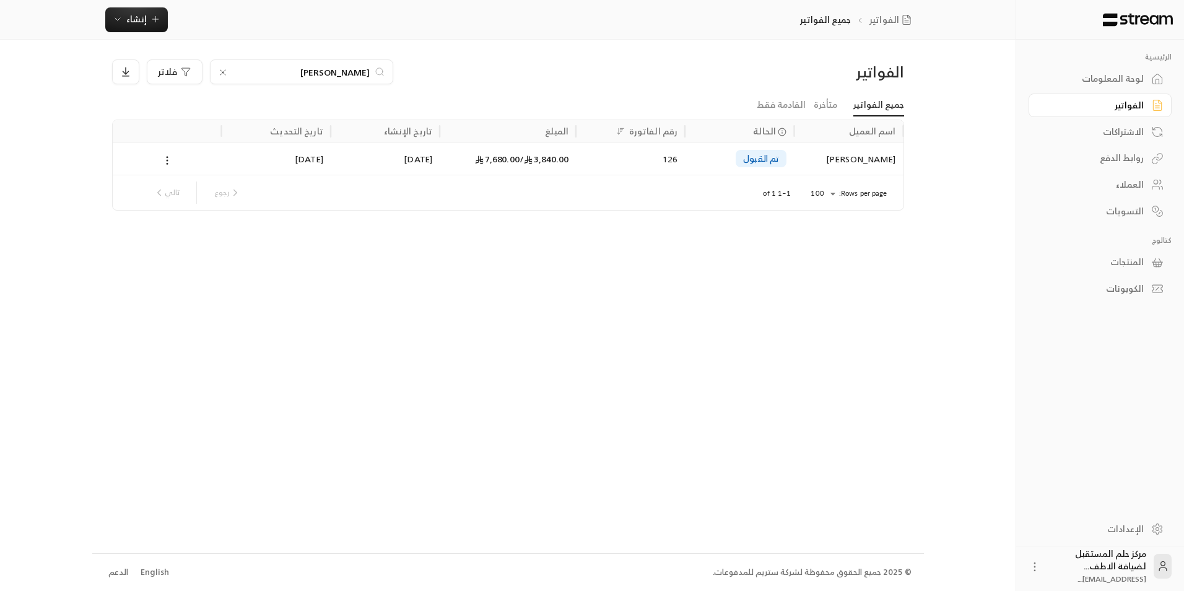
click at [239, 69] on input "أحمد" at bounding box center [301, 72] width 137 height 14
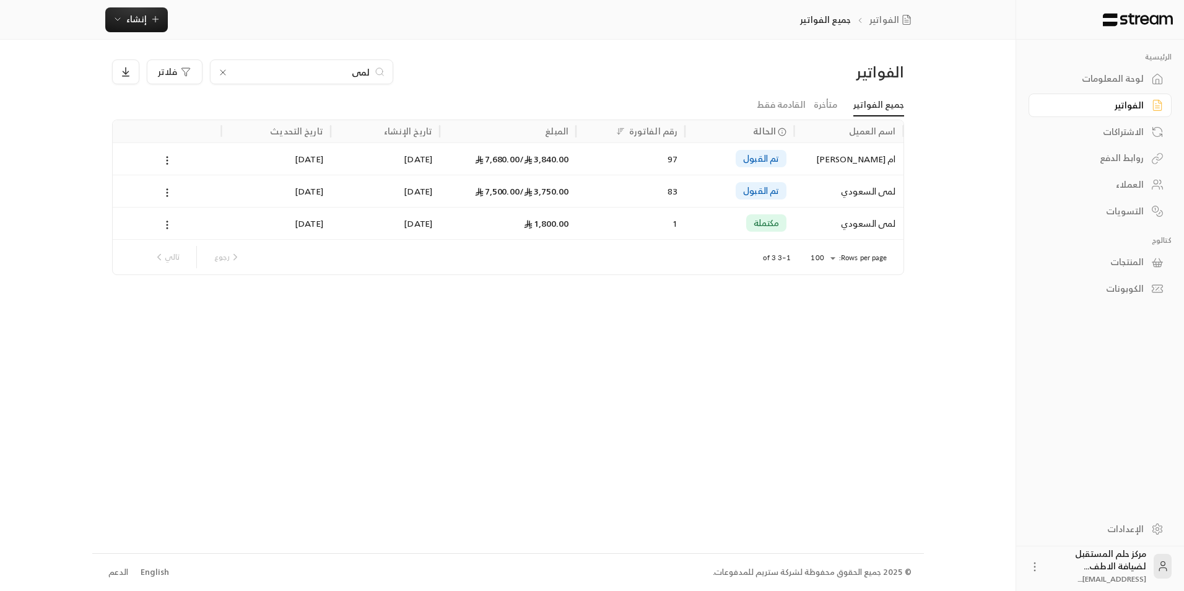
type input "لمى"
click at [415, 158] on div "21/08/2025" at bounding box center [385, 159] width 94 height 32
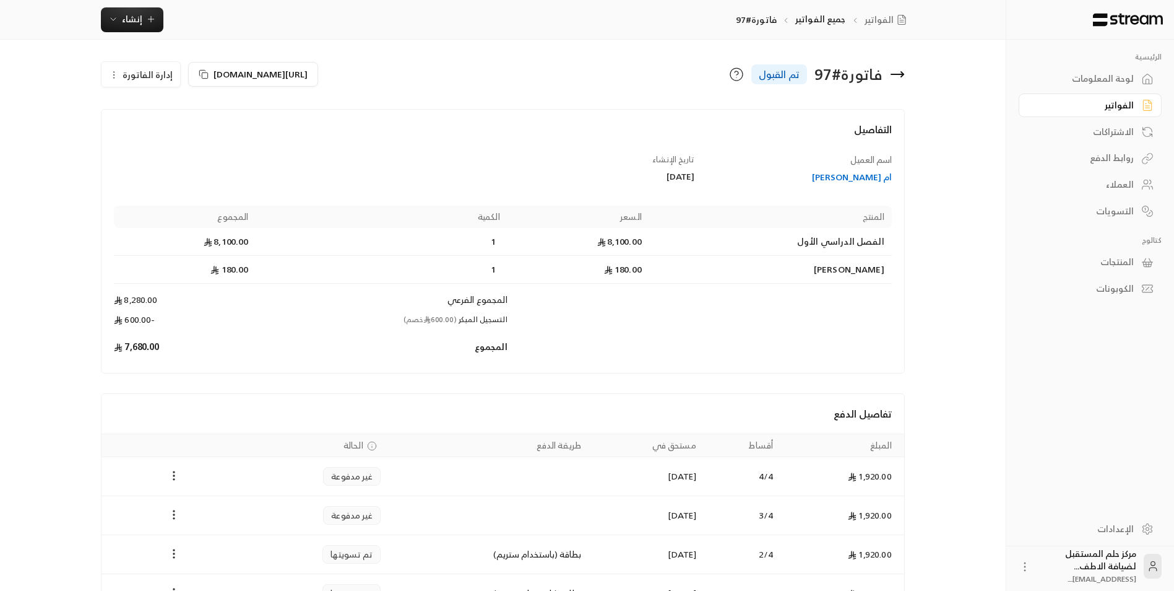
click at [898, 79] on icon at bounding box center [897, 74] width 15 height 15
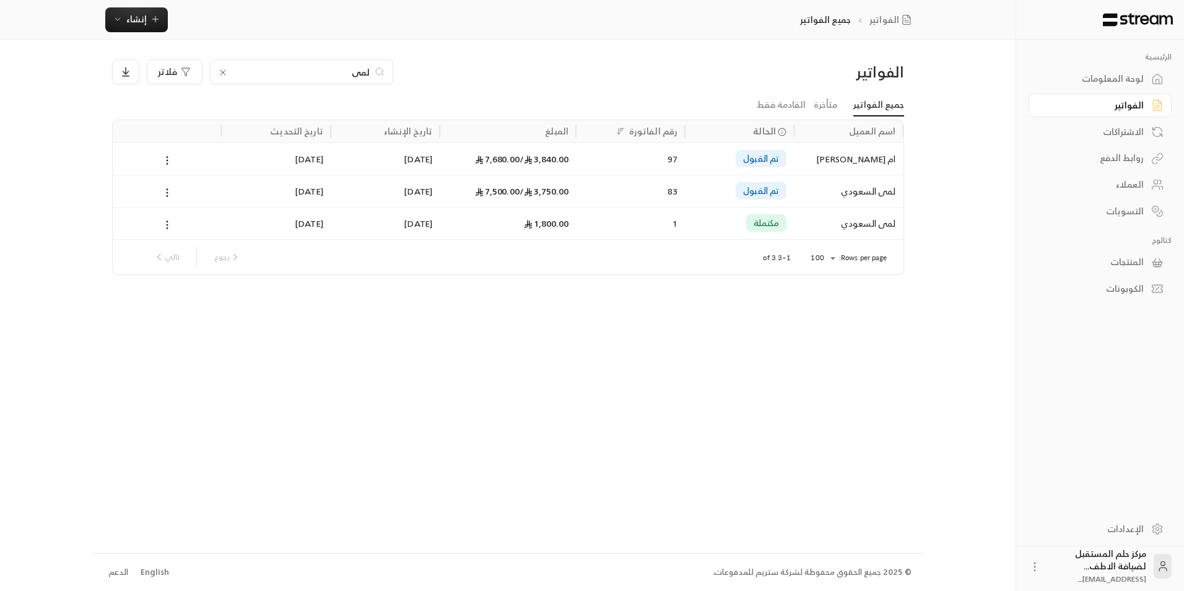
drag, startPoint x: 329, startPoint y: 63, endPoint x: 416, endPoint y: 75, distance: 88.1
click at [416, 75] on div "لمى فلاتر" at bounding box center [407, 71] width 591 height 25
click at [358, 78] on input "لمى" at bounding box center [301, 72] width 137 height 14
click at [345, 74] on input "لمى" at bounding box center [301, 72] width 137 height 14
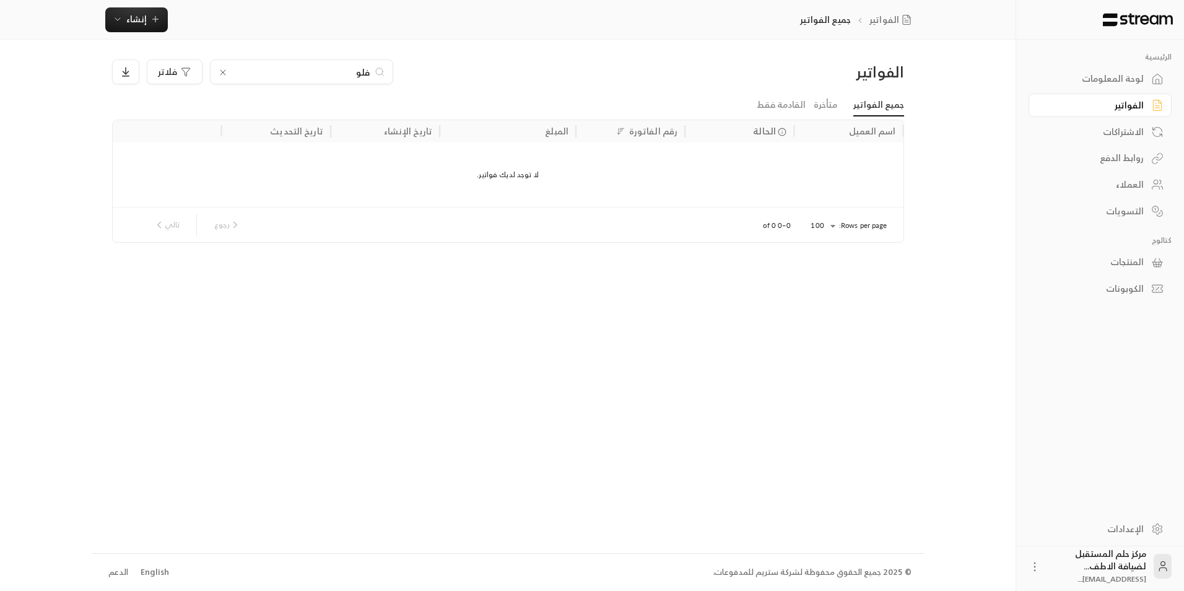
drag, startPoint x: 325, startPoint y: 67, endPoint x: 414, endPoint y: 63, distance: 88.6
click at [414, 63] on div "فلو فلاتر" at bounding box center [407, 71] width 591 height 25
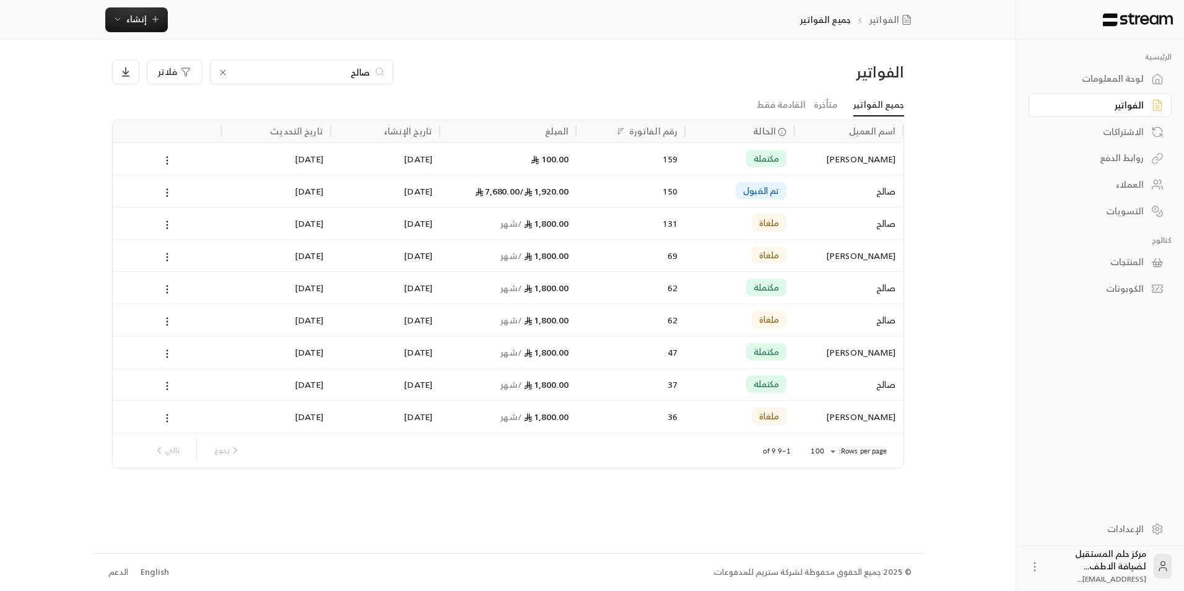
type input "صالح"
click at [533, 202] on div "1,920.00 / 7,680.00" at bounding box center [507, 191] width 121 height 32
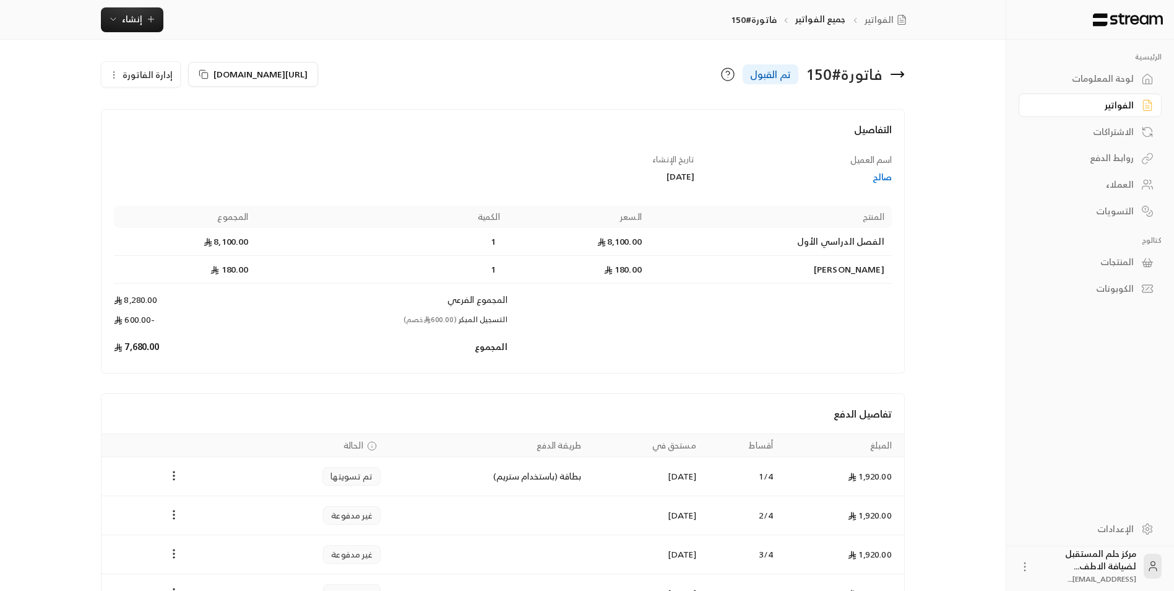
click at [900, 74] on icon at bounding box center [897, 74] width 12 height 0
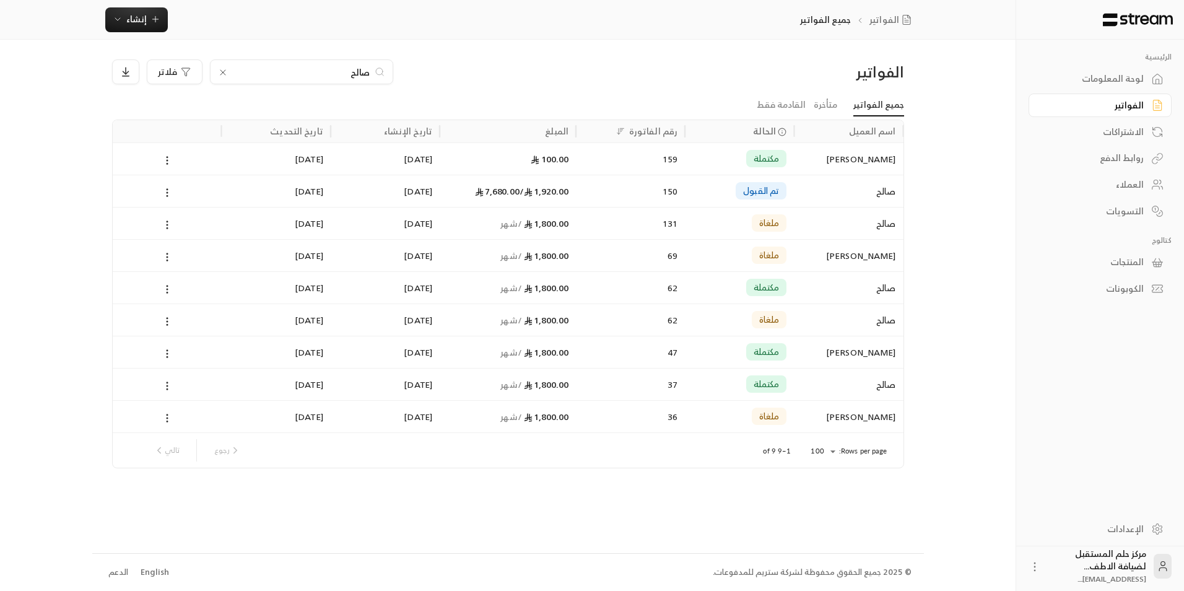
click at [221, 74] on icon at bounding box center [222, 72] width 5 height 5
click at [269, 68] on input at bounding box center [293, 72] width 151 height 14
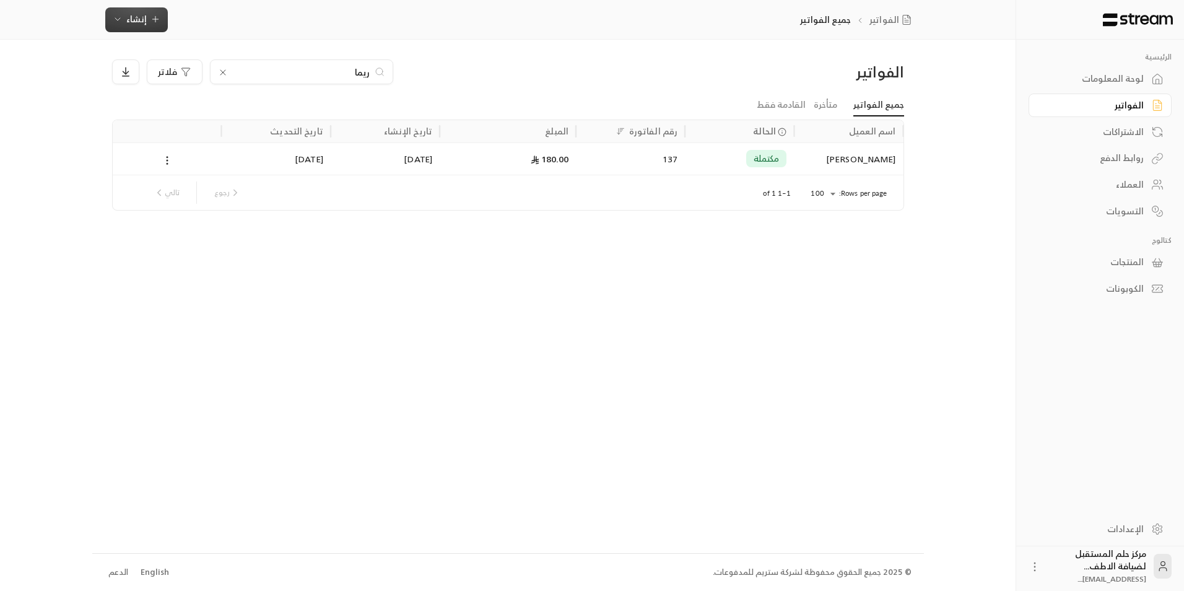
type input "ريما"
click at [149, 27] on button "إنشاء" at bounding box center [136, 19] width 63 height 25
click at [209, 72] on div "إنشاء فاتورة مرة واحدة بسهولة للمعاملات السريعة." at bounding box center [197, 77] width 156 height 25
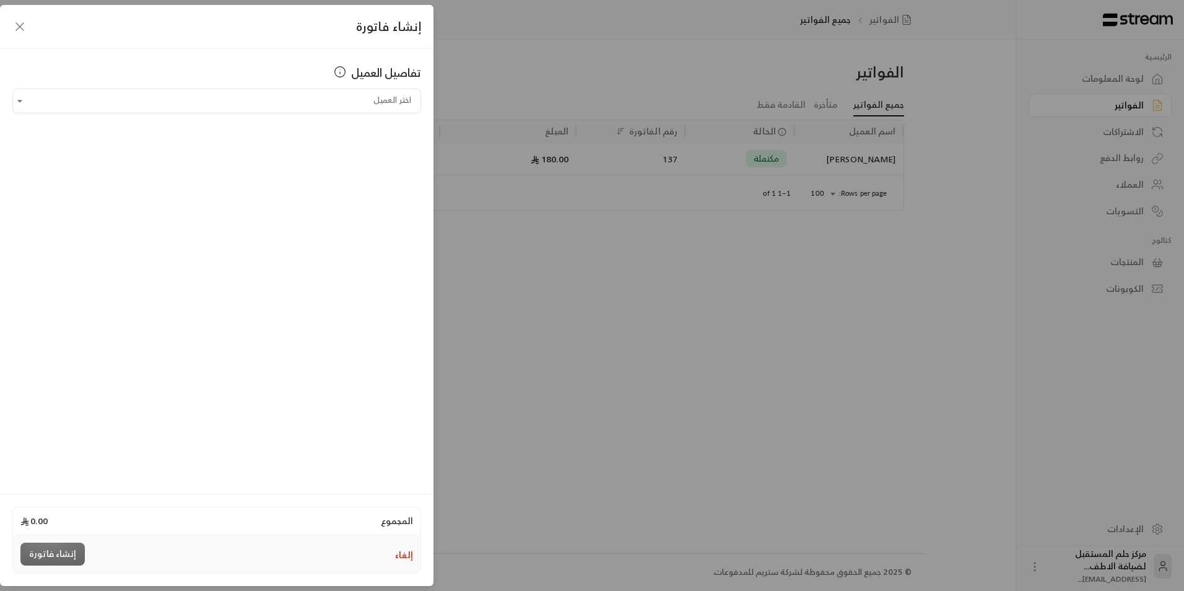
click at [247, 88] on div "تفاصيل العميل" at bounding box center [216, 76] width 409 height 25
click at [250, 106] on input "اختر العميل" at bounding box center [216, 101] width 409 height 22
click at [270, 168] on span "+966501155546" at bounding box center [291, 167] width 81 height 14
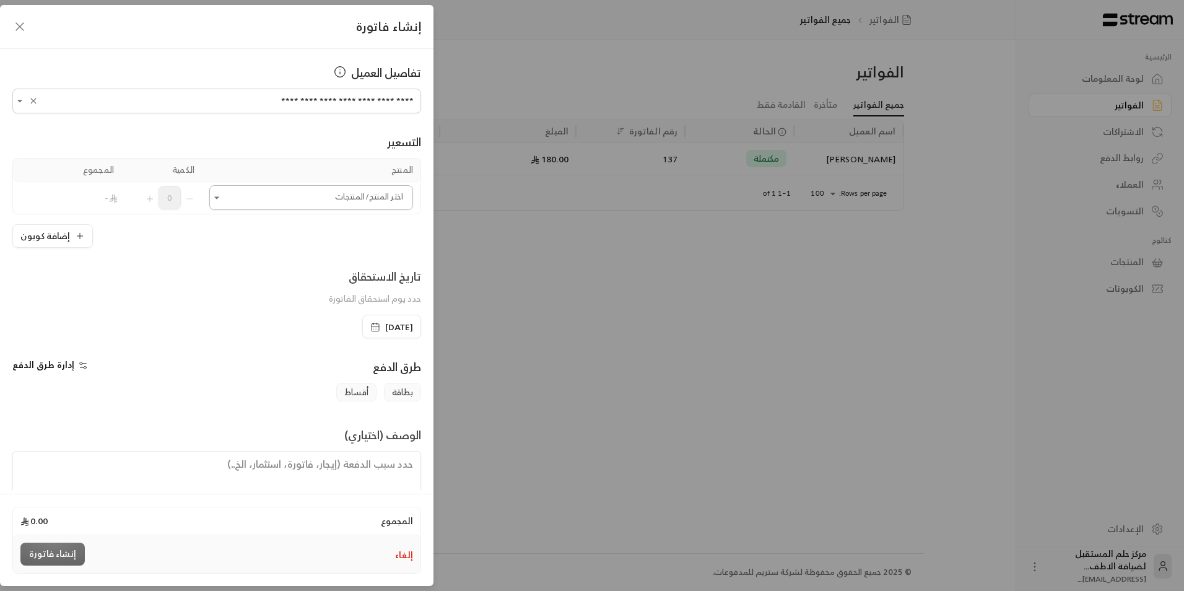
type input "**********"
click at [241, 193] on input "اختر العميل" at bounding box center [311, 198] width 204 height 22
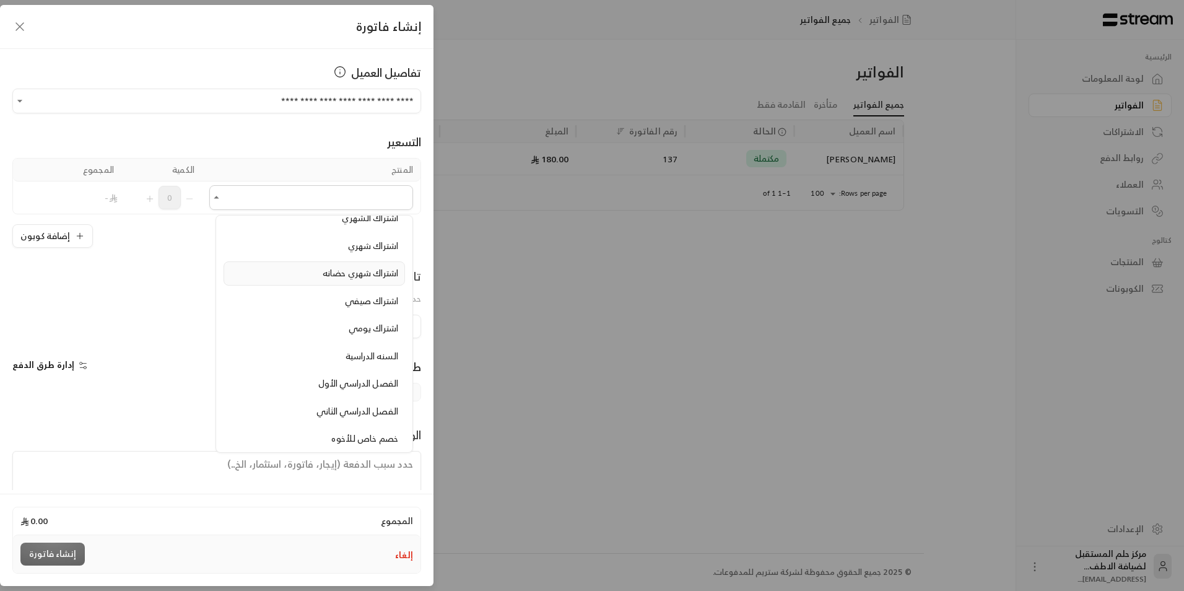
scroll to position [124, 0]
click at [325, 378] on span "الفصل الدراسي الأول" at bounding box center [358, 377] width 80 height 15
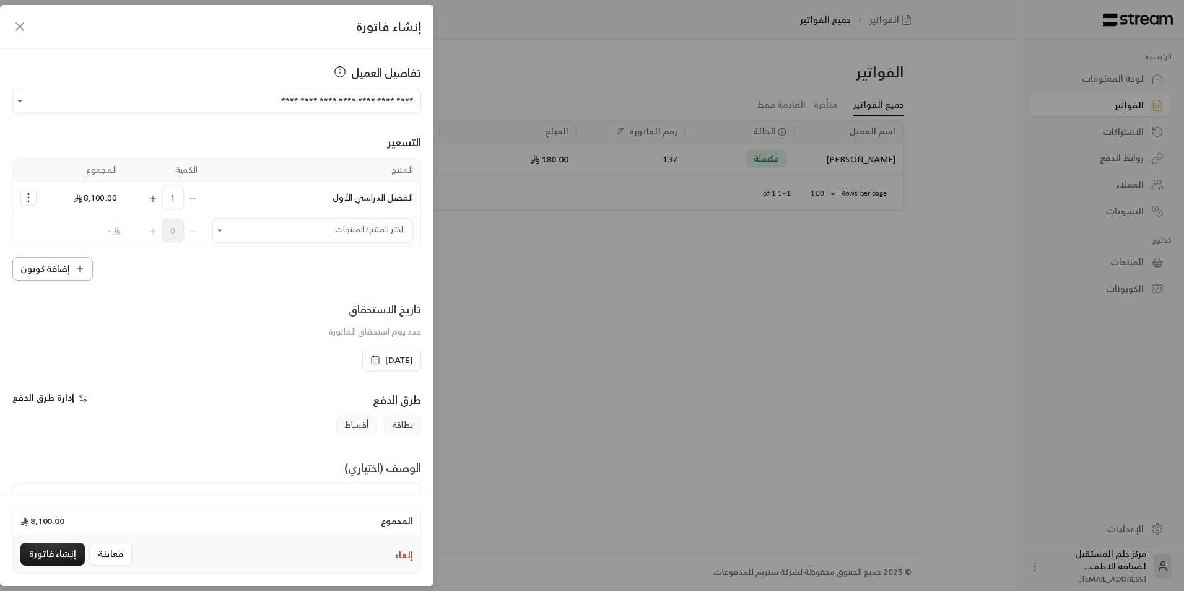
click at [35, 264] on button "إضافة كوبون" at bounding box center [52, 269] width 80 height 24
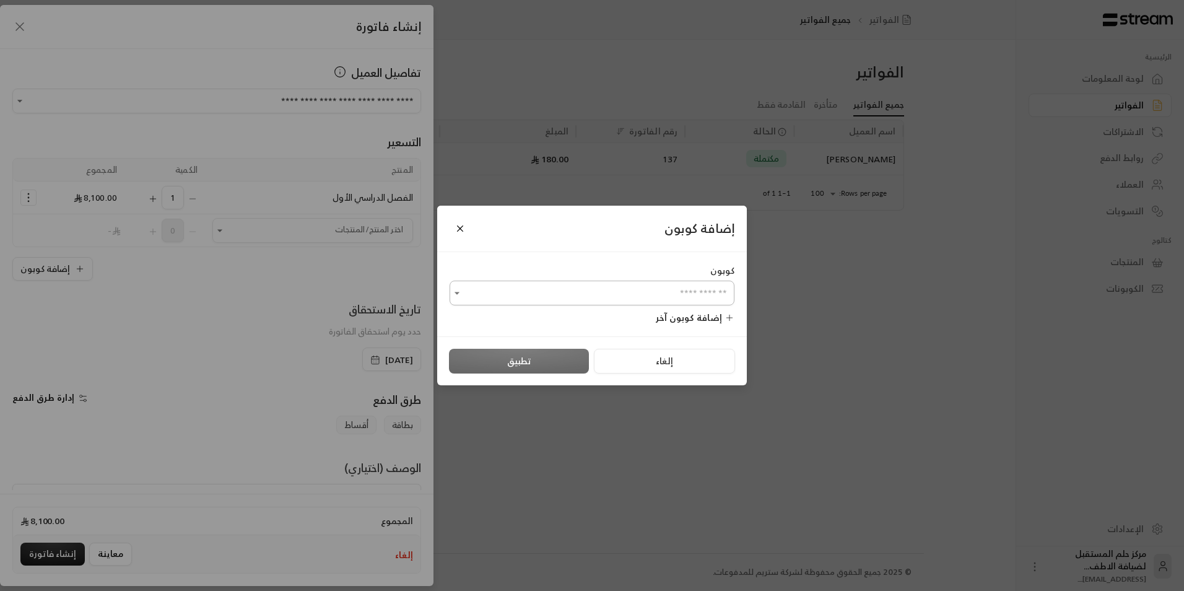
click at [509, 283] on input "اختر العميل" at bounding box center [591, 293] width 285 height 22
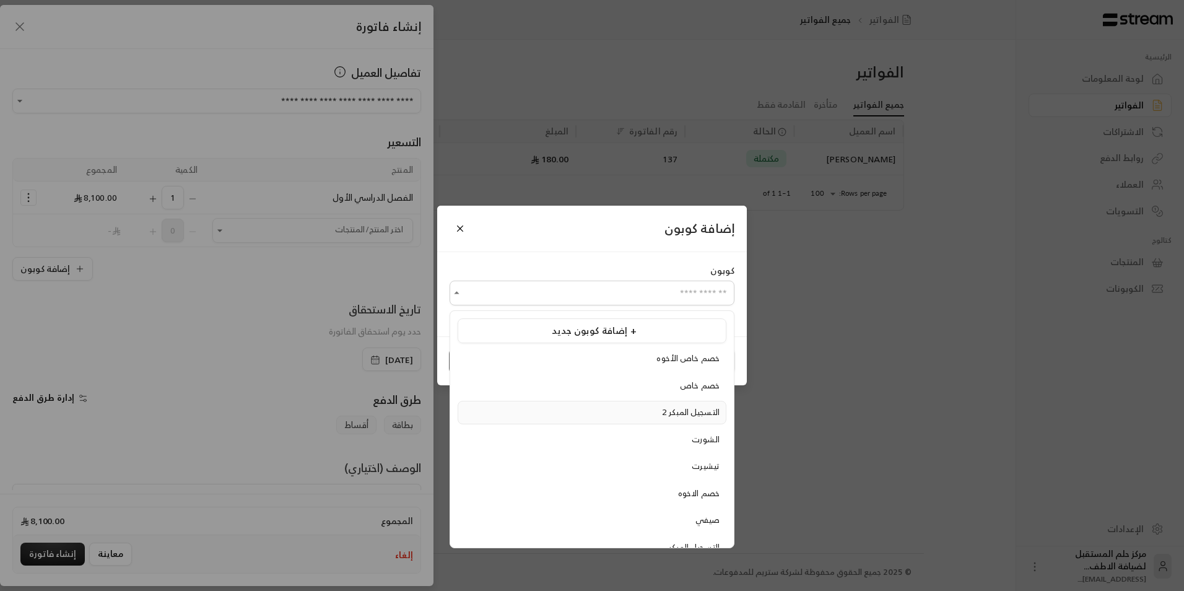
click at [570, 419] on li "التسجيل المبكر 2" at bounding box center [592, 413] width 269 height 24
type input "**********"
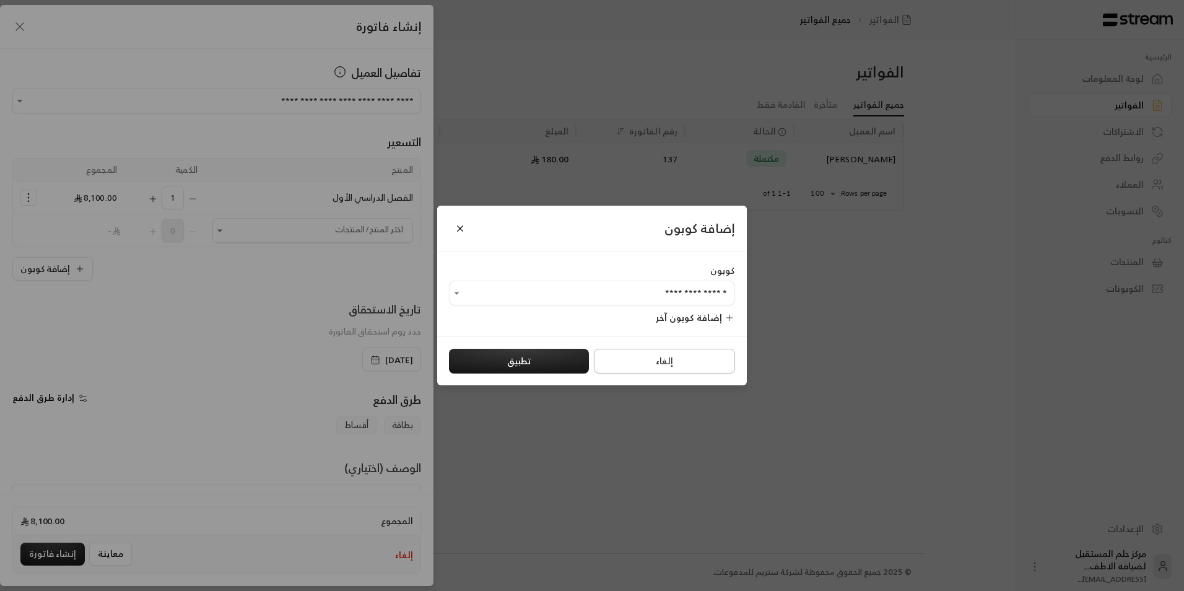
click at [611, 358] on button "إلغاء" at bounding box center [664, 361] width 141 height 25
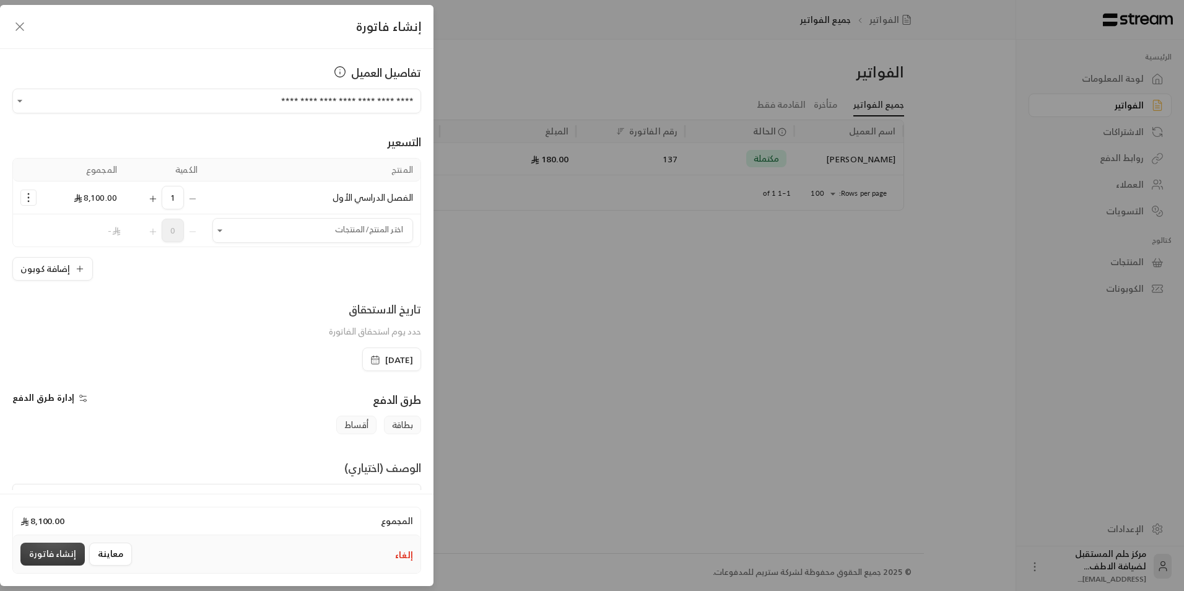
click at [27, 562] on button "إنشاء فاتورة" at bounding box center [52, 553] width 64 height 23
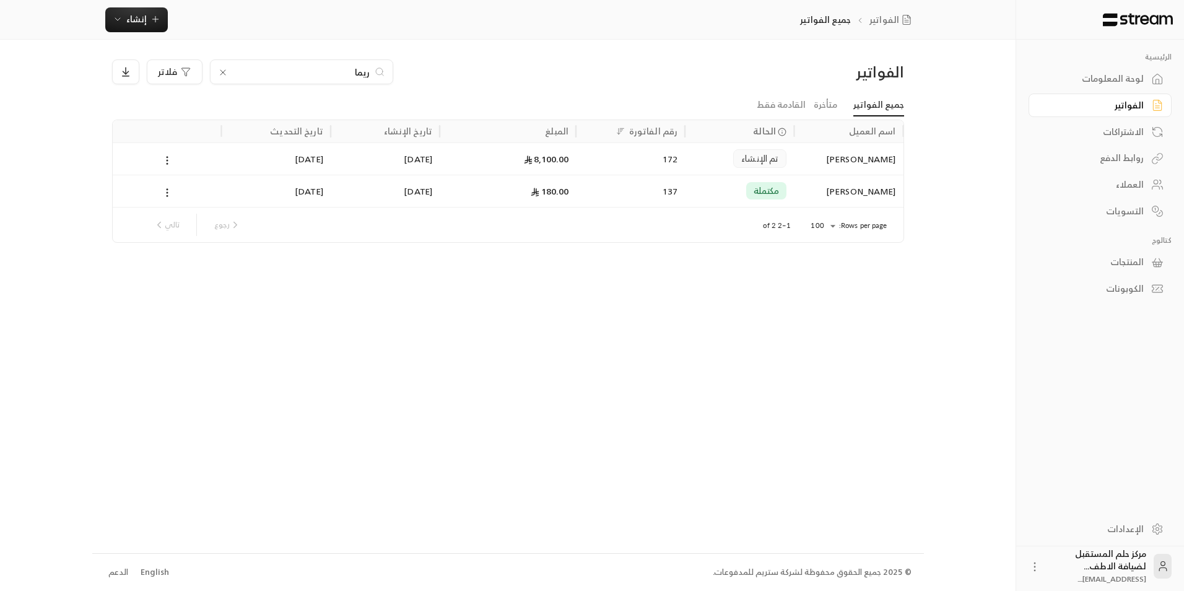
drag, startPoint x: 337, startPoint y: 74, endPoint x: 388, endPoint y: 69, distance: 50.5
click at [388, 69] on div "ريما" at bounding box center [301, 71] width 183 height 25
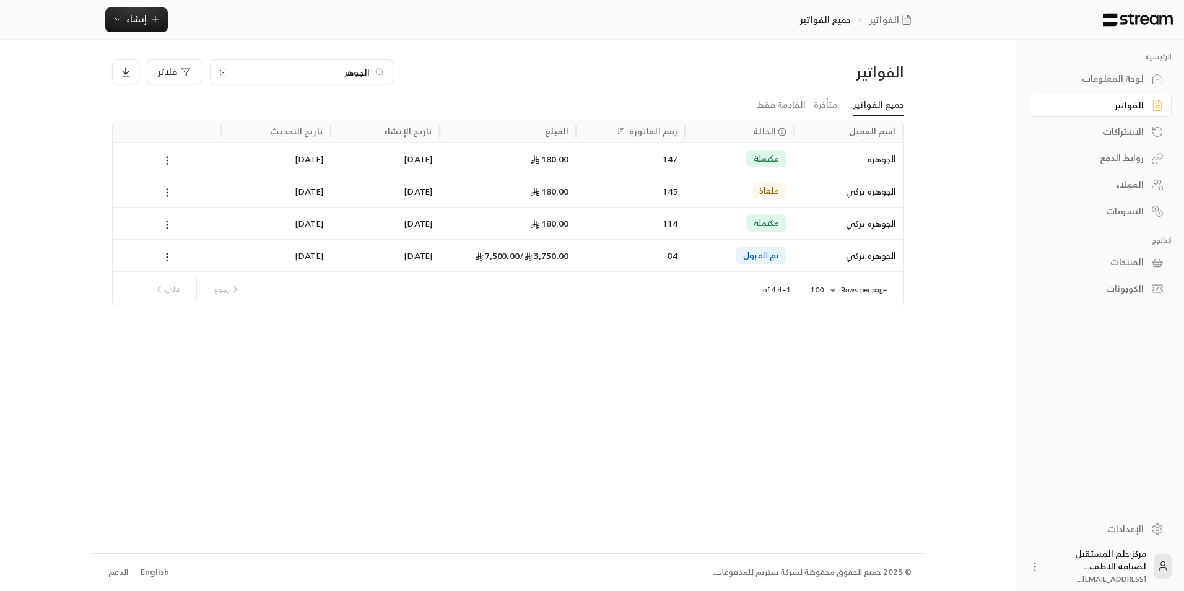
drag, startPoint x: 338, startPoint y: 74, endPoint x: 459, endPoint y: 71, distance: 121.4
click at [459, 71] on div "الجوهر فلاتر" at bounding box center [407, 71] width 591 height 25
type input "ديم"
click at [223, 68] on icon at bounding box center [223, 72] width 10 height 10
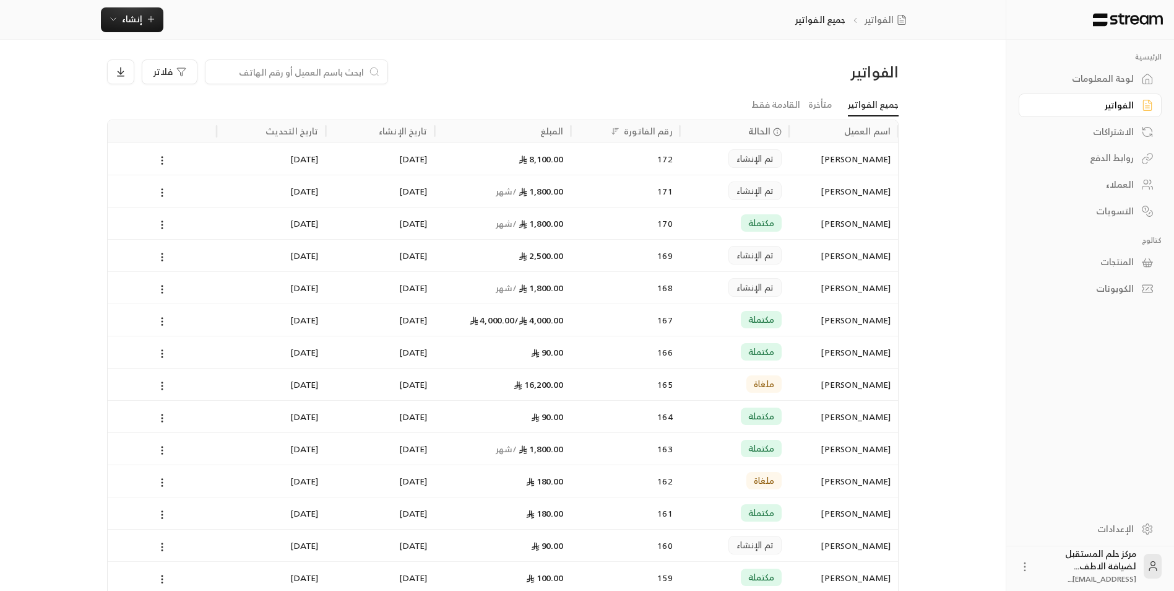
click at [293, 68] on input at bounding box center [288, 72] width 151 height 14
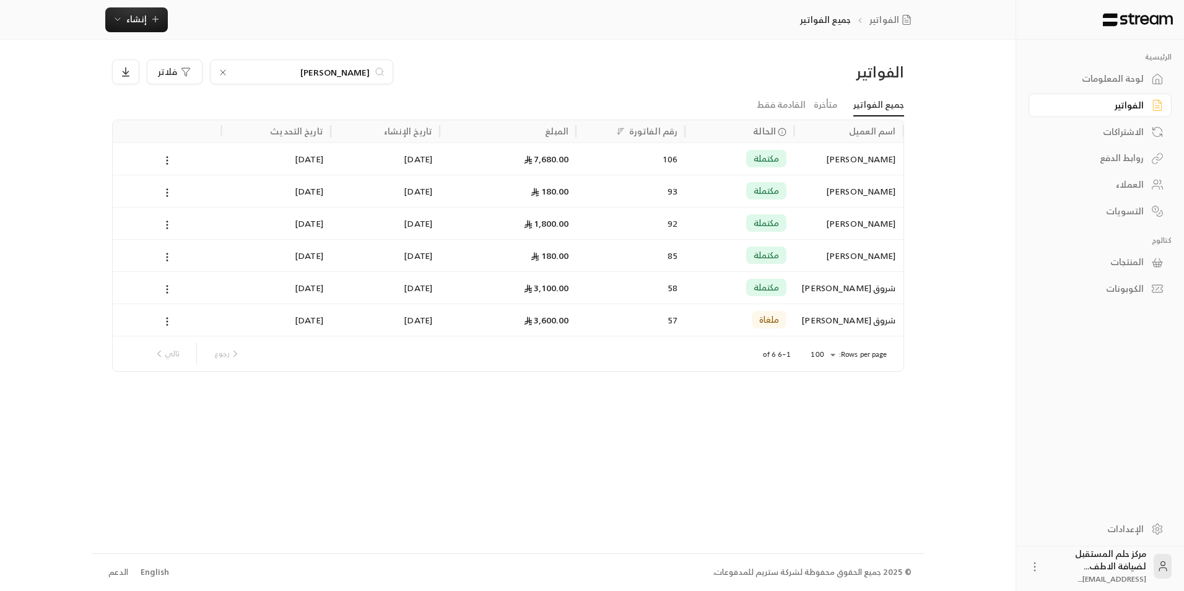
type input "محمد"
click at [491, 222] on div "1,800.00" at bounding box center [507, 223] width 121 height 32
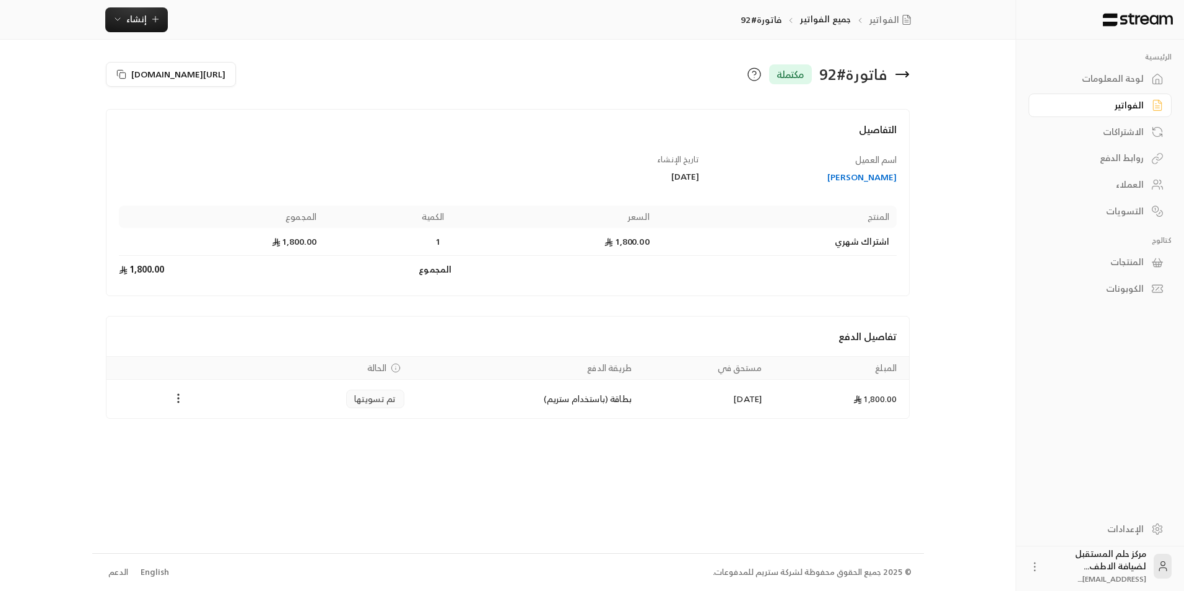
click at [904, 77] on icon at bounding box center [902, 74] width 15 height 15
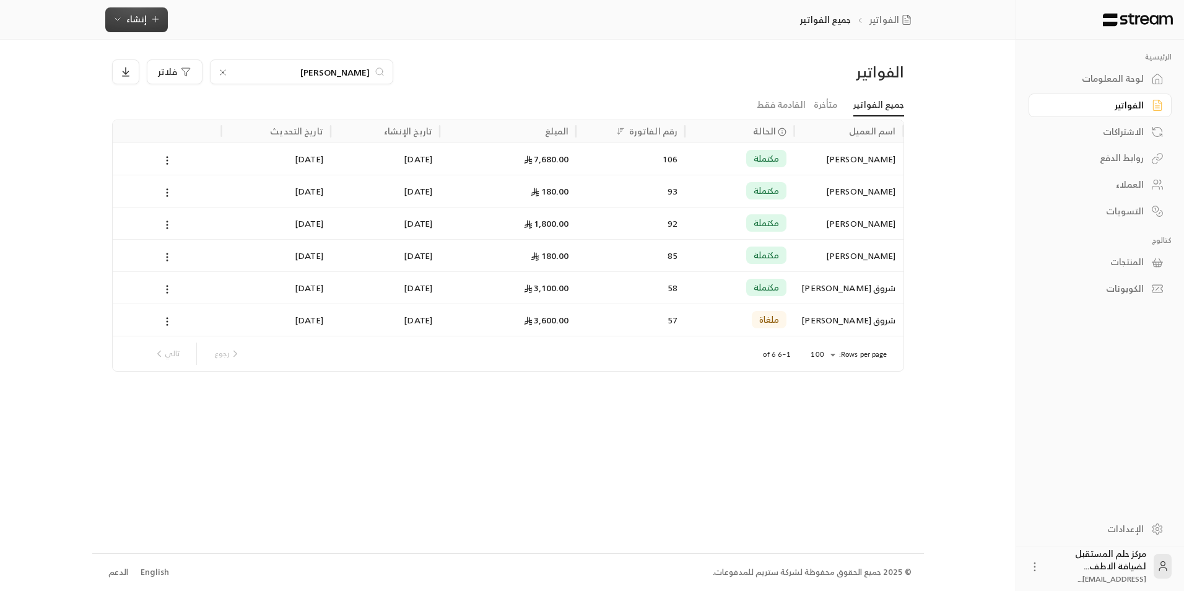
click at [144, 20] on span "إنشاء" at bounding box center [136, 18] width 20 height 15
click at [238, 61] on div "فوري" at bounding box center [197, 57] width 156 height 15
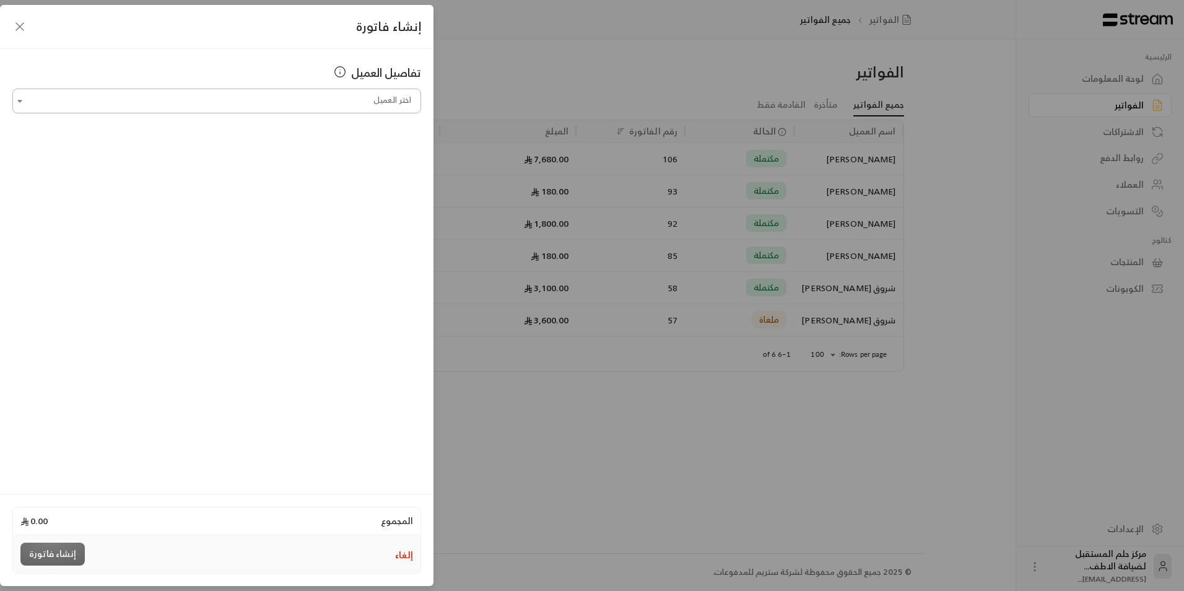
click at [371, 95] on input "اختر العميل" at bounding box center [216, 101] width 409 height 22
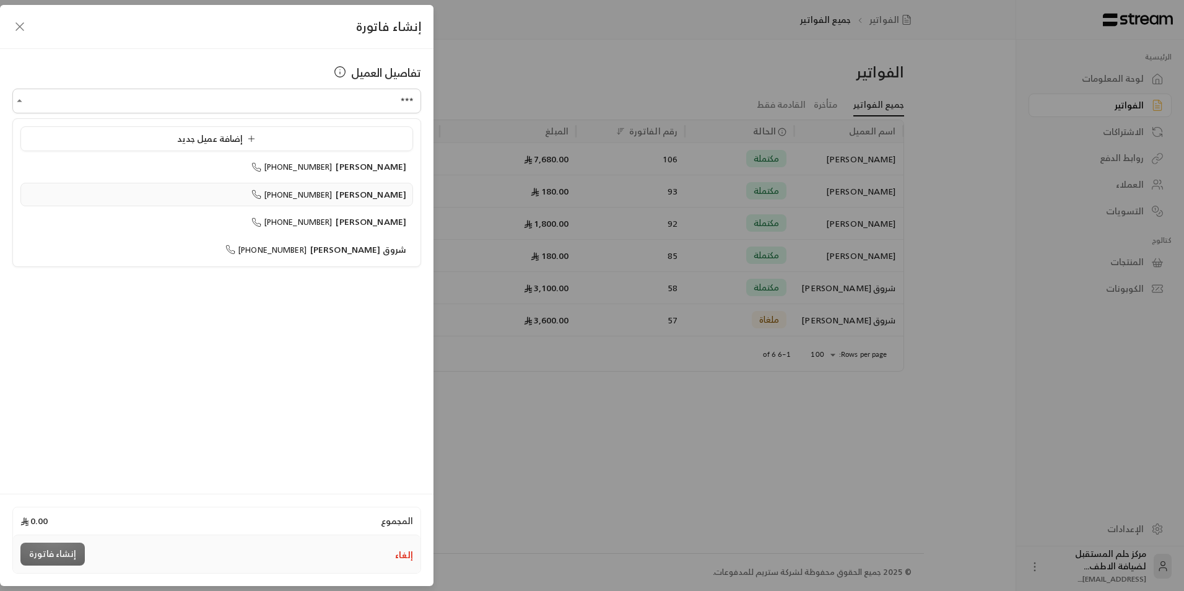
click at [332, 201] on span "+966558960895" at bounding box center [291, 195] width 81 height 14
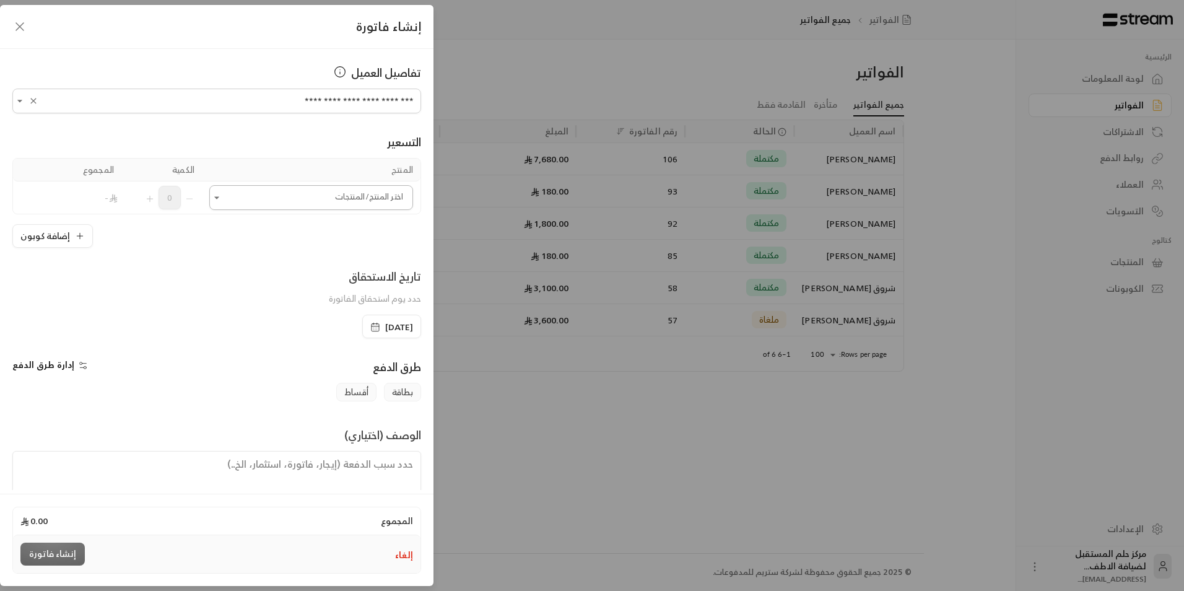
type input "**********"
click at [347, 195] on input "اختر العميل" at bounding box center [311, 198] width 204 height 22
click at [357, 191] on input "اختر العميل" at bounding box center [311, 198] width 204 height 22
click at [14, 29] on icon "button" at bounding box center [19, 26] width 15 height 15
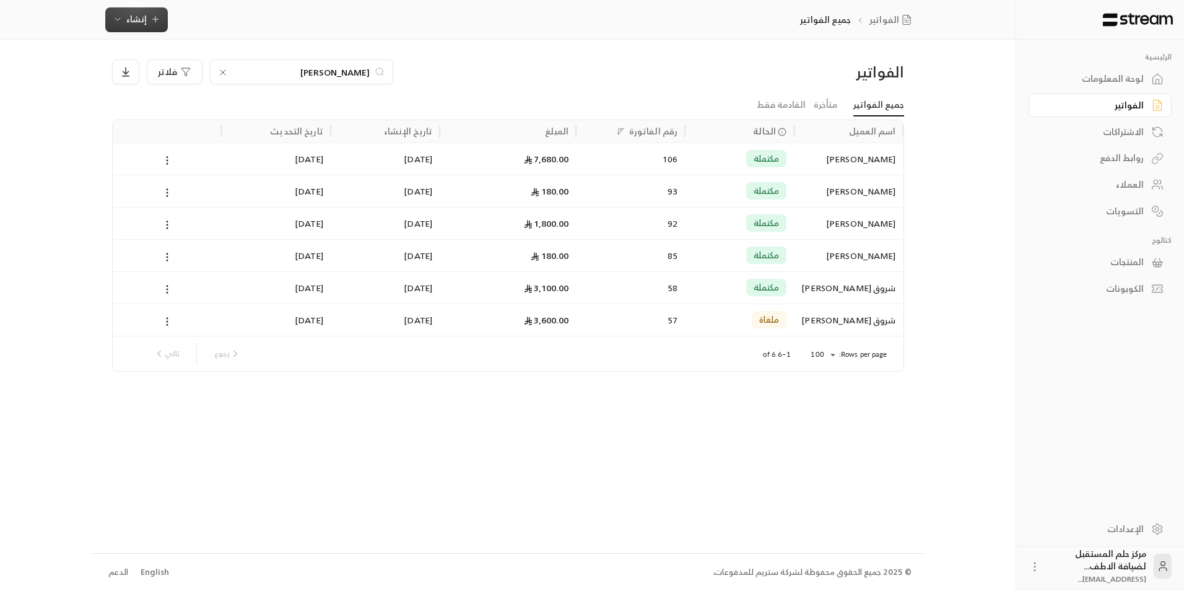
click at [113, 31] on button "إنشاء" at bounding box center [136, 19] width 63 height 25
click at [149, 115] on div "أتمتة الفواتير المتكررة للفواتير المستمرة." at bounding box center [197, 121] width 156 height 12
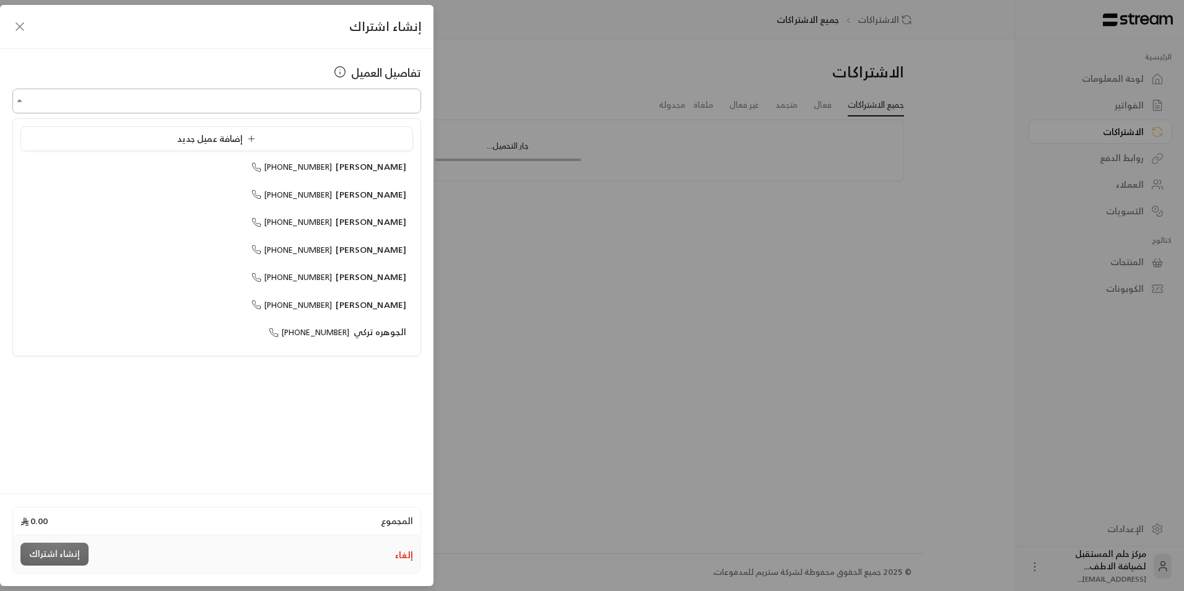
click at [258, 90] on input "اختر العميل" at bounding box center [216, 101] width 409 height 22
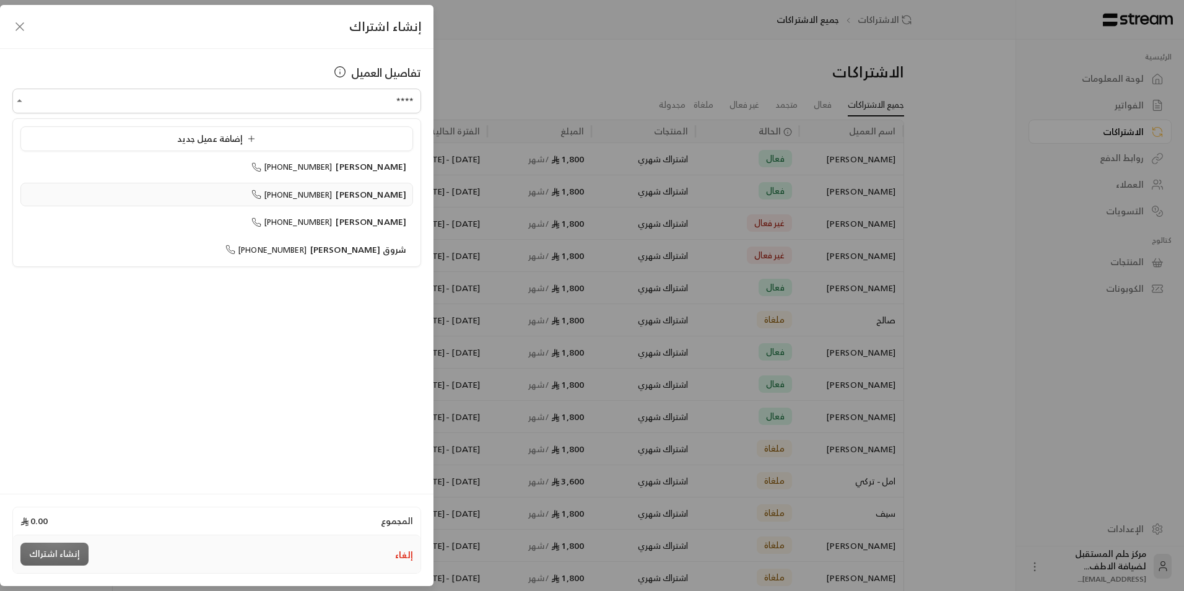
click at [379, 197] on span "محمد المزيني" at bounding box center [371, 193] width 71 height 15
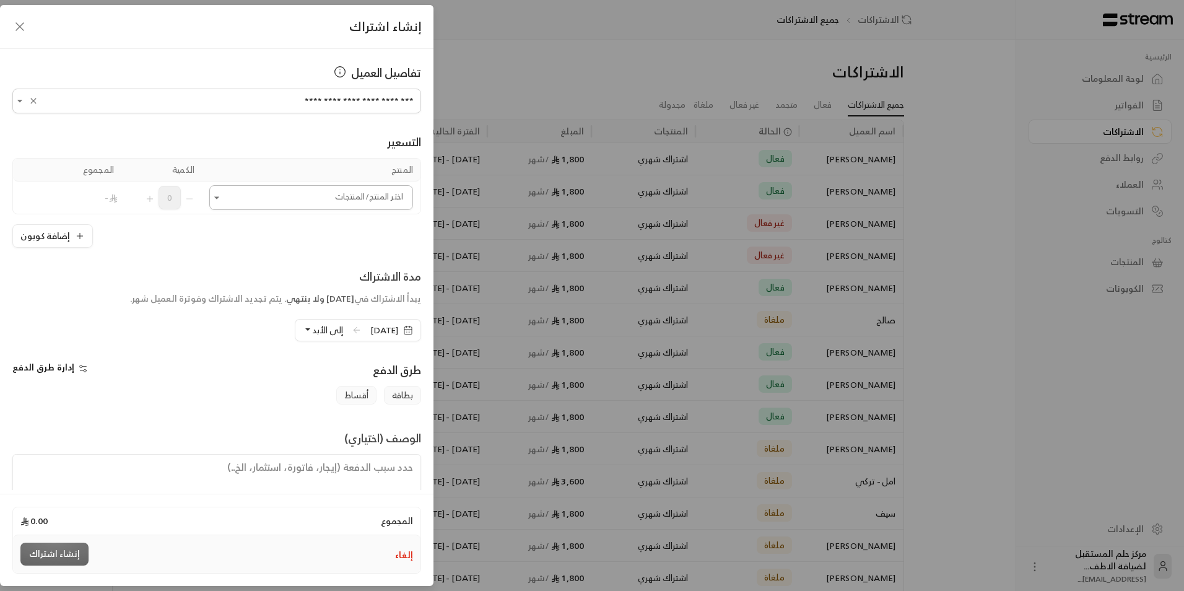
type input "**********"
click at [367, 197] on input "اختر العميل" at bounding box center [311, 198] width 204 height 22
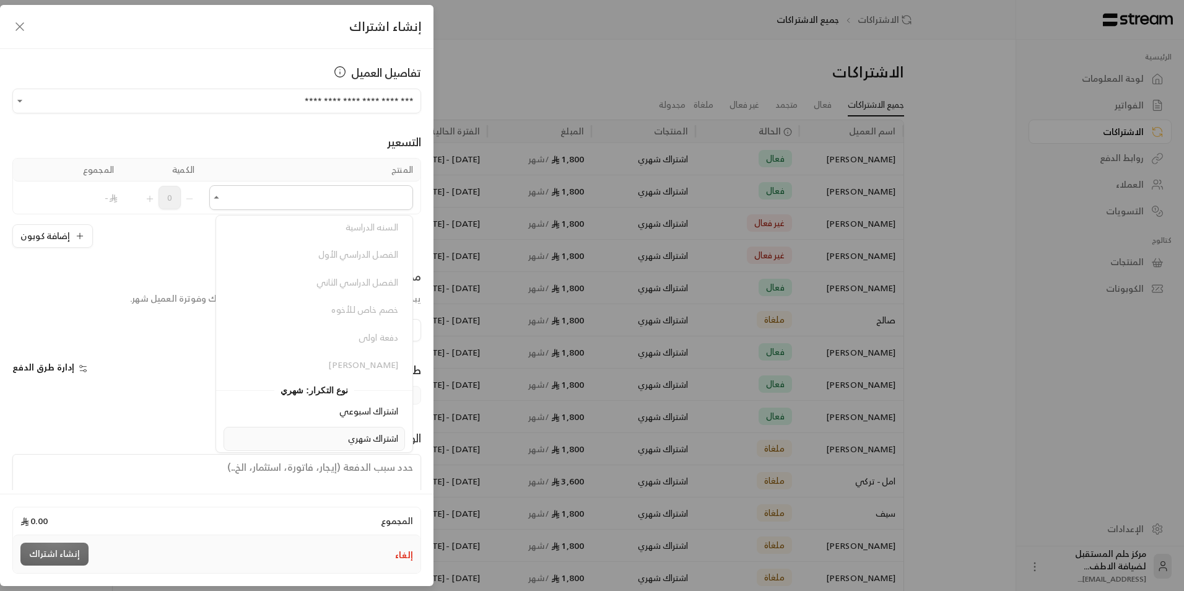
click at [343, 431] on li "اشتراك شهري" at bounding box center [313, 439] width 181 height 24
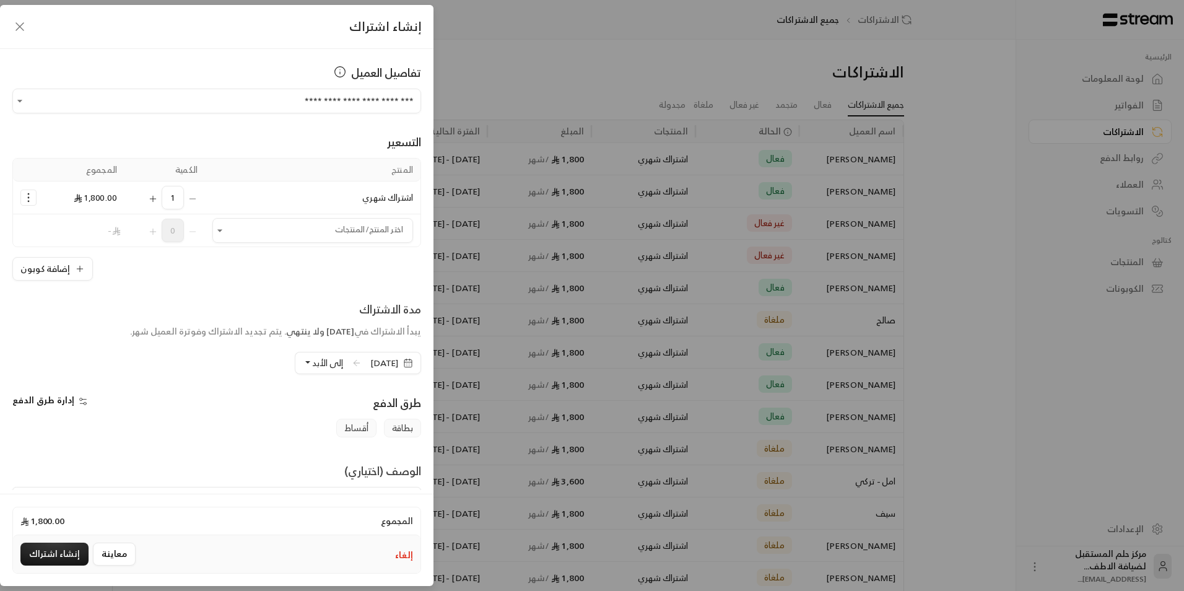
click at [312, 365] on span "إلى الأبد" at bounding box center [327, 362] width 31 height 15
click at [287, 204] on link "دورة واحدة ( 28/10/2025 )" at bounding box center [254, 197] width 161 height 23
click at [52, 548] on button "إنشاء اشتراك" at bounding box center [54, 553] width 68 height 23
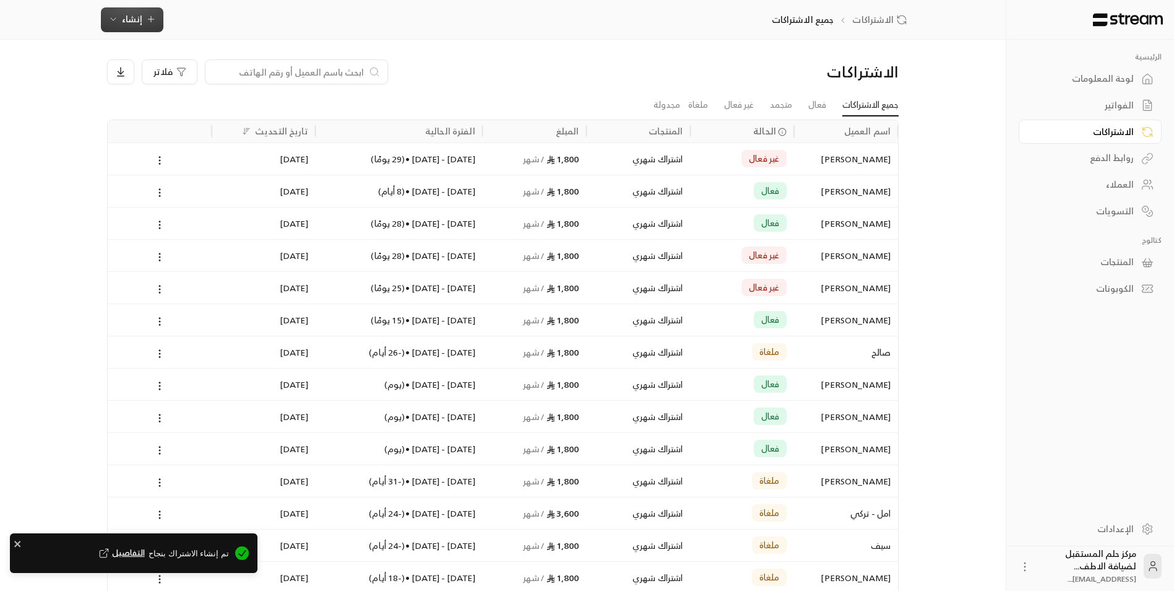
click at [154, 12] on span "إنشاء" at bounding box center [132, 18] width 48 height 15
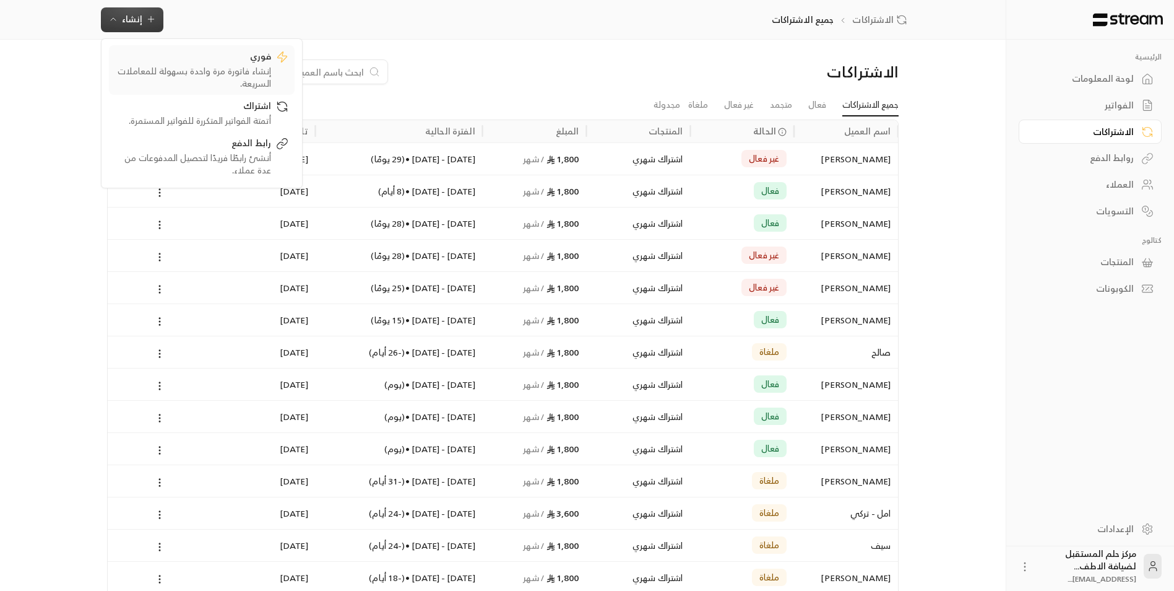
click at [168, 67] on div "إنشاء فاتورة مرة واحدة بسهولة للمعاملات السريعة." at bounding box center [193, 77] width 156 height 25
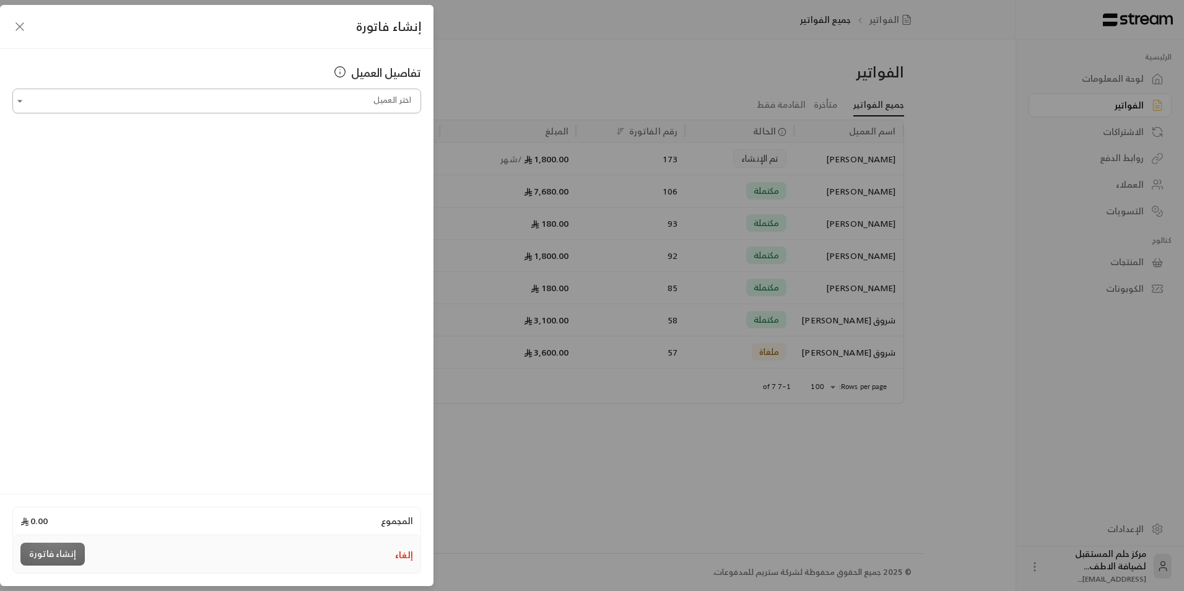
click at [293, 98] on input "اختر العميل" at bounding box center [216, 101] width 409 height 22
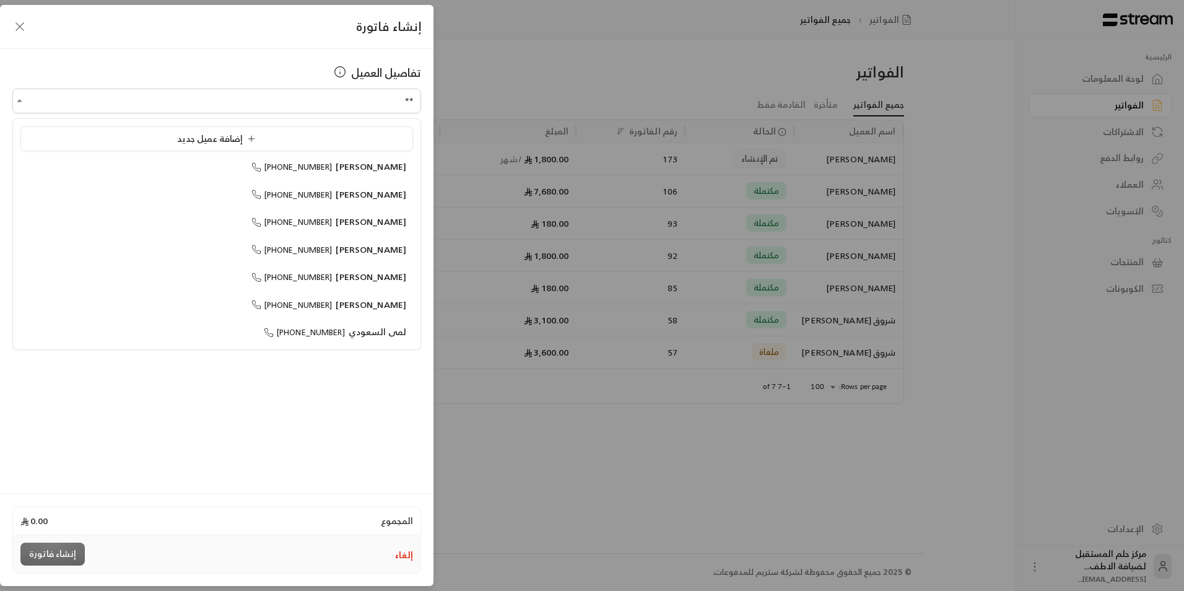
type input "**"
click at [16, 25] on icon "button" at bounding box center [19, 26] width 15 height 15
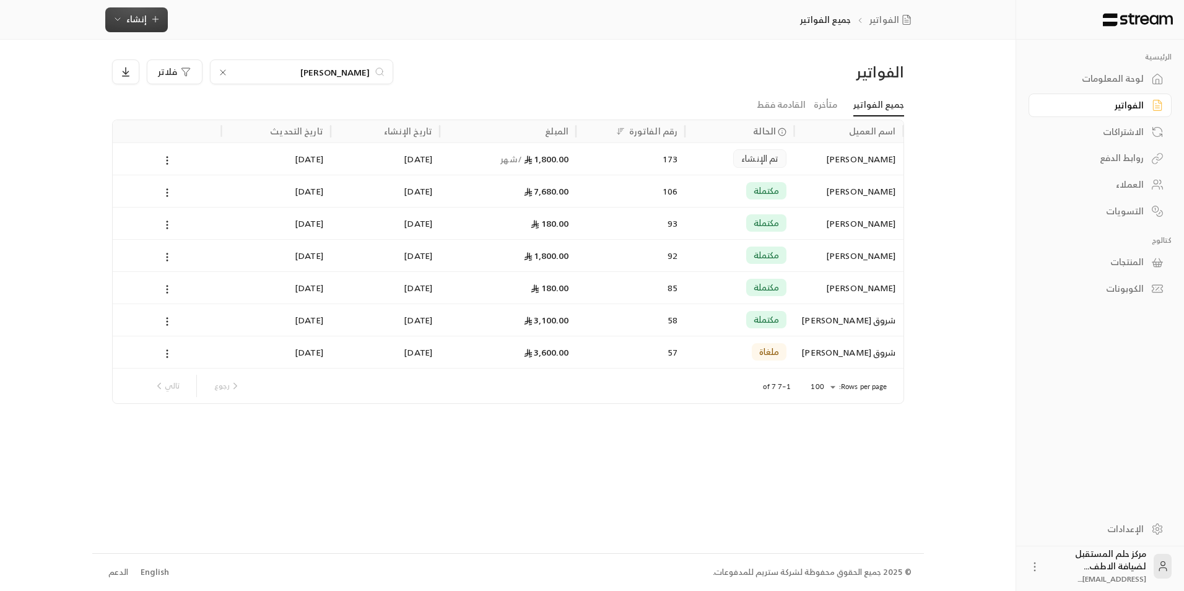
click at [136, 23] on span "إنشاء" at bounding box center [136, 18] width 20 height 15
click at [171, 118] on div "أتمتة الفواتير المتكررة للفواتير المستمرة." at bounding box center [197, 121] width 156 height 12
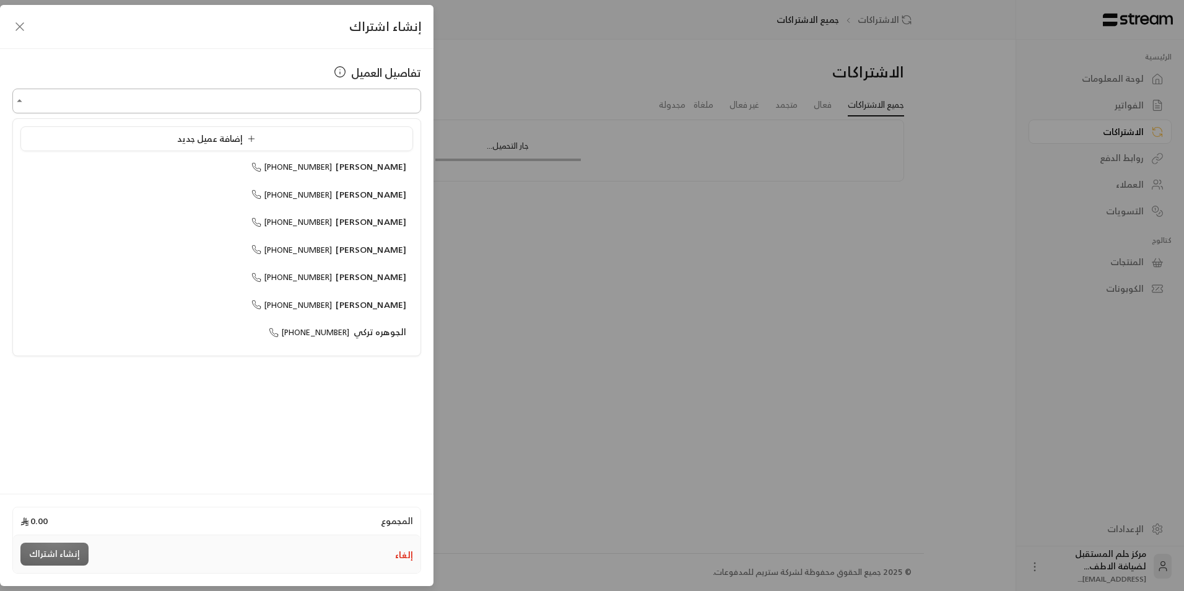
click at [223, 93] on input "اختر العميل" at bounding box center [216, 101] width 409 height 22
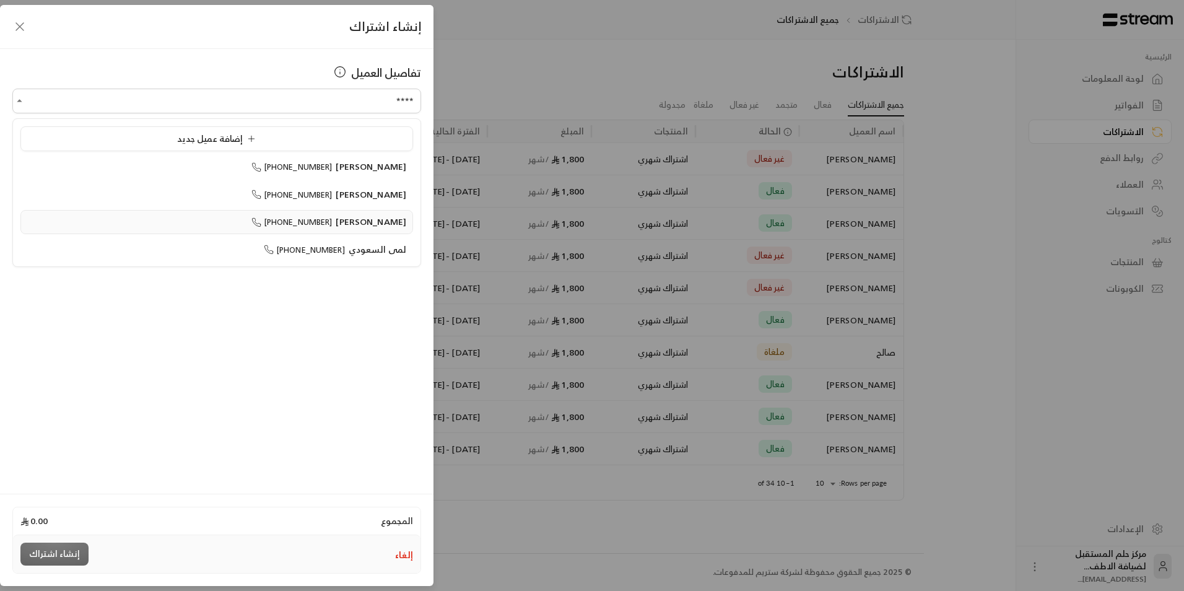
click at [296, 233] on li "سعود الغصاب +966560447474" at bounding box center [216, 222] width 392 height 24
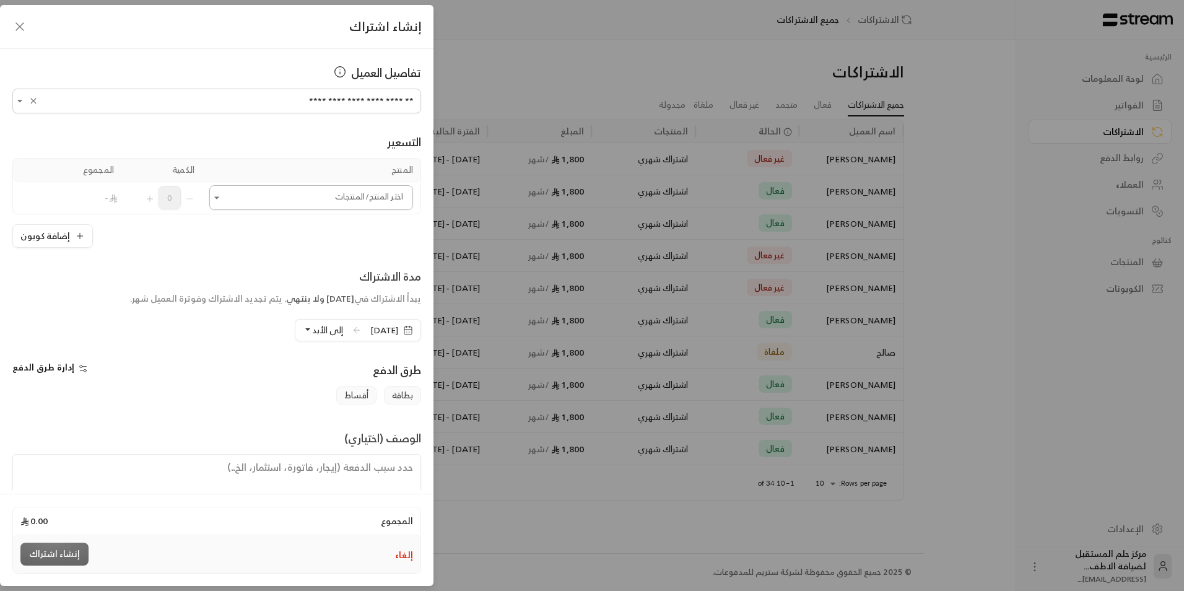
type input "**********"
click at [318, 189] on input "اختر العميل" at bounding box center [311, 198] width 204 height 22
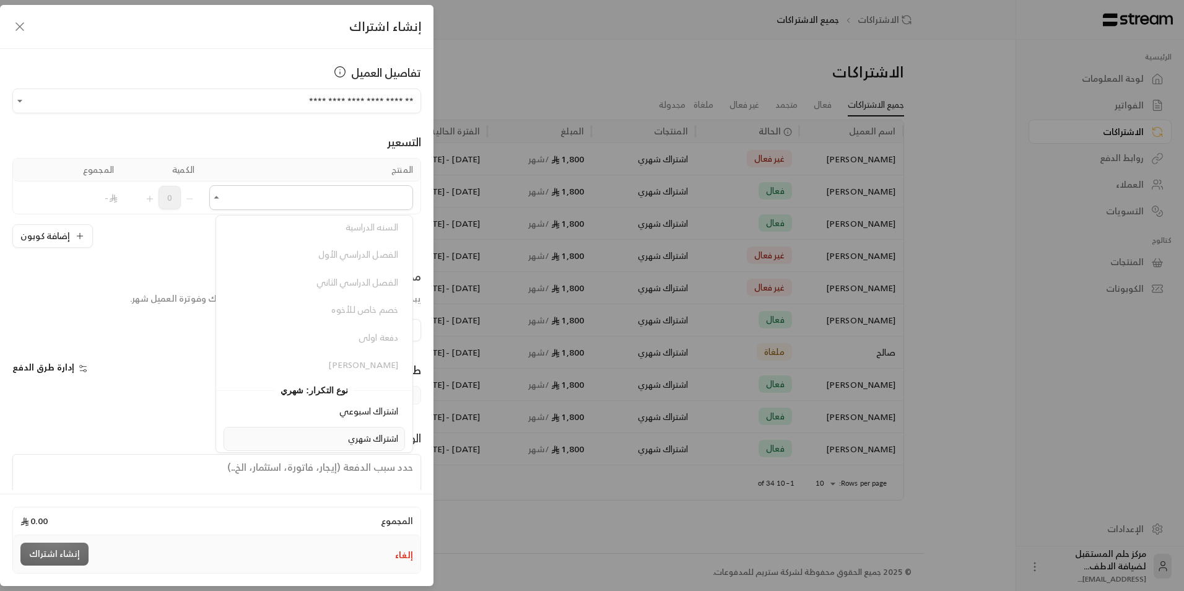
click at [326, 439] on div "اشتراك شهري" at bounding box center [314, 438] width 168 height 13
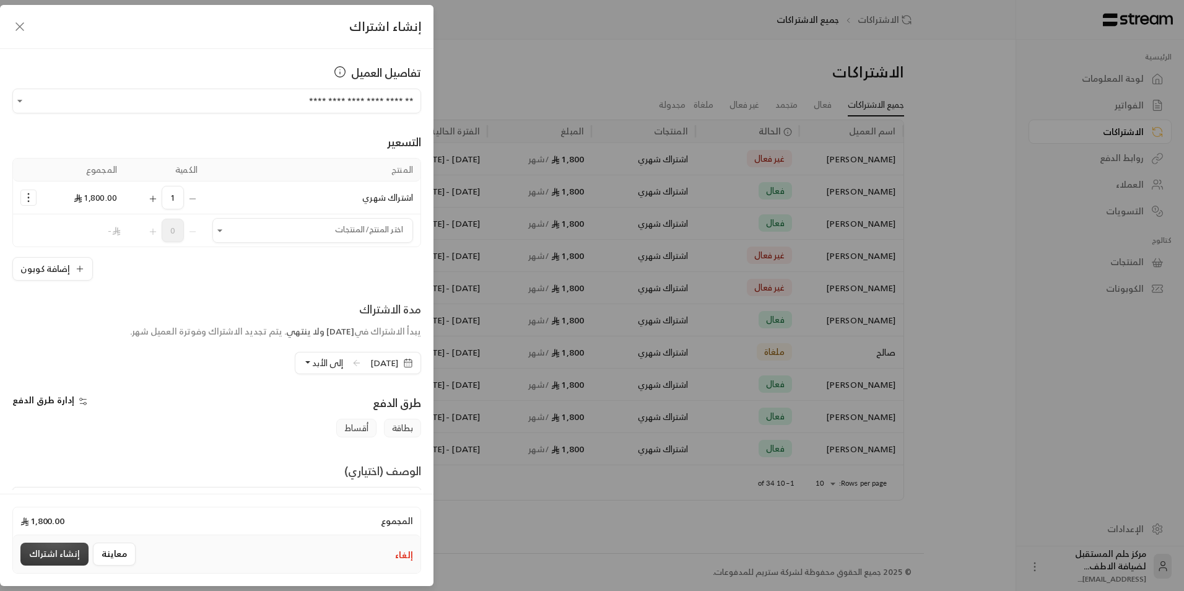
click at [54, 550] on button "إنشاء اشتراك" at bounding box center [54, 553] width 68 height 23
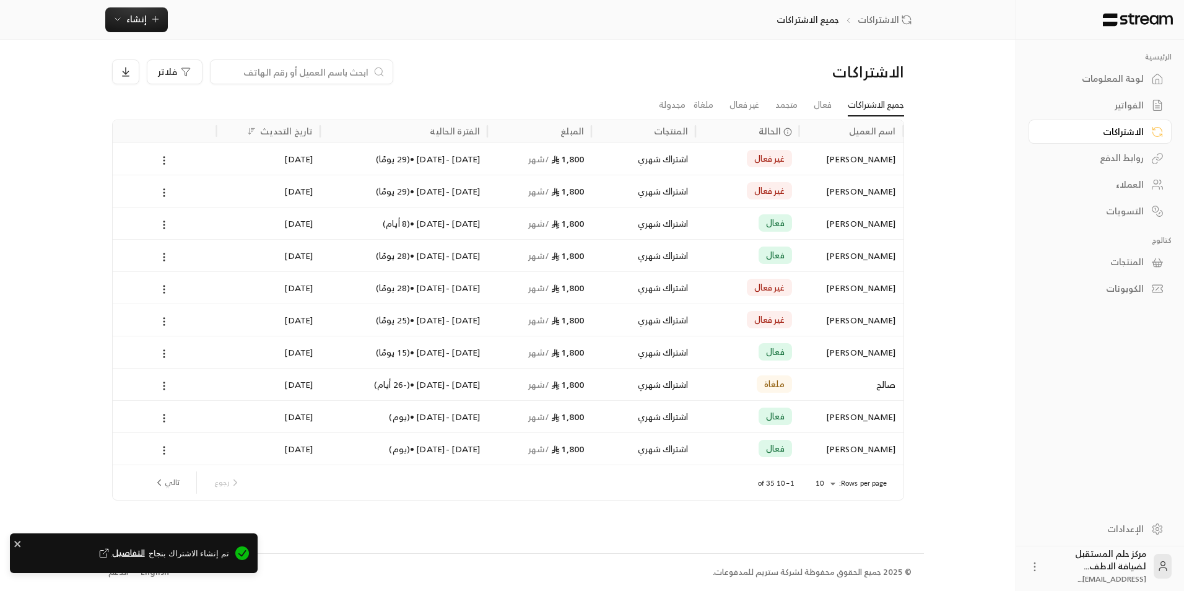
click at [131, 4] on div "الاشتراكات جميع الاشتراكات إنشاء فوري إنشاء فاتورة مرة واحدة بسهولة للمعاملات ا…" at bounding box center [507, 20] width 1015 height 40
click at [133, 14] on span "إنشاء" at bounding box center [136, 18] width 20 height 15
click at [190, 110] on div "اشتراك" at bounding box center [197, 107] width 156 height 15
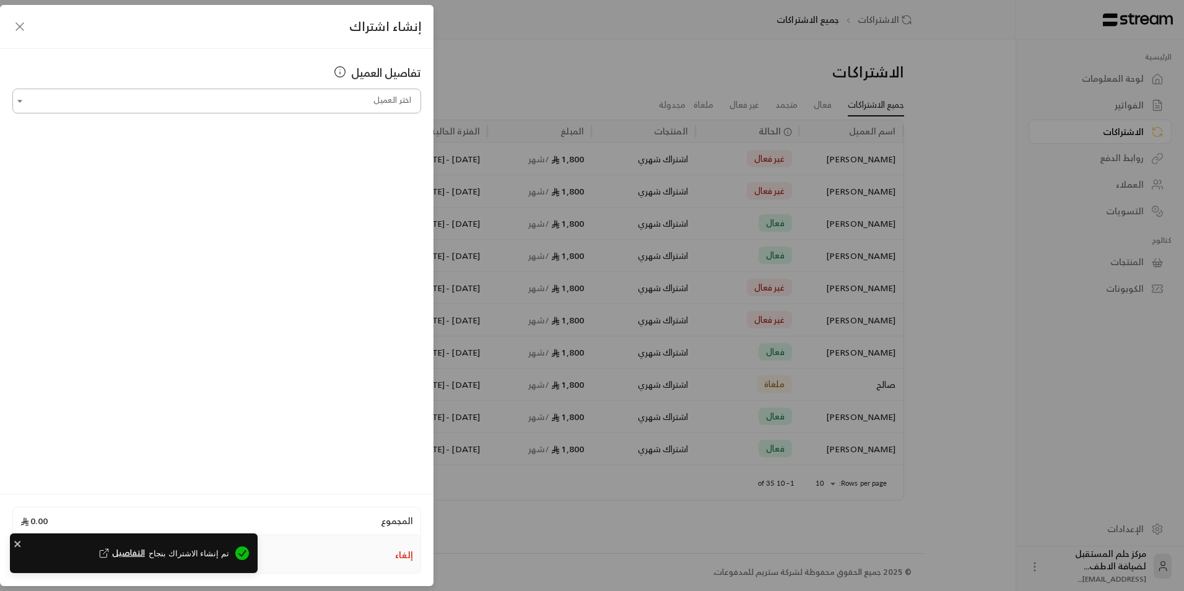
click at [240, 93] on input "اختر العميل" at bounding box center [216, 101] width 409 height 22
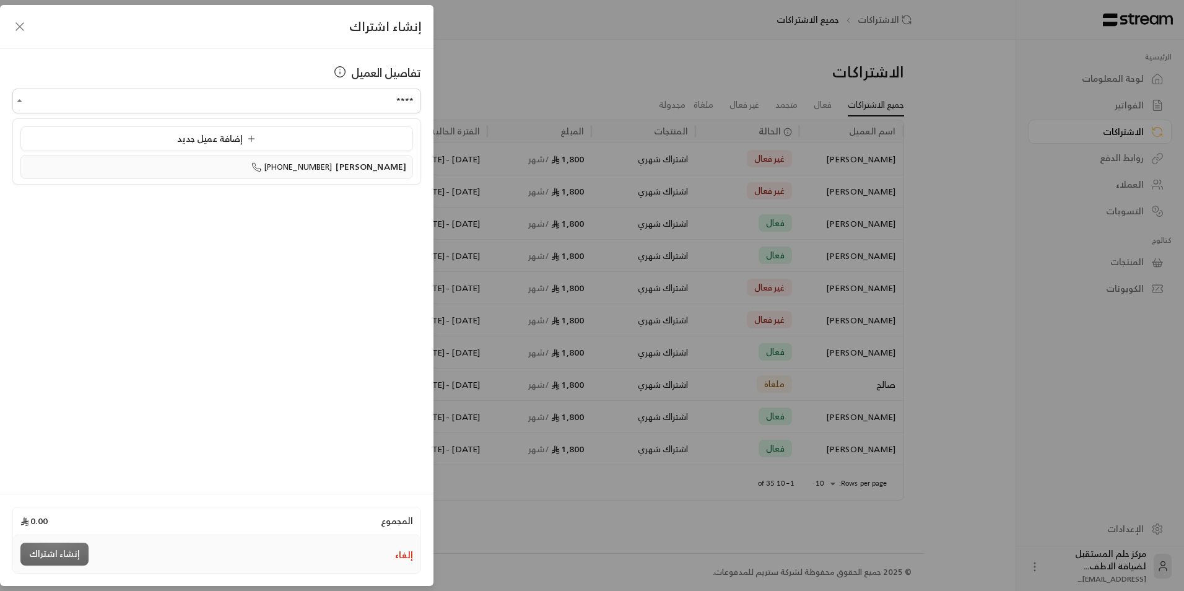
click at [314, 171] on span "+966542229544" at bounding box center [291, 167] width 81 height 14
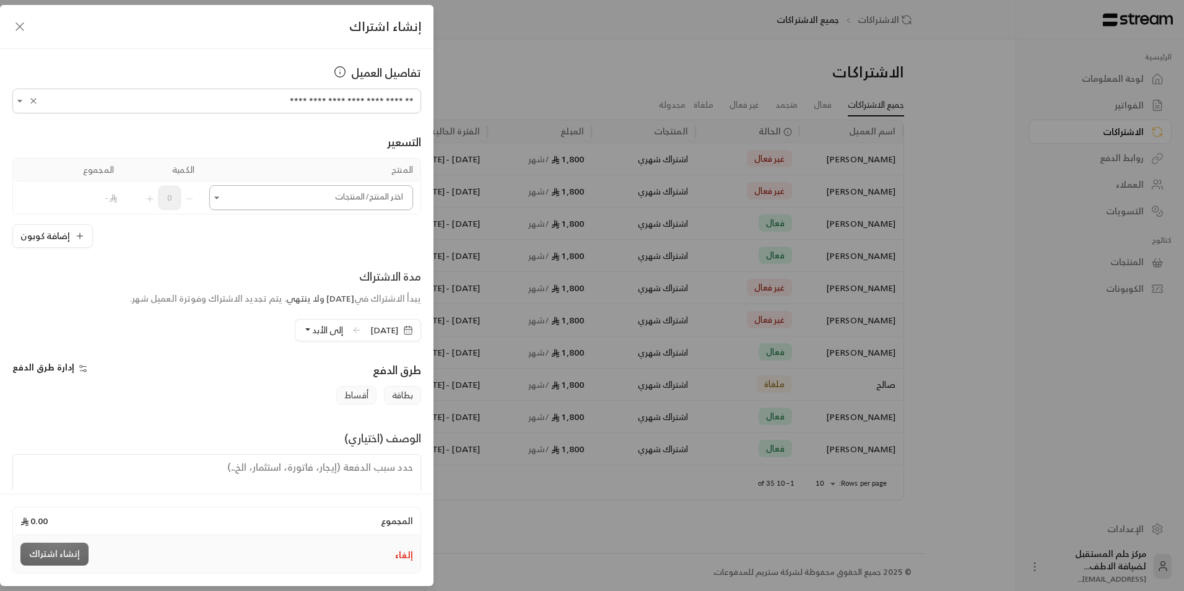
type input "**********"
click at [316, 191] on input "اختر العميل" at bounding box center [311, 198] width 204 height 22
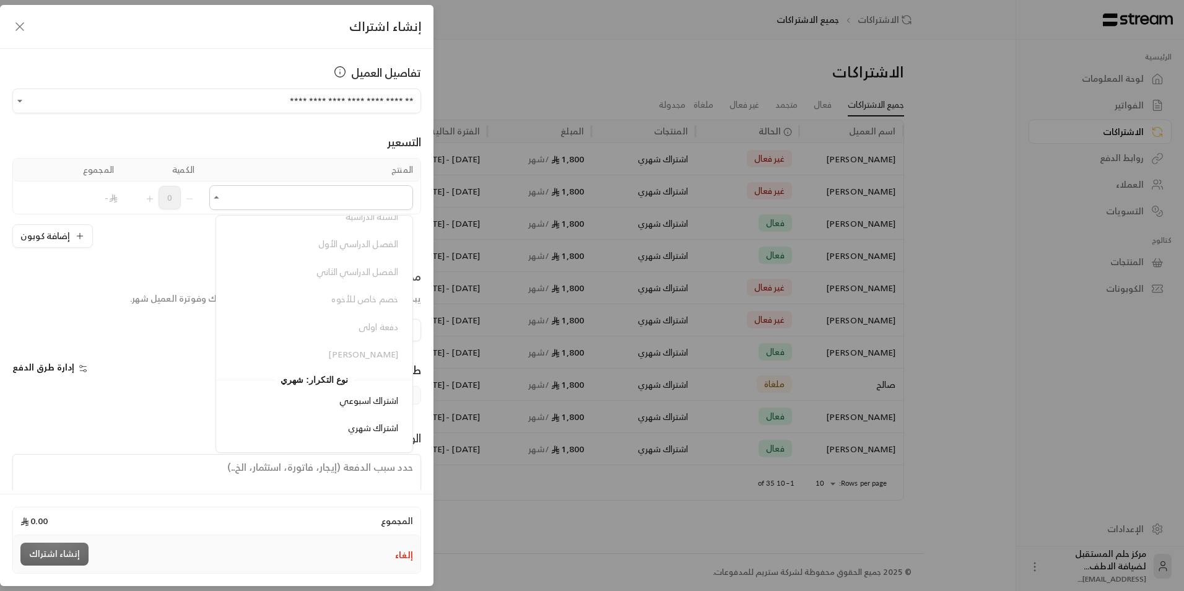
scroll to position [279, 0]
click at [342, 400] on li "اشتراك شهري" at bounding box center [313, 408] width 181 height 24
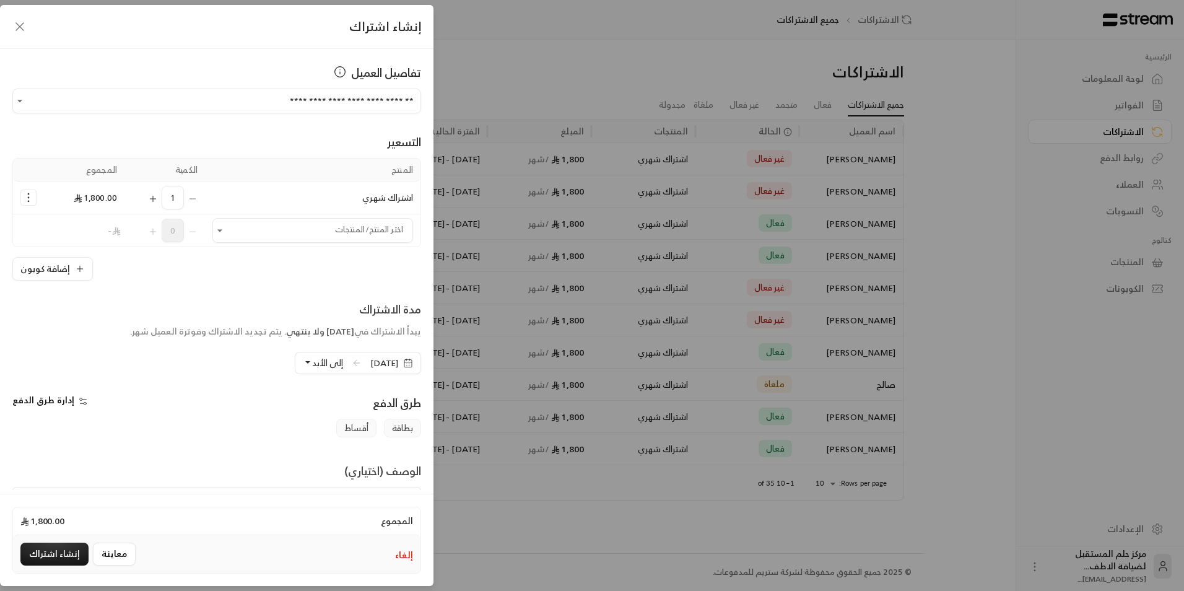
click at [312, 368] on span "إلى الأبد" at bounding box center [327, 362] width 31 height 15
click at [286, 189] on link "دورة واحدة ( 28/10/2025 )" at bounding box center [254, 197] width 161 height 23
click at [371, 350] on div "مدة الاشتراك يبدأ الاشتراك في 28/09/2025 وينتهي 28/10/2025 . يتم تجديد الاشتراك…" at bounding box center [216, 325] width 421 height 51
click at [373, 367] on span "28/09/2025" at bounding box center [384, 363] width 28 height 12
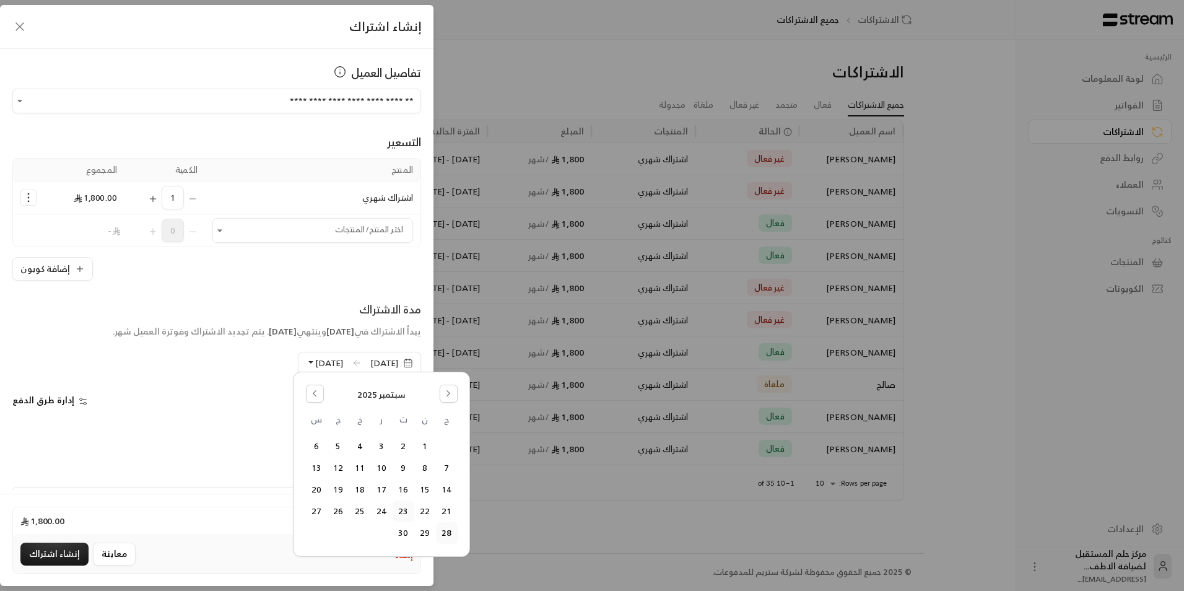
click at [397, 509] on button "23" at bounding box center [403, 511] width 20 height 20
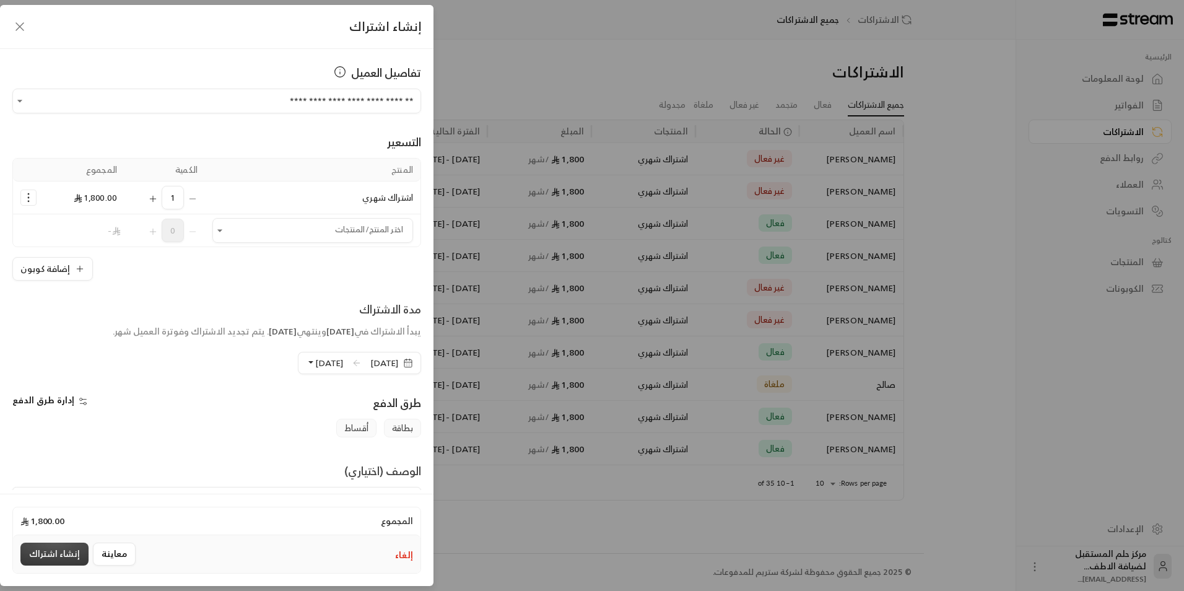
click at [23, 545] on button "إنشاء اشتراك" at bounding box center [54, 553] width 68 height 23
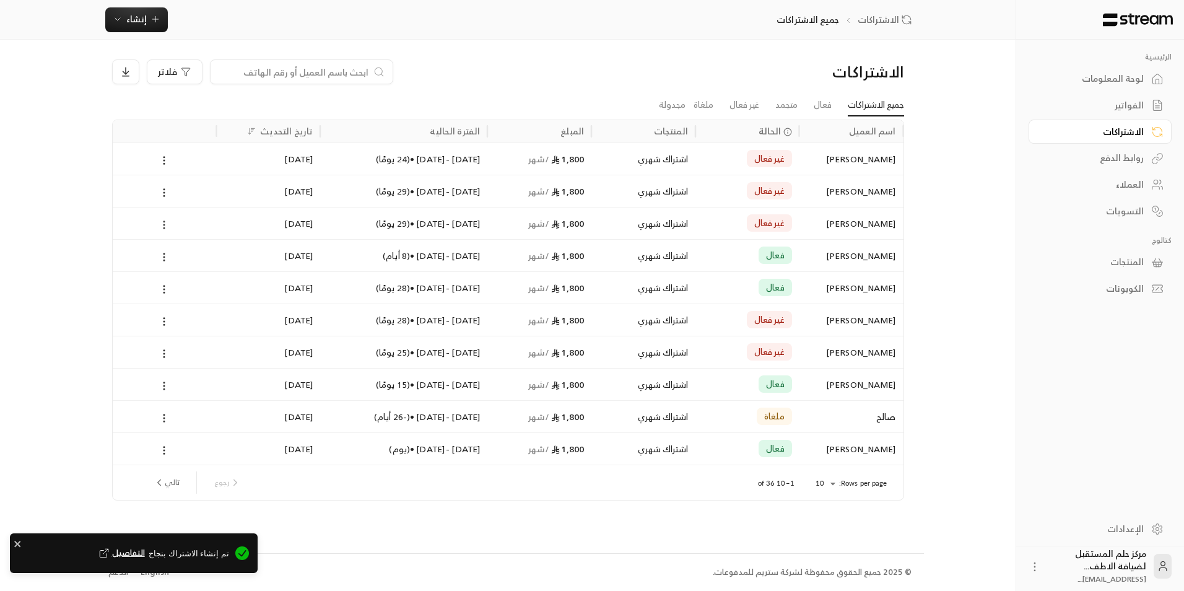
click at [166, 225] on icon at bounding box center [163, 224] width 11 height 11
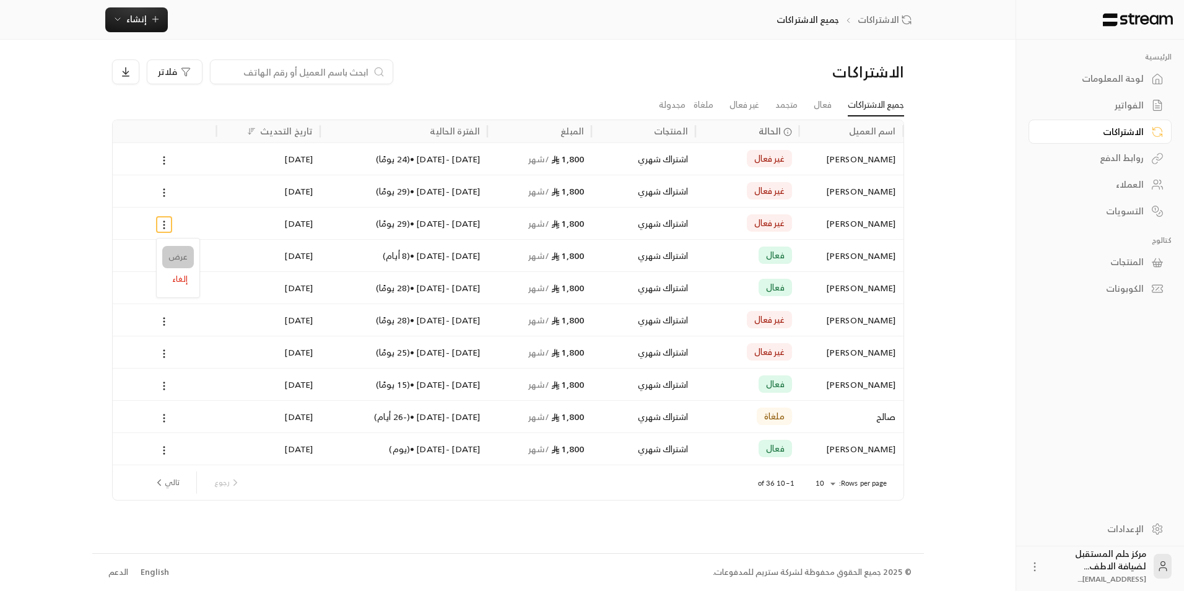
click at [184, 257] on link "عرض" at bounding box center [178, 257] width 32 height 22
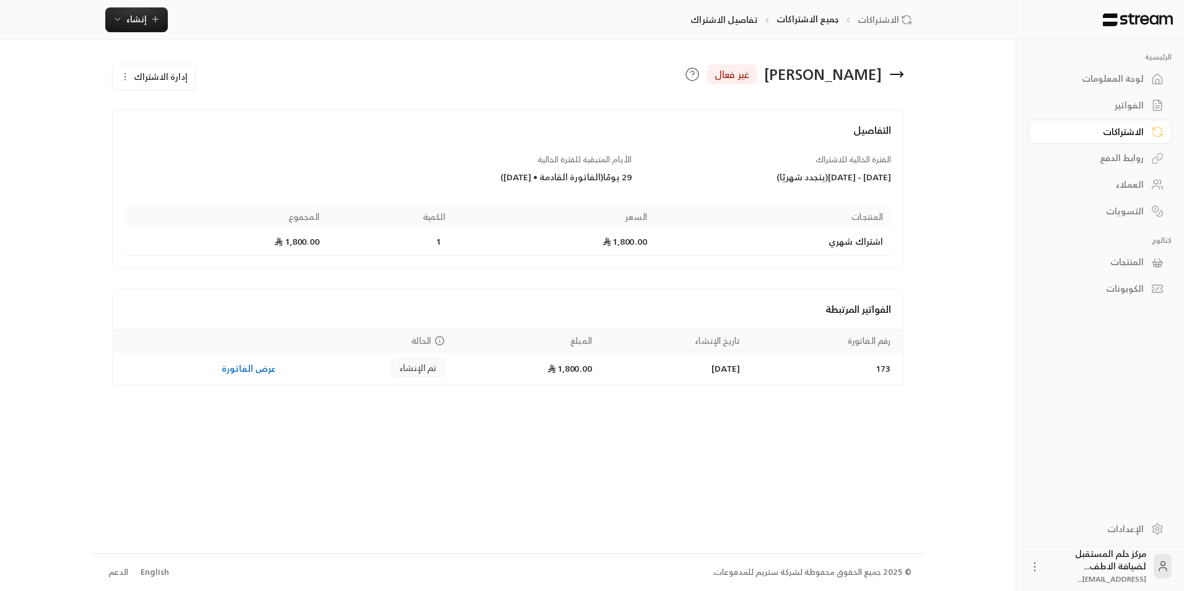
click at [156, 75] on span "إدارة الاشتراك" at bounding box center [161, 76] width 54 height 15
click at [172, 107] on div "تعديل الاشتراك" at bounding box center [189, 113] width 124 height 13
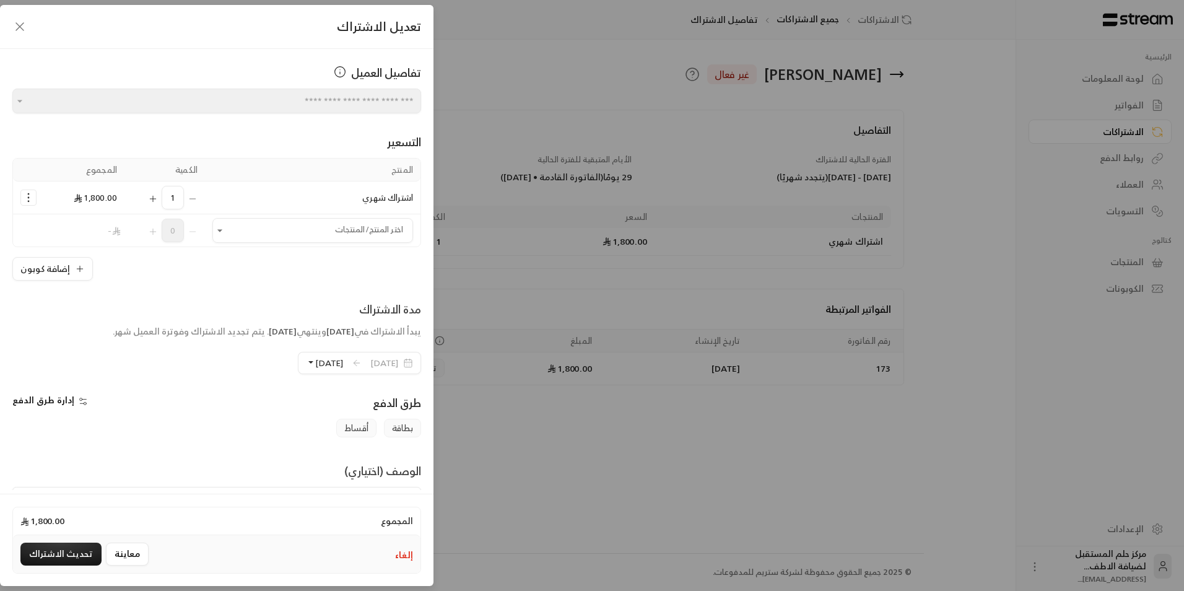
click at [315, 363] on span "28/10/2025" at bounding box center [329, 362] width 28 height 15
click at [350, 362] on span at bounding box center [356, 363] width 12 height 22
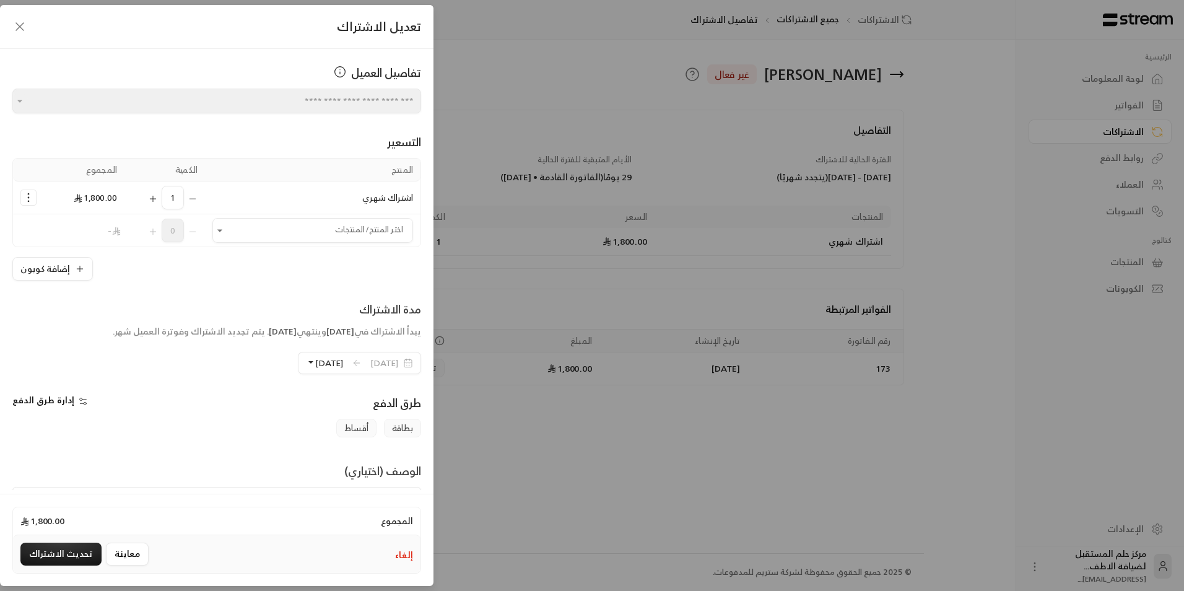
click at [6, 21] on div "تعديل الاشتراك" at bounding box center [216, 27] width 433 height 44
click at [12, 24] on div "تعديل الاشتراك" at bounding box center [216, 27] width 433 height 44
click at [22, 26] on icon "button" at bounding box center [19, 26] width 15 height 15
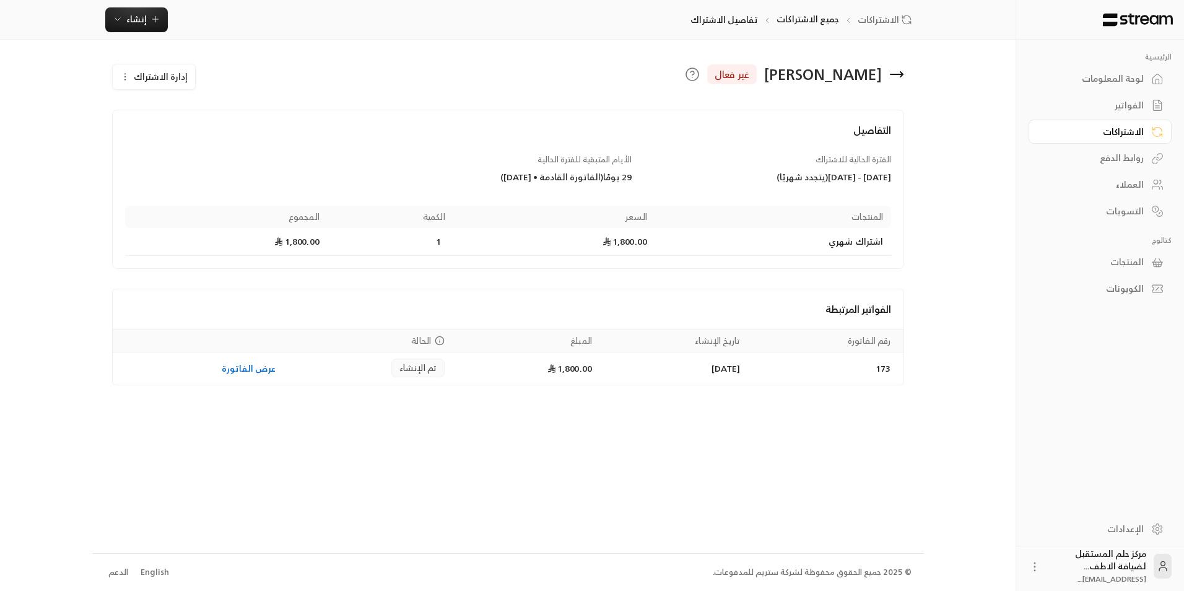
click at [896, 76] on icon at bounding box center [896, 74] width 15 height 15
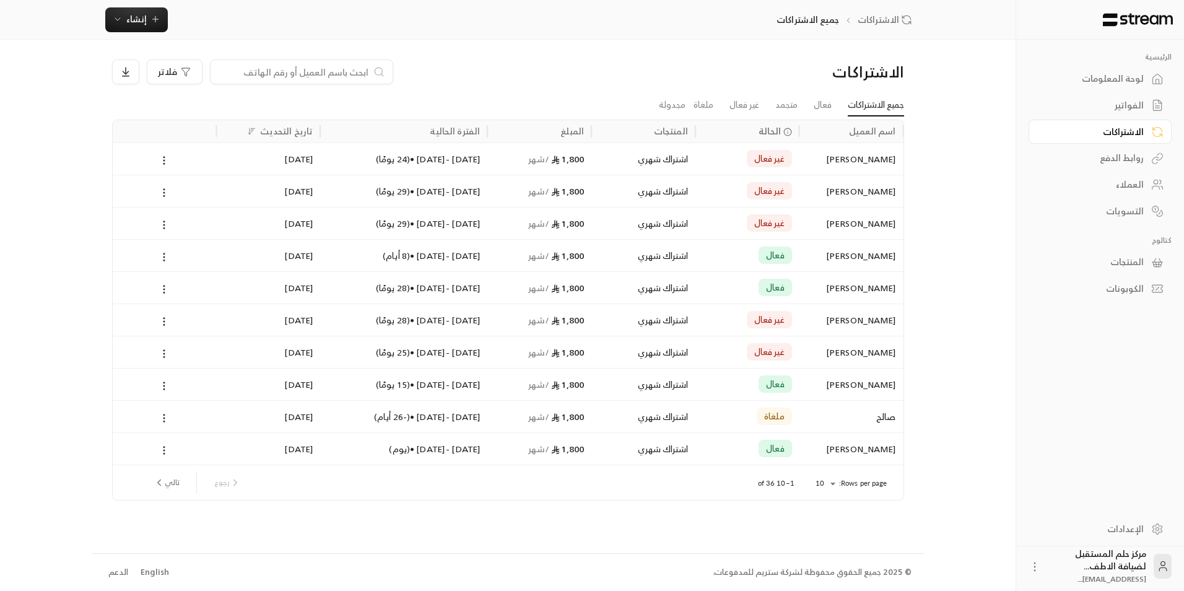
click at [165, 181] on div at bounding box center [164, 191] width 89 height 32
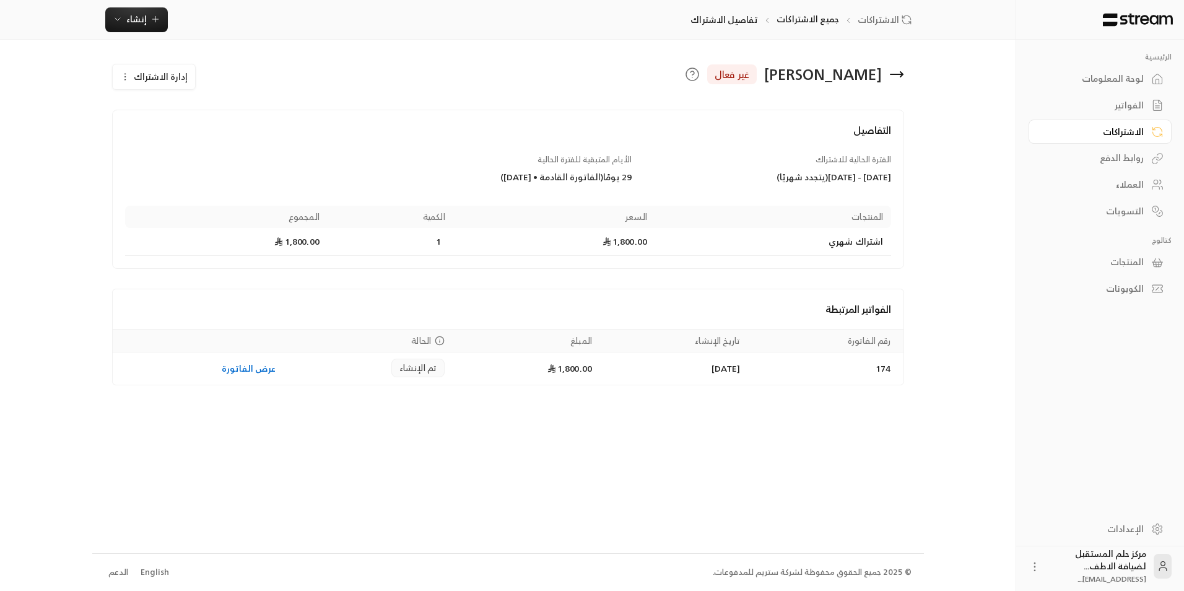
click at [149, 80] on span "إدارة الاشتراك" at bounding box center [161, 76] width 54 height 15
click at [214, 116] on span "تعديل الاشتراك" at bounding box center [220, 113] width 62 height 11
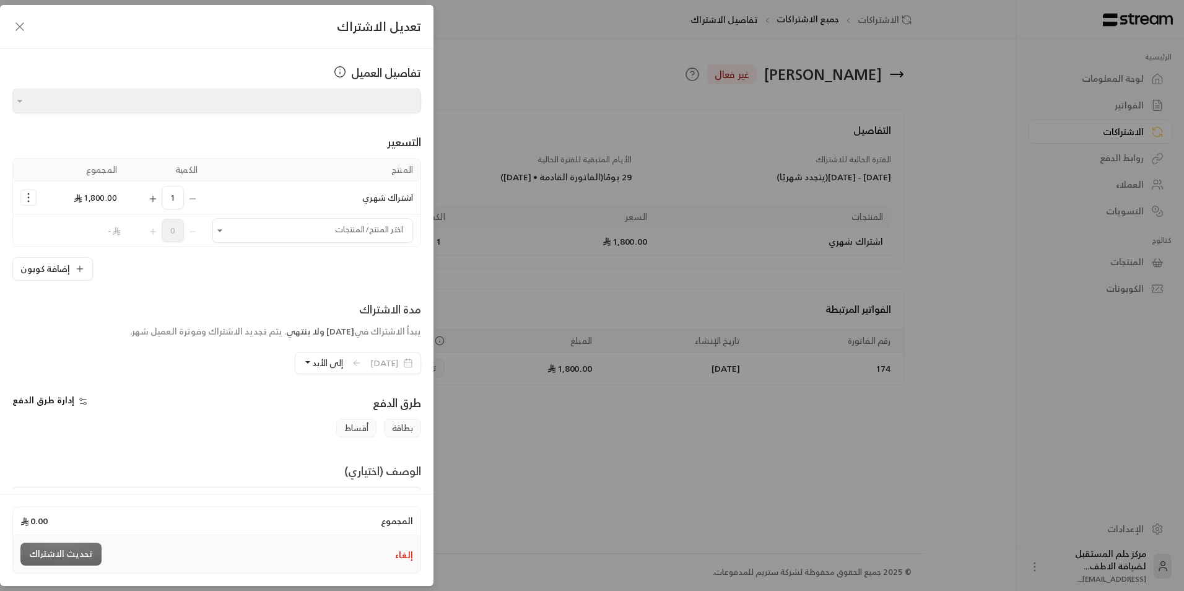
type input "**********"
click at [312, 368] on span "إلى الأبد" at bounding box center [327, 362] width 31 height 15
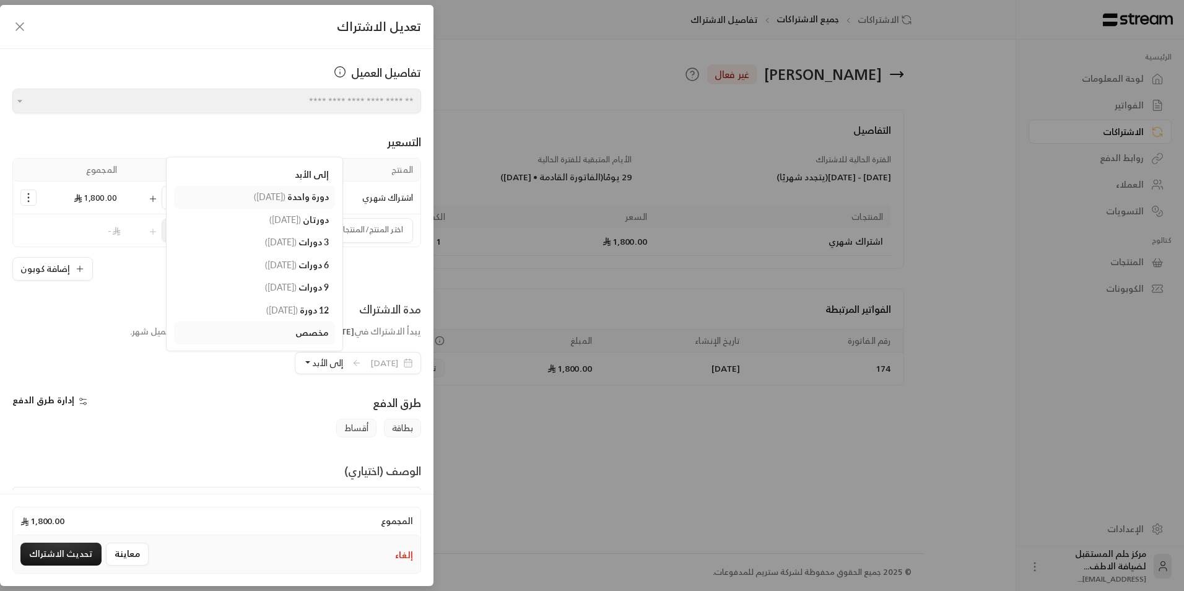
click at [280, 204] on link "دورة واحدة ( 28/10/2025 )" at bounding box center [254, 197] width 161 height 23
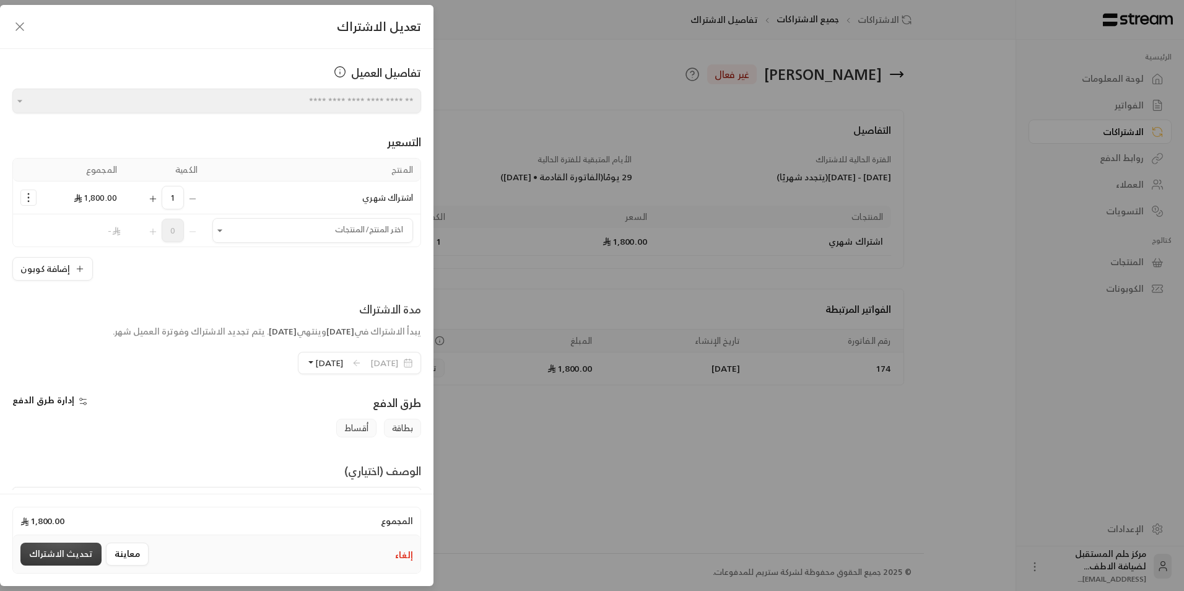
click at [46, 545] on button "تحديث الاشتراك" at bounding box center [60, 553] width 81 height 23
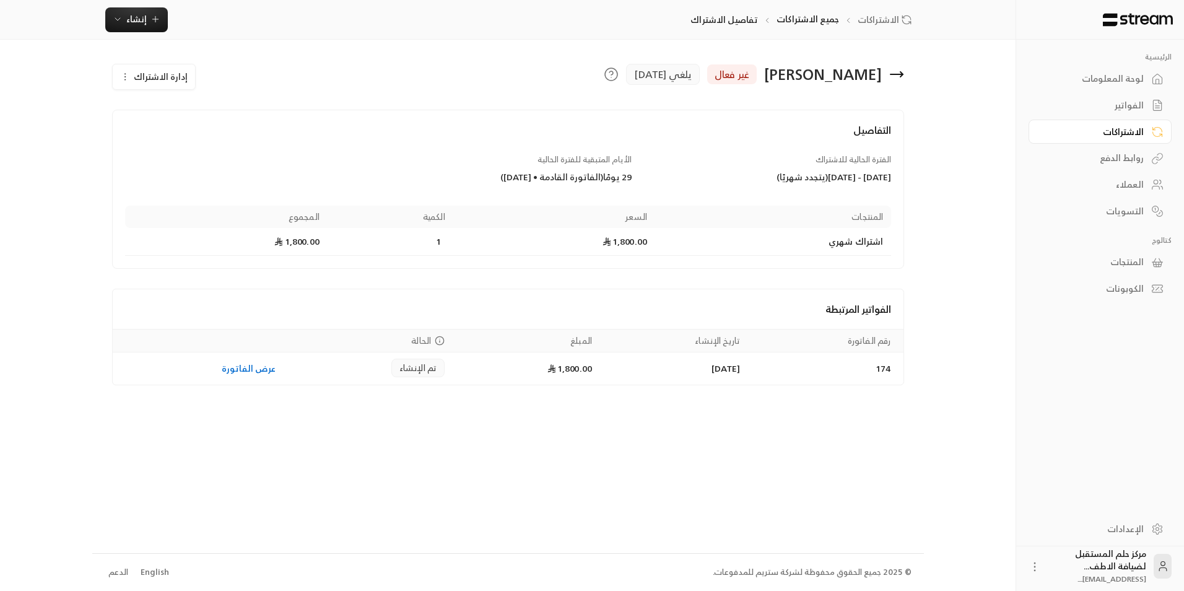
click at [896, 82] on icon at bounding box center [896, 74] width 15 height 15
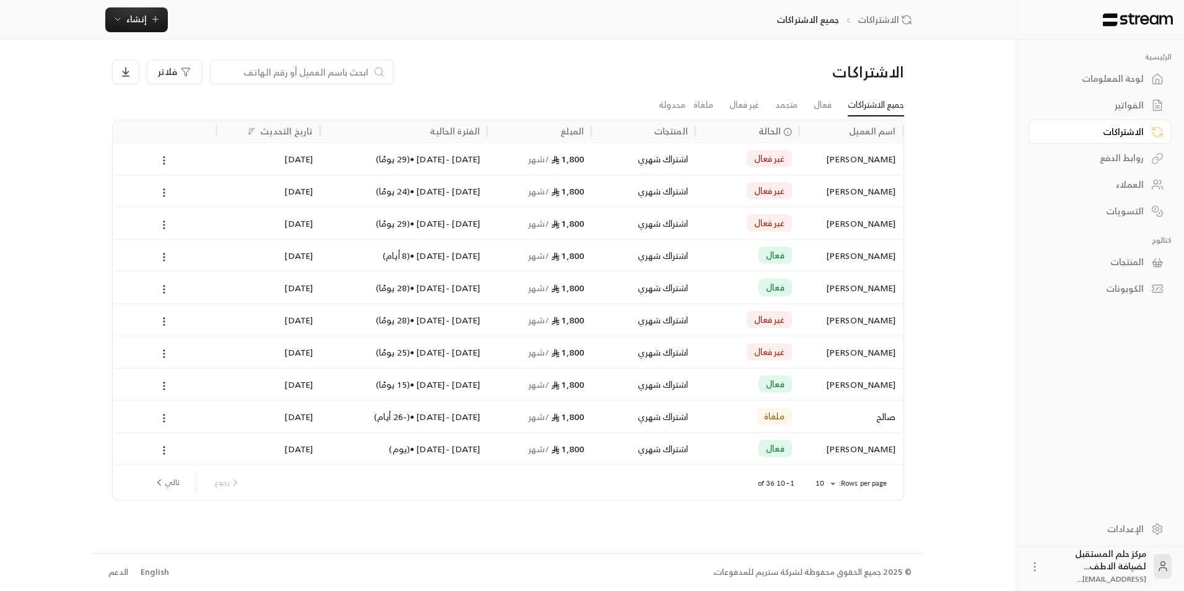
click at [104, 28] on div "الاشتراكات جميع الاشتراكات إنشاء فوري إنشاء فاتورة مرة واحدة بسهولة للمعاملات ا…" at bounding box center [508, 19] width 830 height 25
click at [123, 27] on button "إنشاء" at bounding box center [136, 19] width 63 height 25
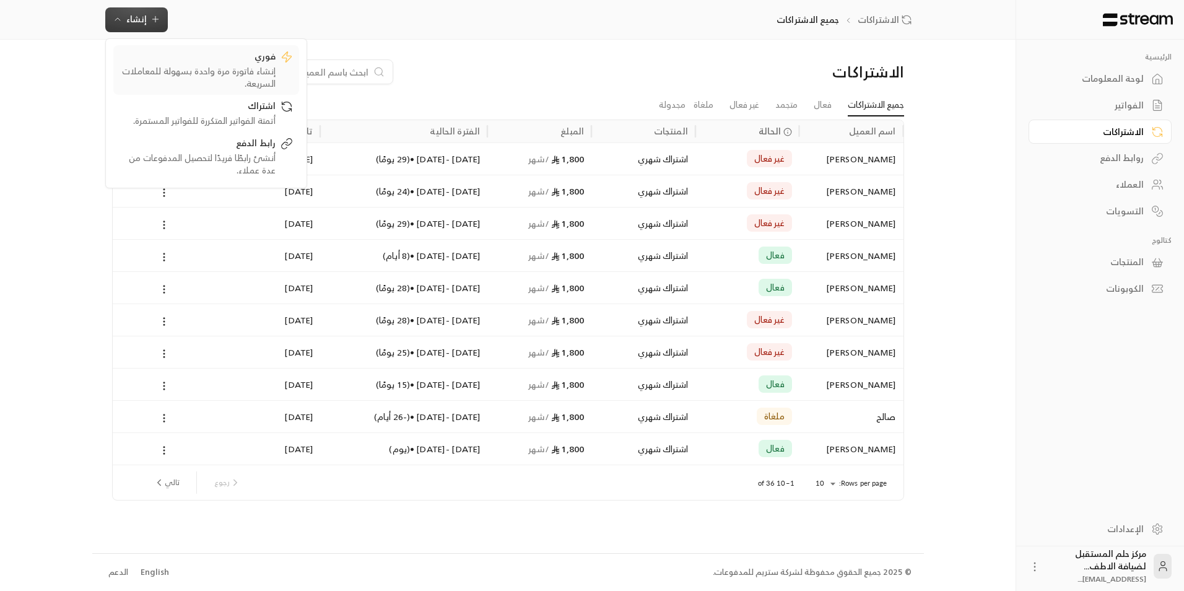
click at [176, 66] on div "إنشاء فاتورة مرة واحدة بسهولة للمعاملات السريعة." at bounding box center [197, 77] width 156 height 25
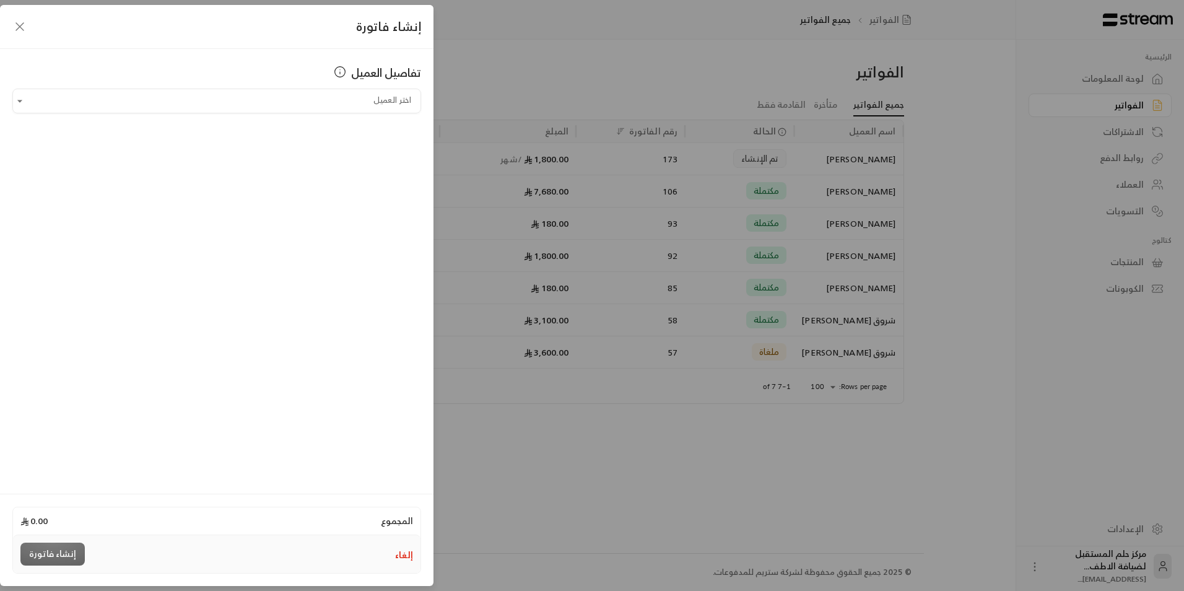
click at [18, 33] on icon "button" at bounding box center [19, 26] width 15 height 15
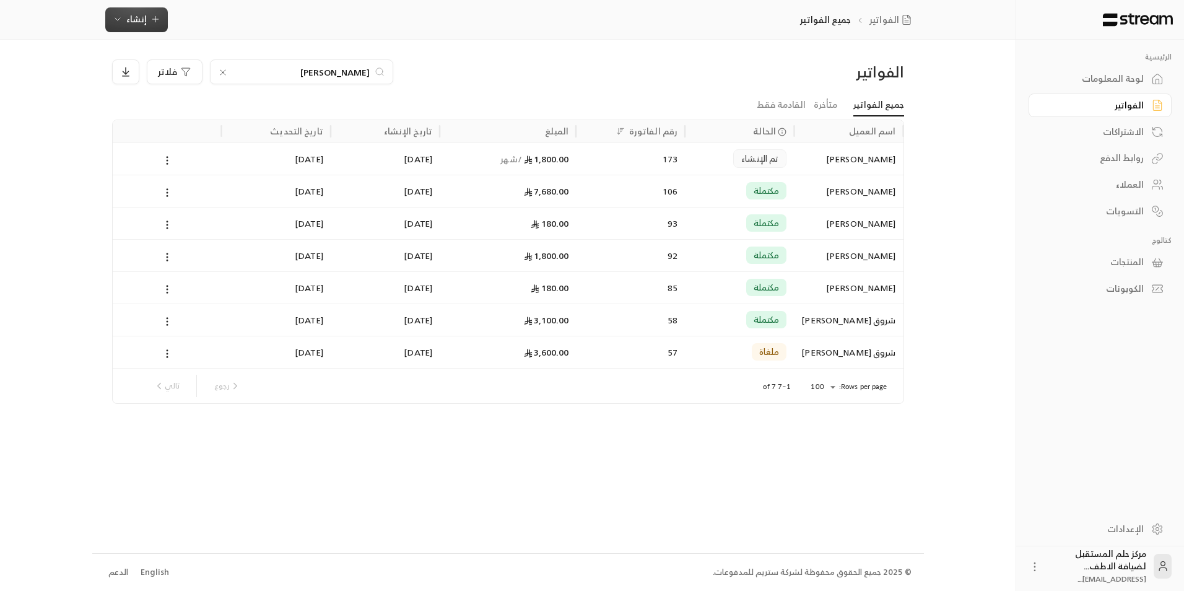
click at [133, 30] on button "إنشاء" at bounding box center [136, 19] width 63 height 25
click at [167, 113] on div "اشتراك" at bounding box center [197, 107] width 156 height 15
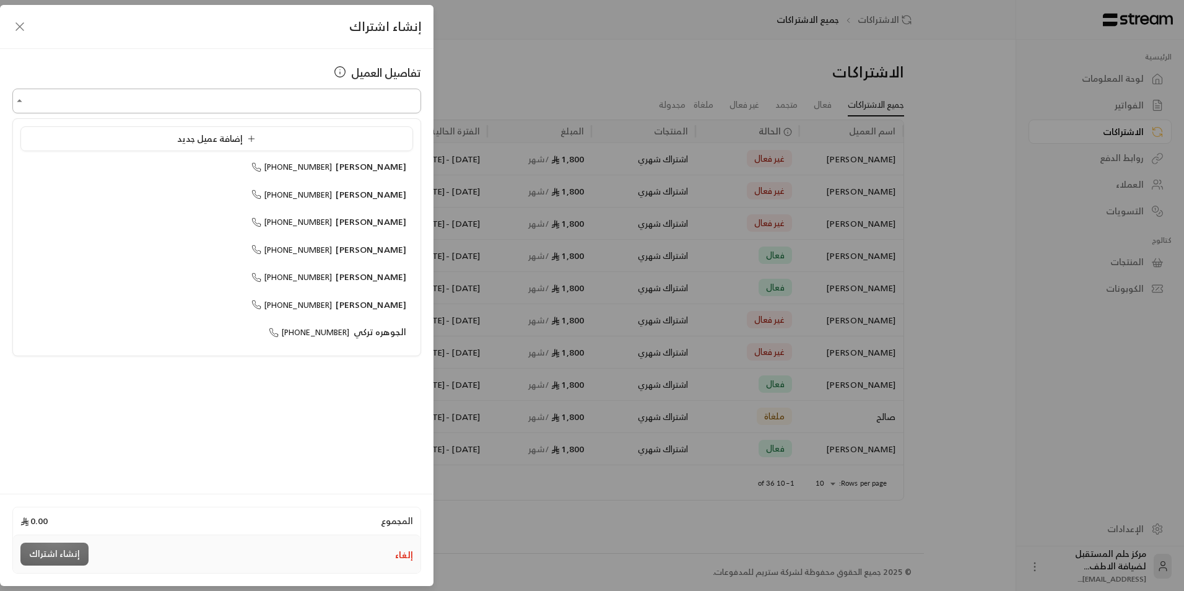
click at [227, 92] on input "اختر العميل" at bounding box center [216, 101] width 409 height 22
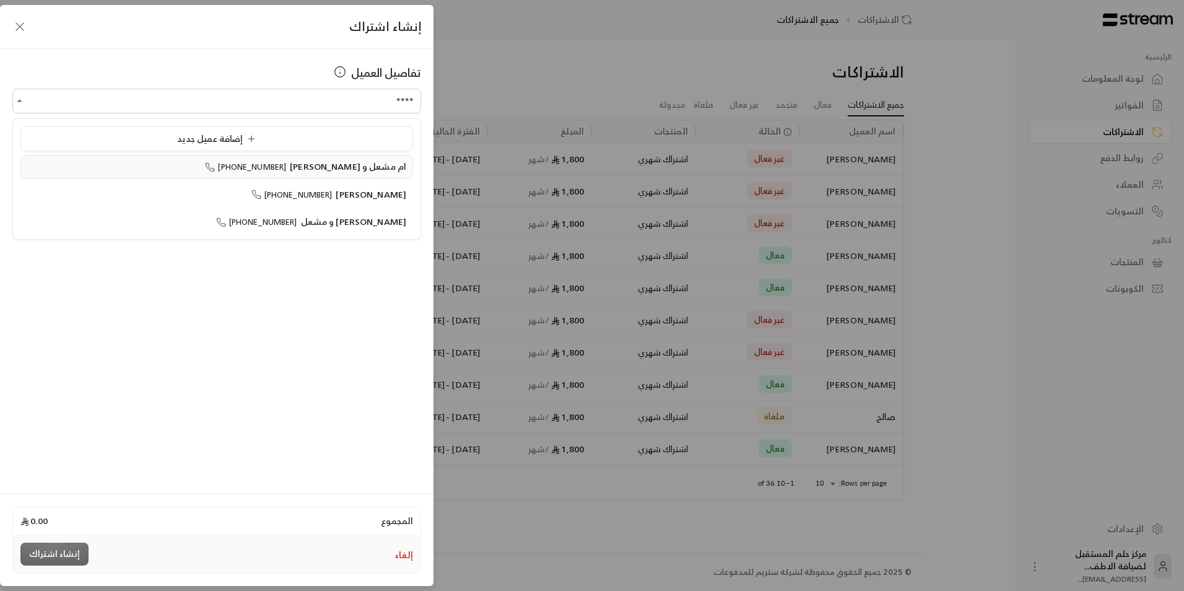
click at [302, 177] on li "ام مشعل و جوانا +966501043222" at bounding box center [216, 167] width 392 height 24
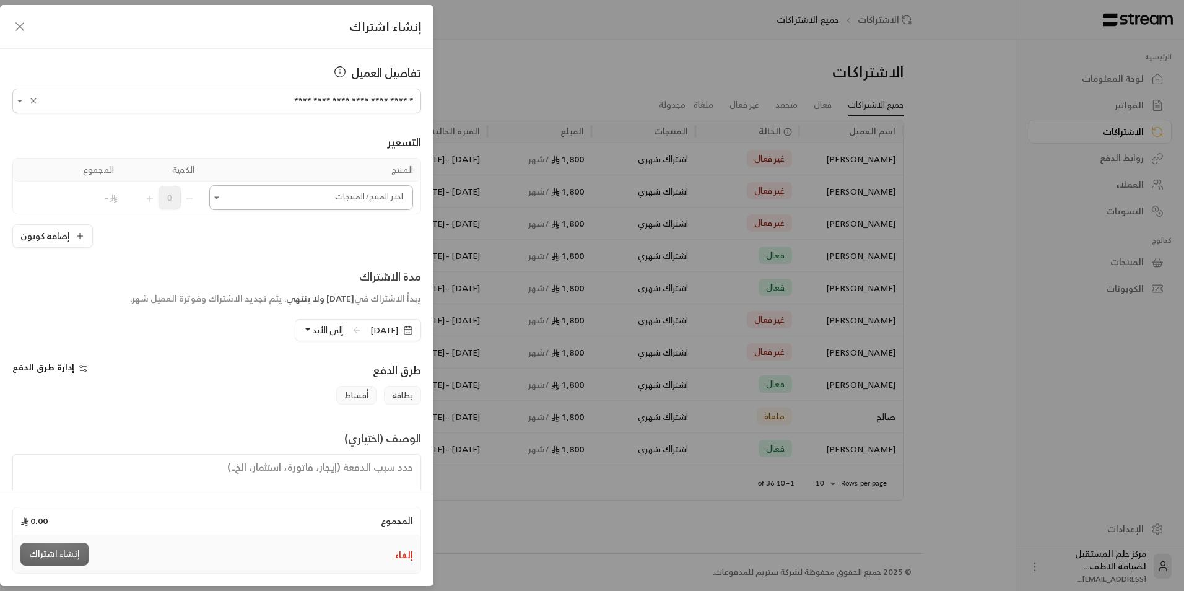
type input "**********"
click at [302, 206] on input "اختر العميل" at bounding box center [311, 198] width 204 height 22
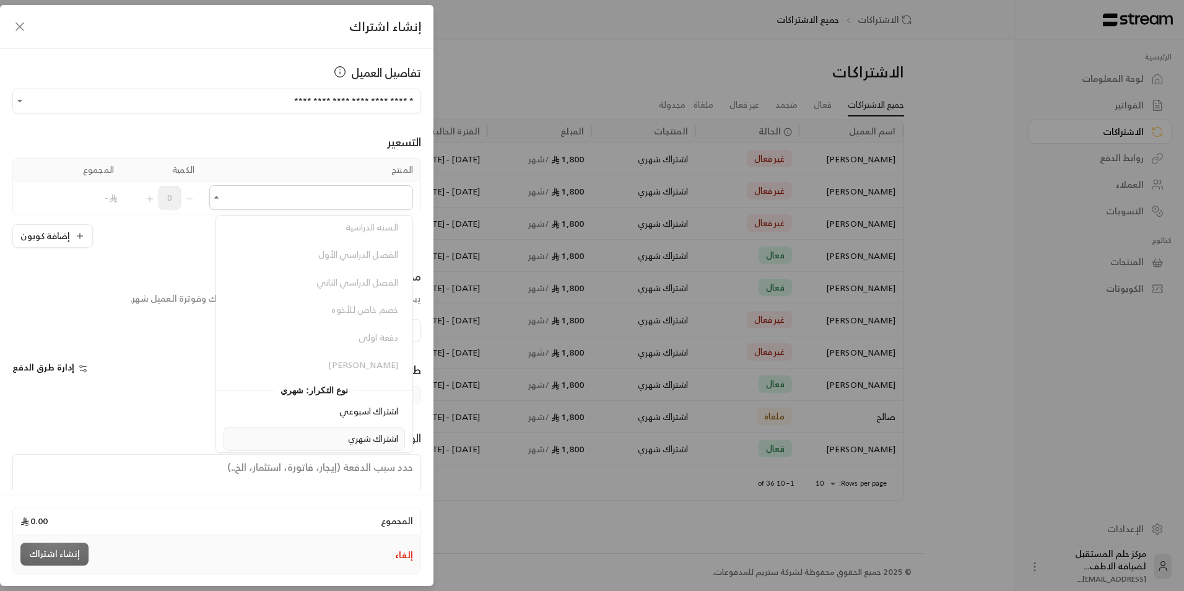
click at [349, 440] on span "اشتراك شهري" at bounding box center [373, 437] width 50 height 15
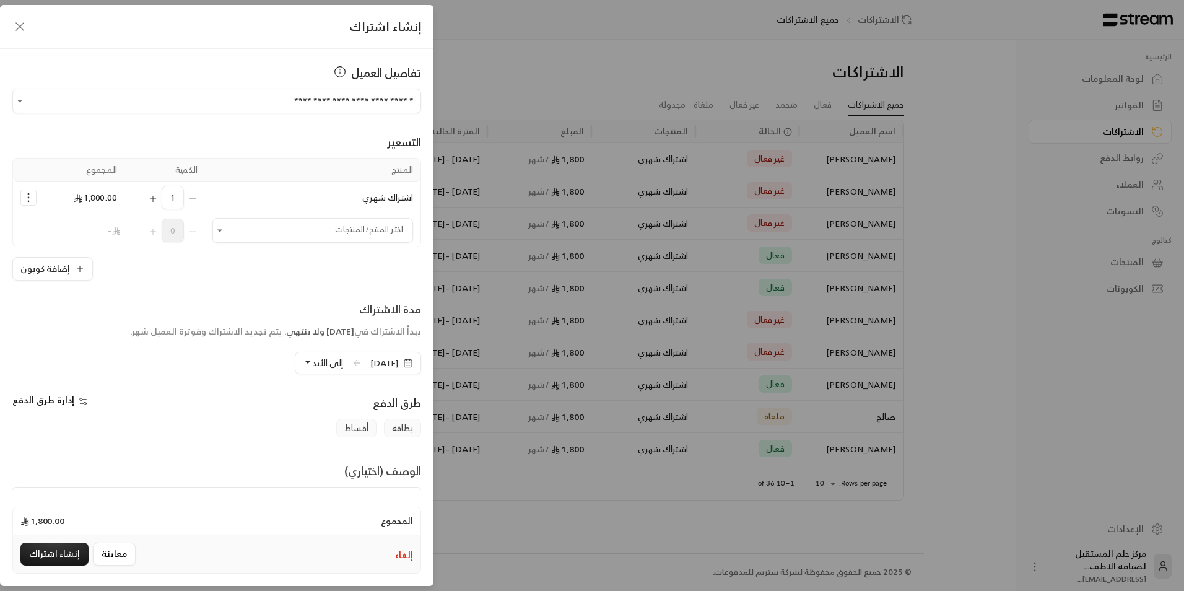
click at [153, 205] on div "1" at bounding box center [165, 198] width 66 height 24
click at [170, 198] on span "1" at bounding box center [173, 198] width 22 height 24
click at [158, 194] on icon "Selected Products" at bounding box center [153, 199] width 10 height 10
click at [22, 28] on icon "button" at bounding box center [19, 26] width 7 height 7
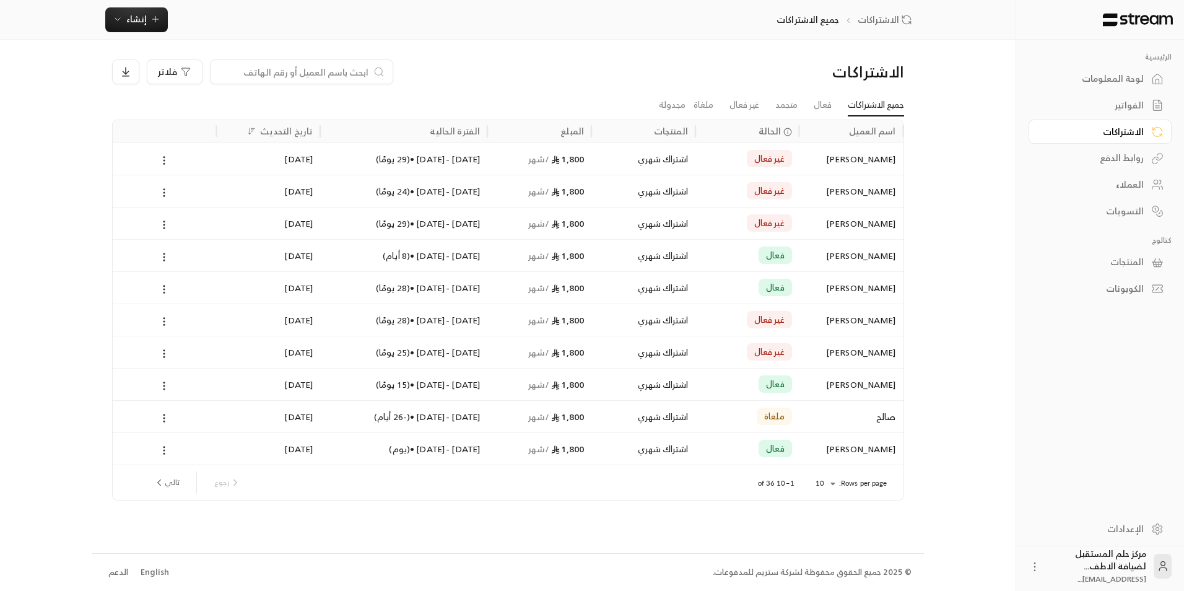
click at [241, 71] on input at bounding box center [293, 72] width 151 height 14
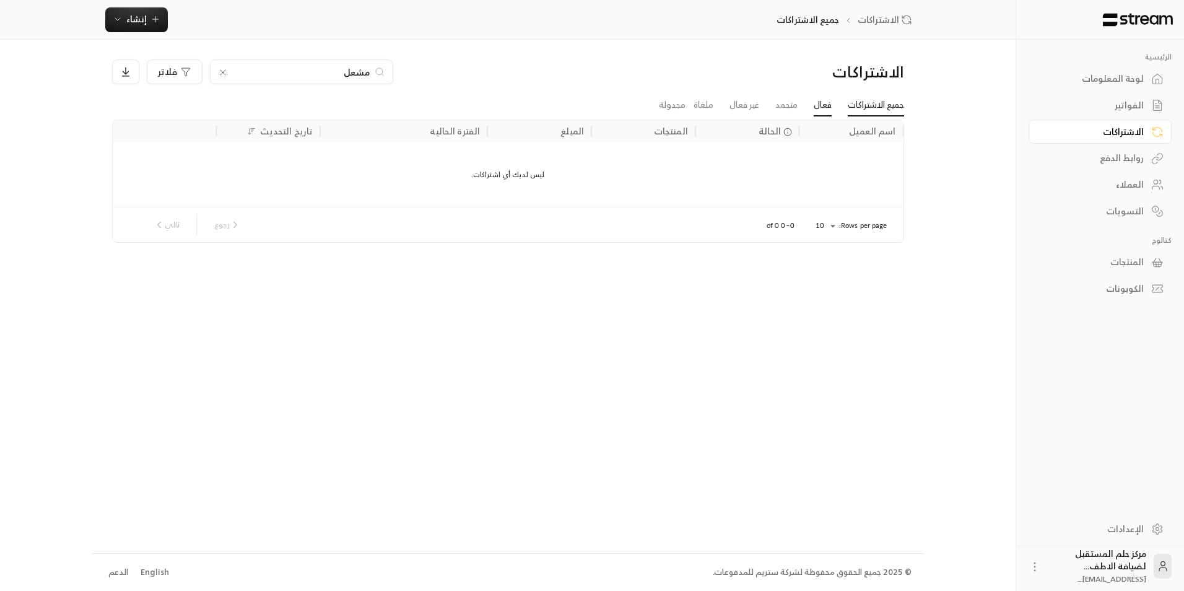
type input "مشعل"
click at [813, 102] on link "فعال" at bounding box center [822, 105] width 18 height 22
click at [861, 99] on link "جميع الاشتراكات" at bounding box center [876, 105] width 56 height 22
click at [1085, 97] on link "الفواتير" at bounding box center [1099, 105] width 143 height 24
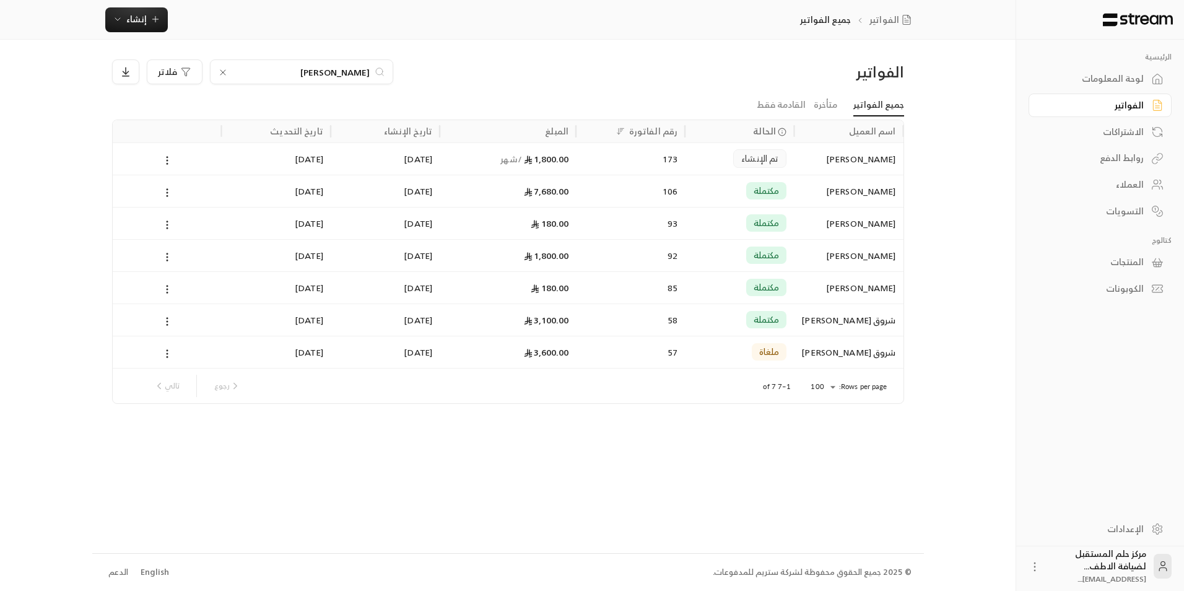
click at [1132, 99] on div "الفواتير" at bounding box center [1094, 105] width 100 height 12
click at [323, 73] on input "محمد" at bounding box center [301, 72] width 137 height 14
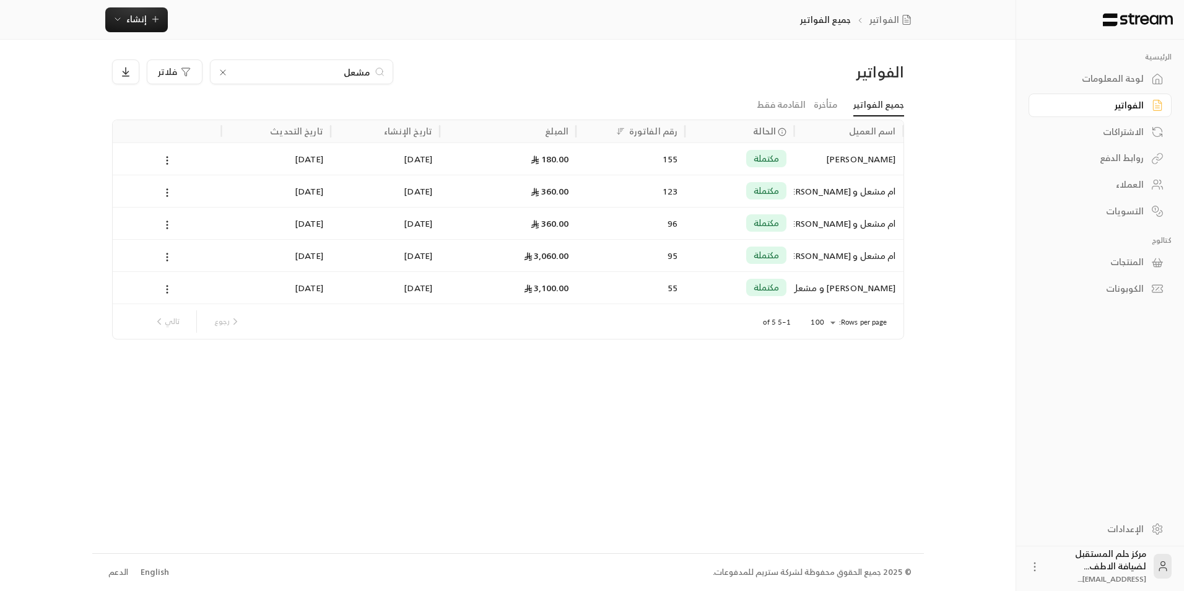
type input "مشعل"
click at [519, 258] on div "3,060.00" at bounding box center [507, 256] width 121 height 32
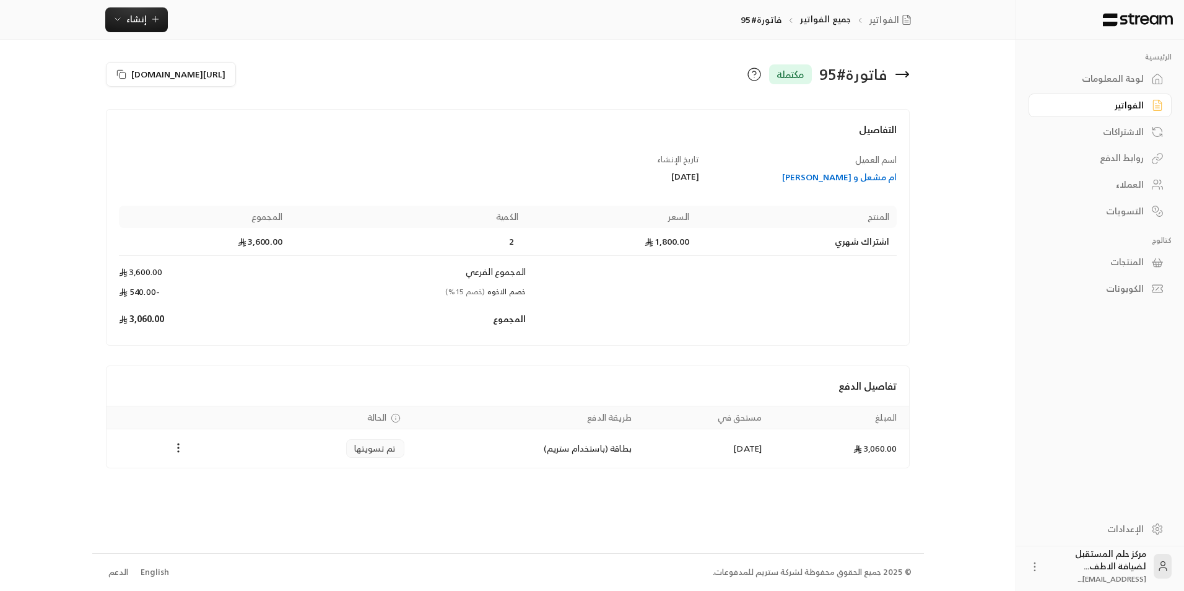
click at [900, 72] on icon at bounding box center [902, 74] width 15 height 15
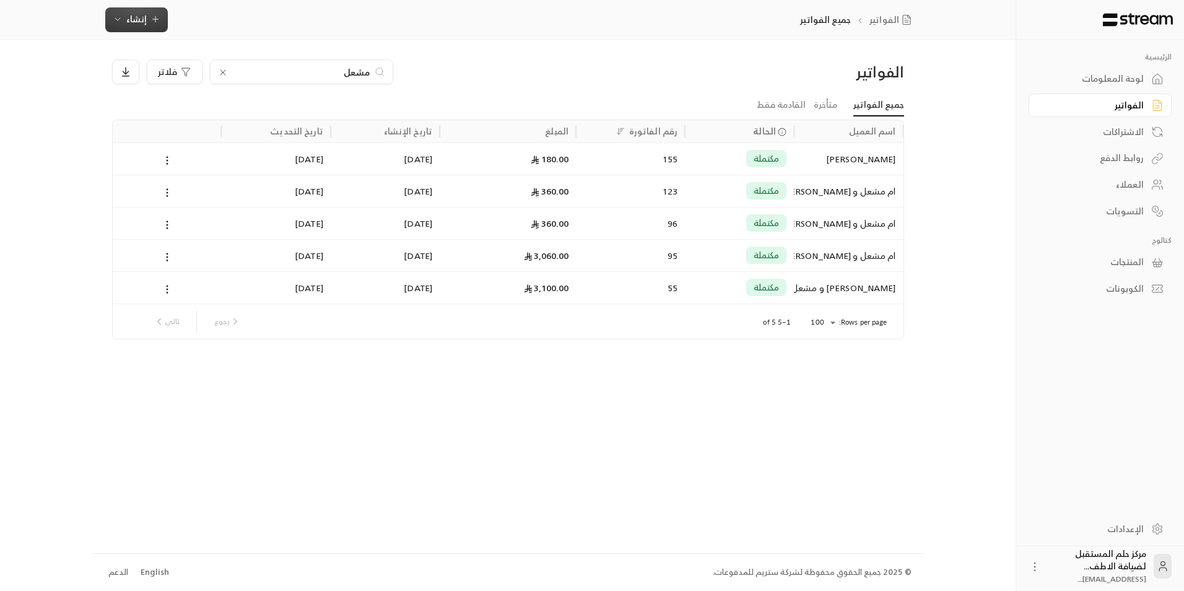
click at [142, 17] on span "إنشاء" at bounding box center [136, 18] width 20 height 15
click at [235, 129] on link "اشتراك أتمتة الفواتير المتكررة للفواتير المستمرة." at bounding box center [206, 113] width 186 height 37
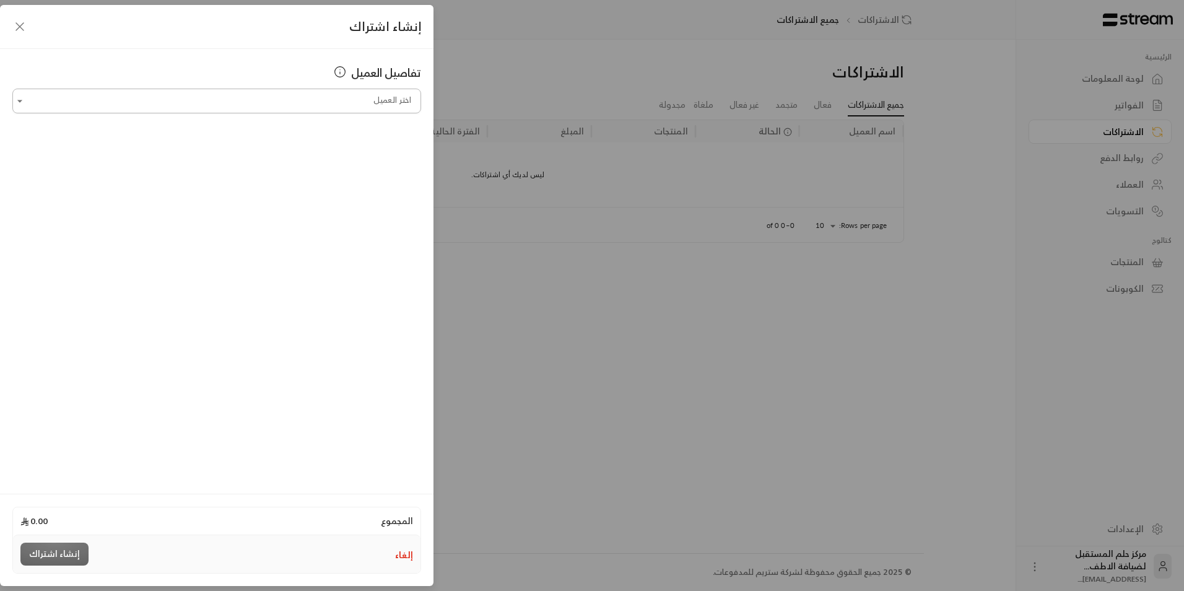
click at [264, 99] on input "اختر العميل" at bounding box center [216, 101] width 409 height 22
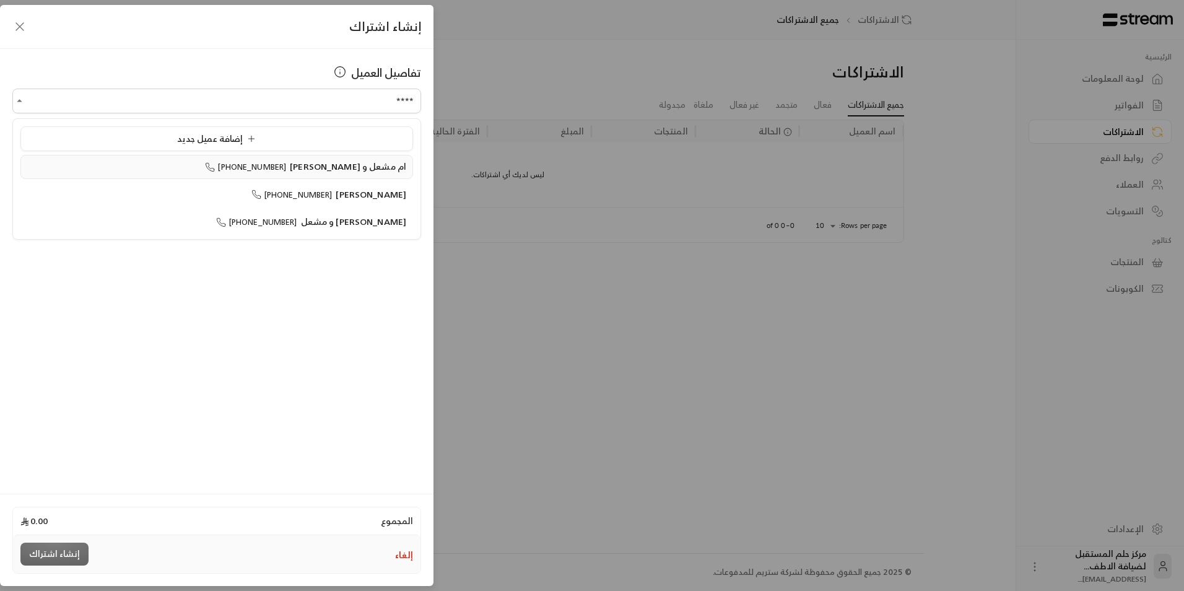
click at [299, 154] on ul "إضافة عميل جديد ام مشعل و جوانا +966501043222 مشعل الدعيجي +966505336693 نايف و…" at bounding box center [216, 179] width 407 height 120
click at [286, 166] on span "+966501043222" at bounding box center [245, 167] width 81 height 14
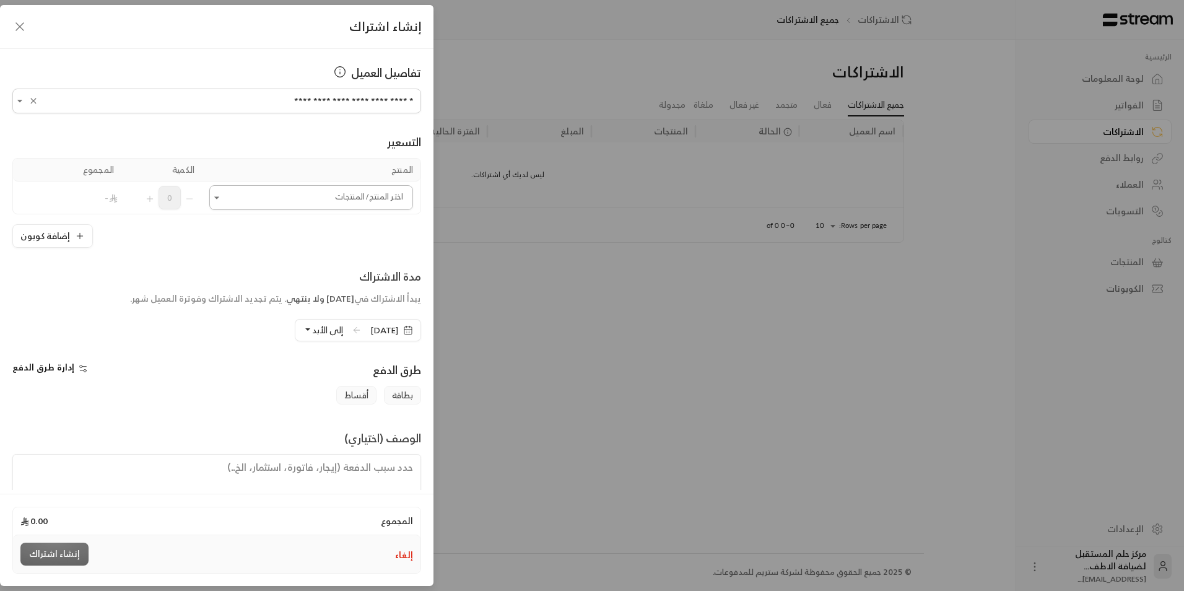
type input "**********"
click at [288, 191] on input "اختر العميل" at bounding box center [311, 198] width 204 height 22
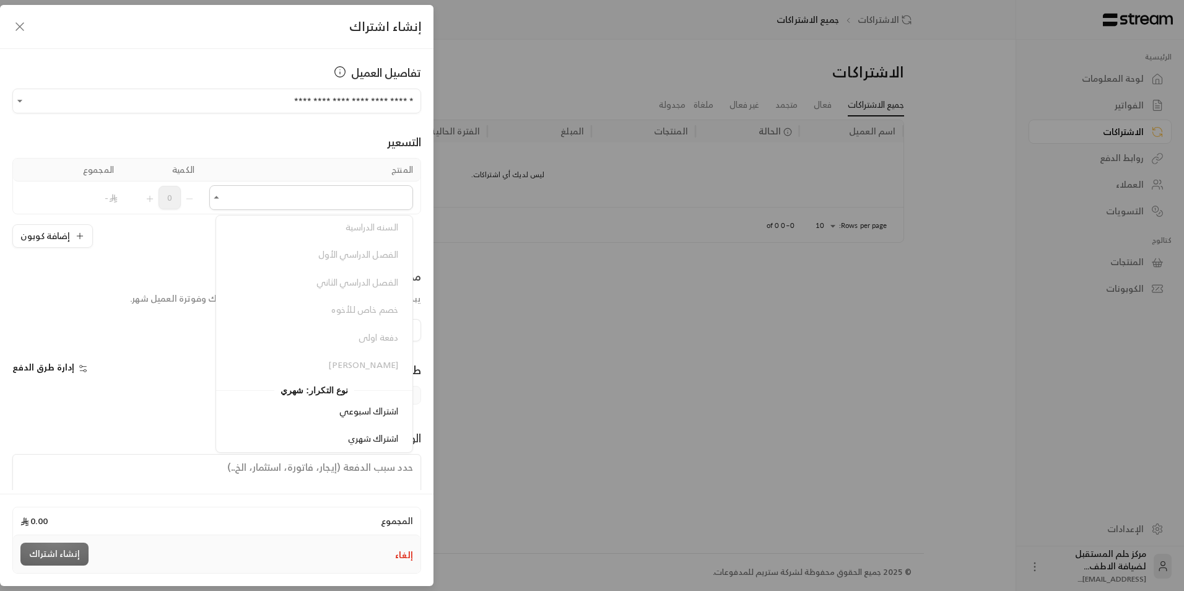
scroll to position [279, 0]
click at [335, 417] on li "اشتراك شهري" at bounding box center [313, 408] width 181 height 24
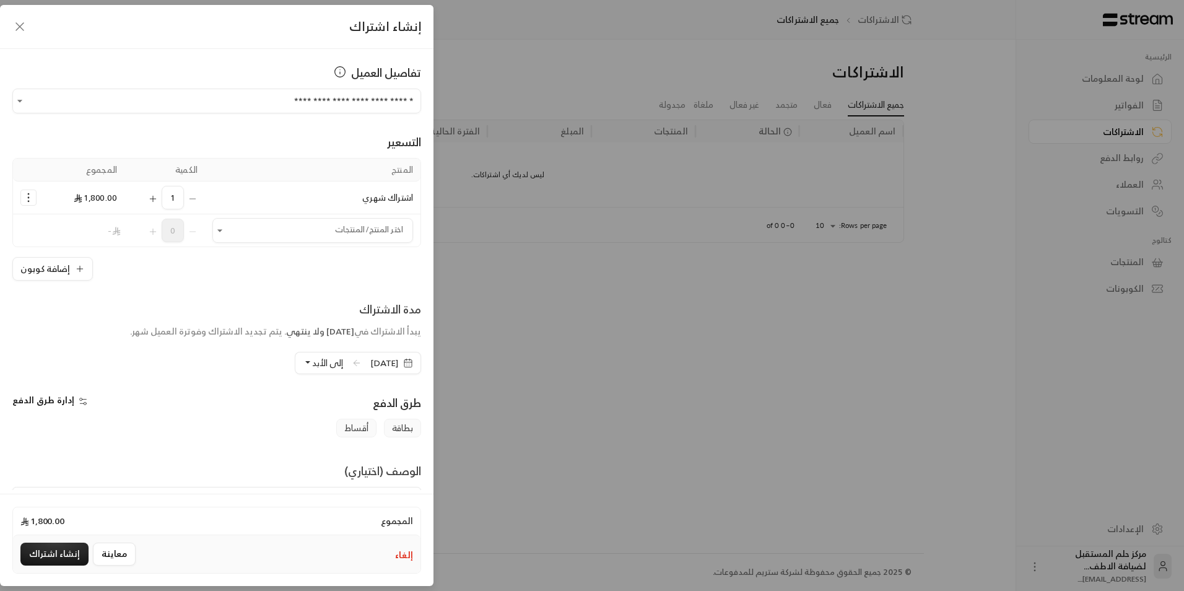
click at [153, 195] on div "1" at bounding box center [165, 198] width 66 height 24
click at [158, 195] on icon "Selected Products" at bounding box center [153, 199] width 10 height 10
click at [64, 270] on button "إضافة كوبون" at bounding box center [52, 269] width 80 height 24
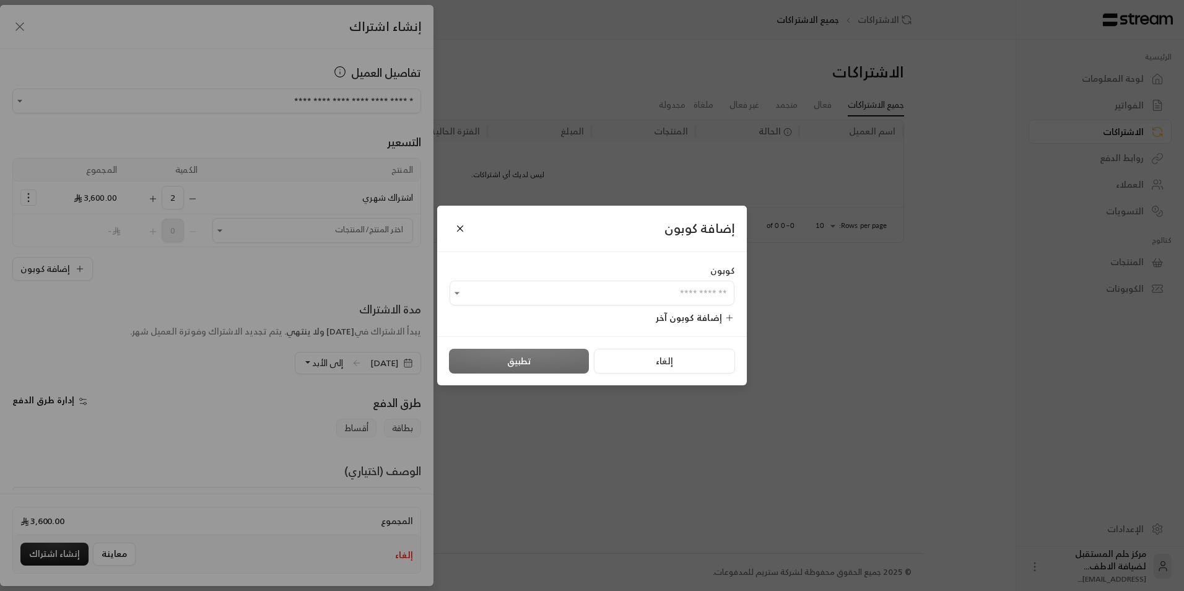
click at [477, 280] on div "كوبون ​" at bounding box center [591, 284] width 285 height 41
click at [477, 293] on input "اختر العميل" at bounding box center [591, 293] width 285 height 22
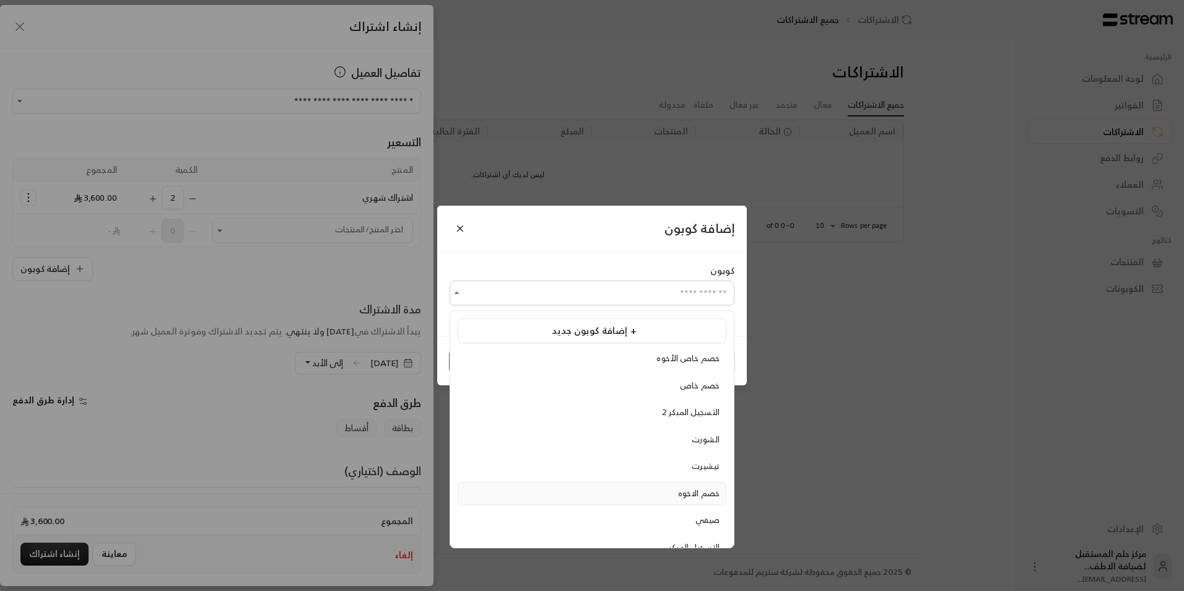
click at [537, 502] on li "خصم الاخوه" at bounding box center [592, 494] width 269 height 24
type input "**********"
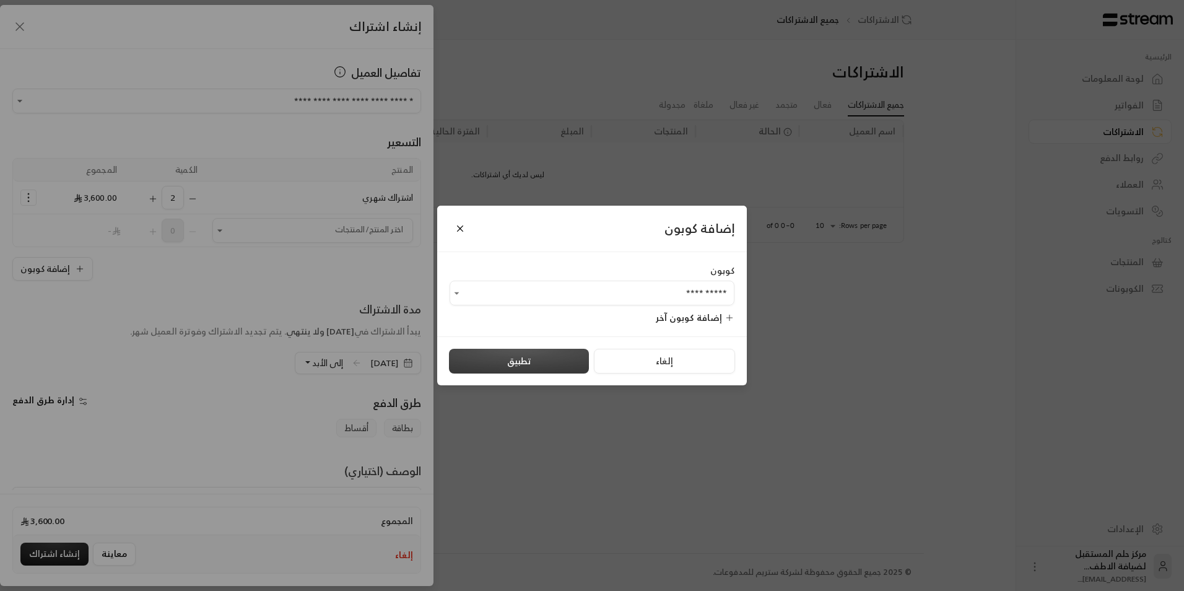
click at [502, 351] on button "تطبيق" at bounding box center [519, 361] width 140 height 25
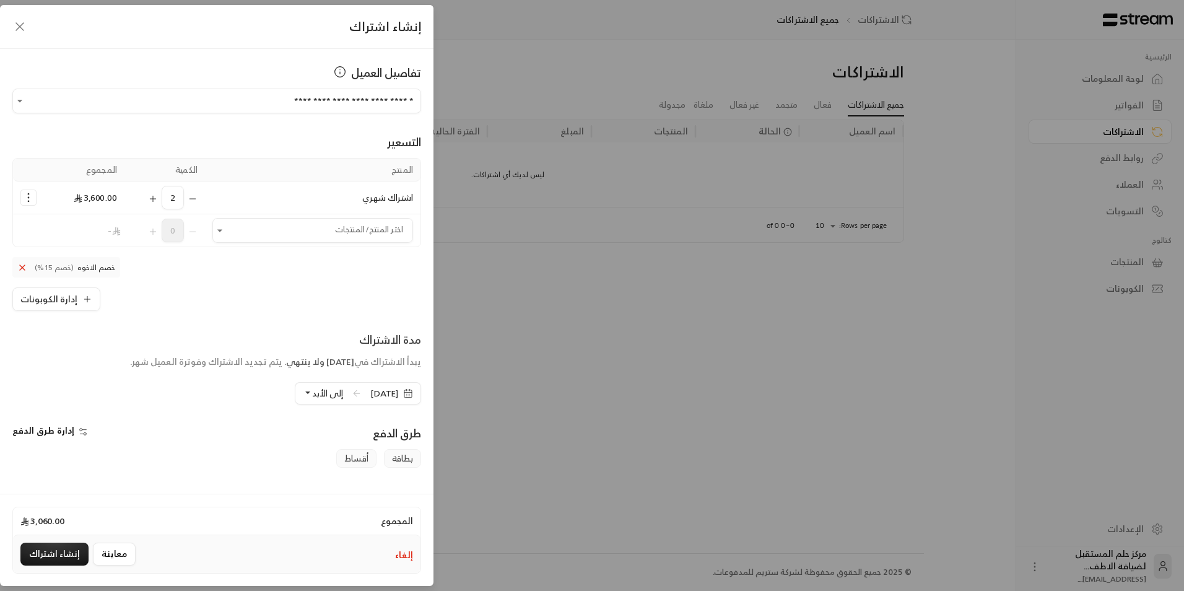
click at [312, 386] on span "إلى الأبد" at bounding box center [327, 392] width 31 height 15
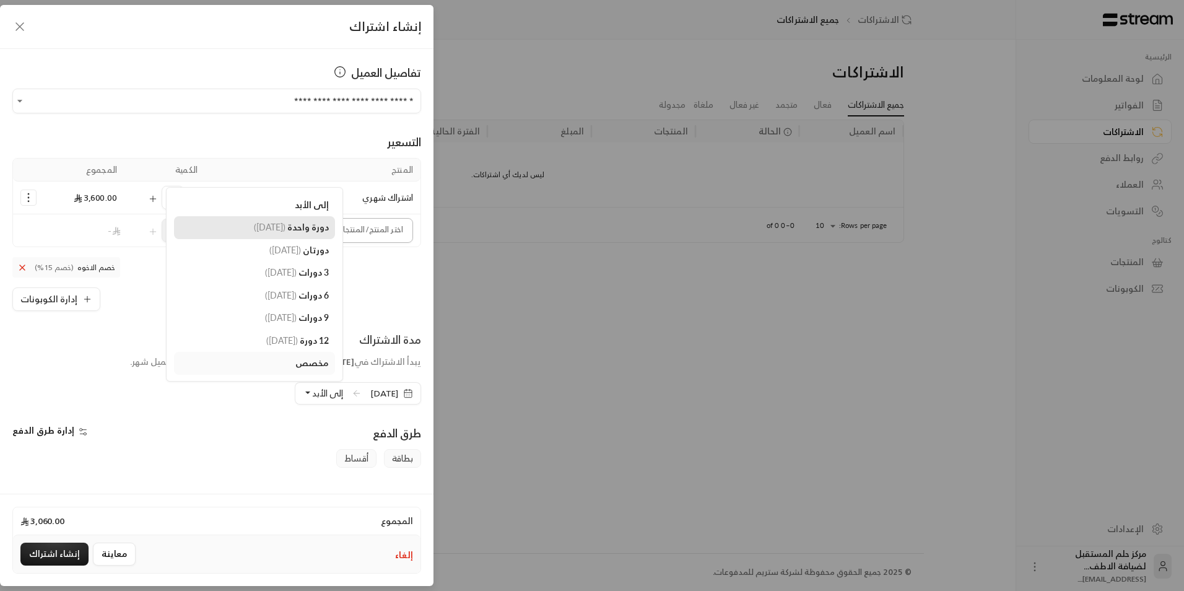
drag, startPoint x: 287, startPoint y: 233, endPoint x: 272, endPoint y: 241, distance: 16.9
click at [287, 233] on link "دورة واحدة ( 28/10/2025 )" at bounding box center [254, 227] width 161 height 23
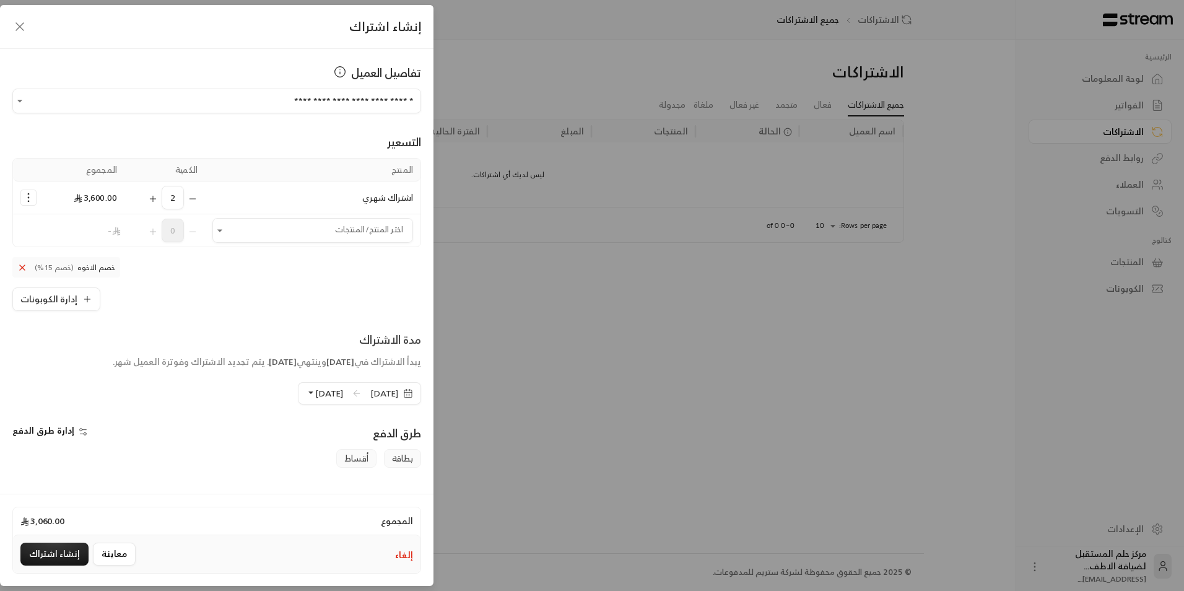
click at [384, 387] on span "28/09/2025" at bounding box center [384, 393] width 28 height 12
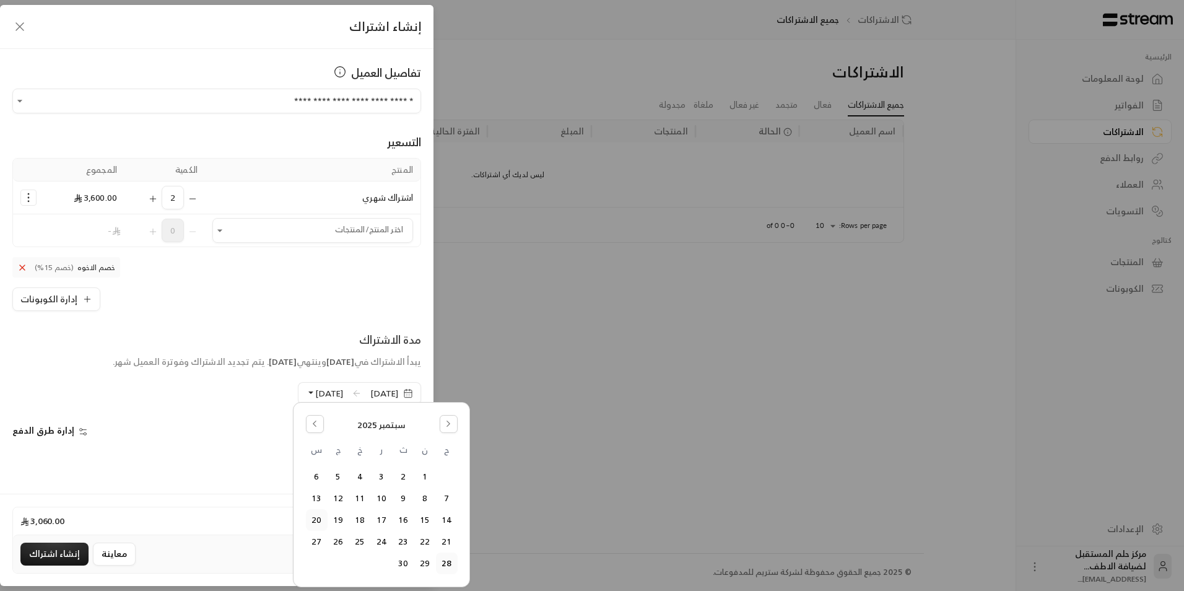
click at [314, 524] on button "20" at bounding box center [316, 520] width 20 height 20
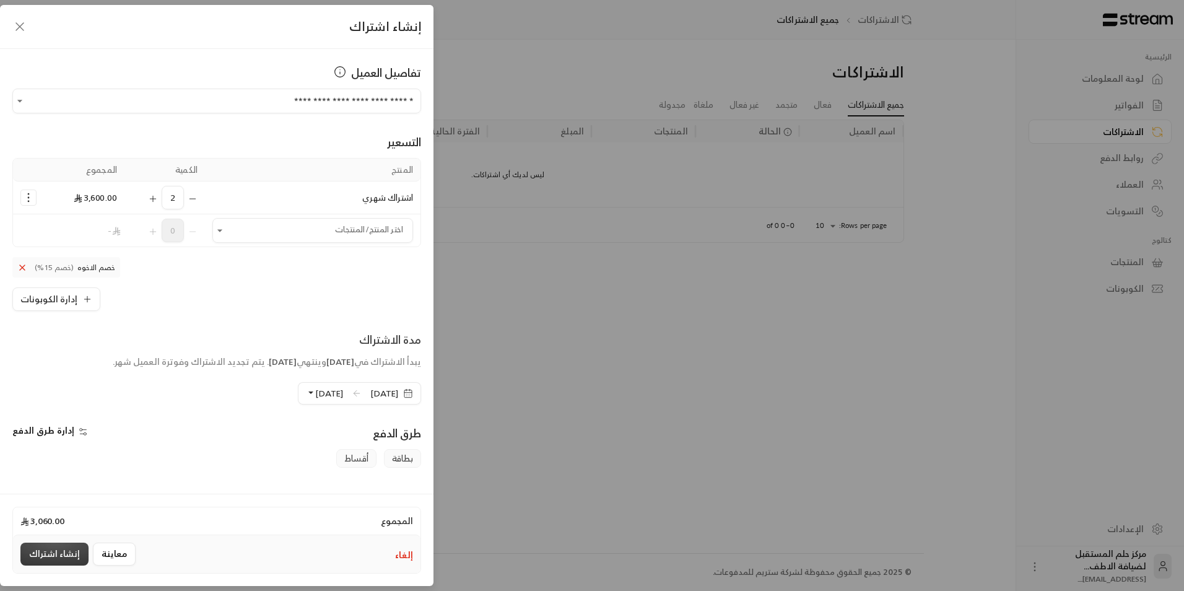
click at [74, 560] on button "إنشاء اشتراك" at bounding box center [54, 553] width 68 height 23
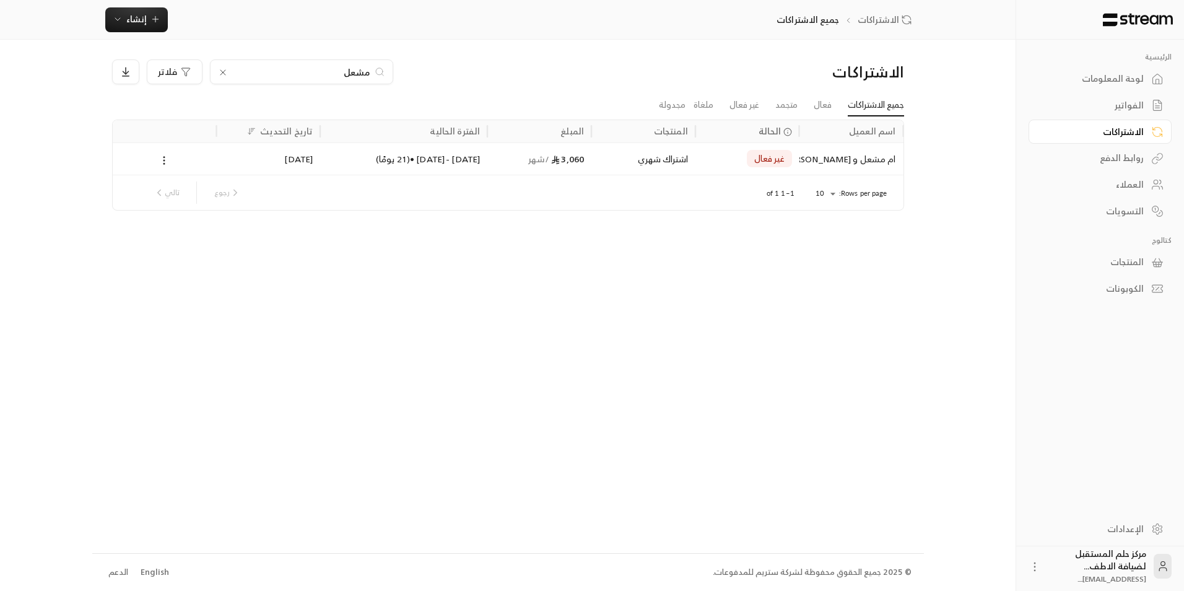
click at [228, 67] on div "مشعل" at bounding box center [301, 71] width 183 height 25
drag, startPoint x: 228, startPoint y: 67, endPoint x: 221, endPoint y: 74, distance: 9.2
click at [221, 74] on icon at bounding box center [222, 72] width 5 height 5
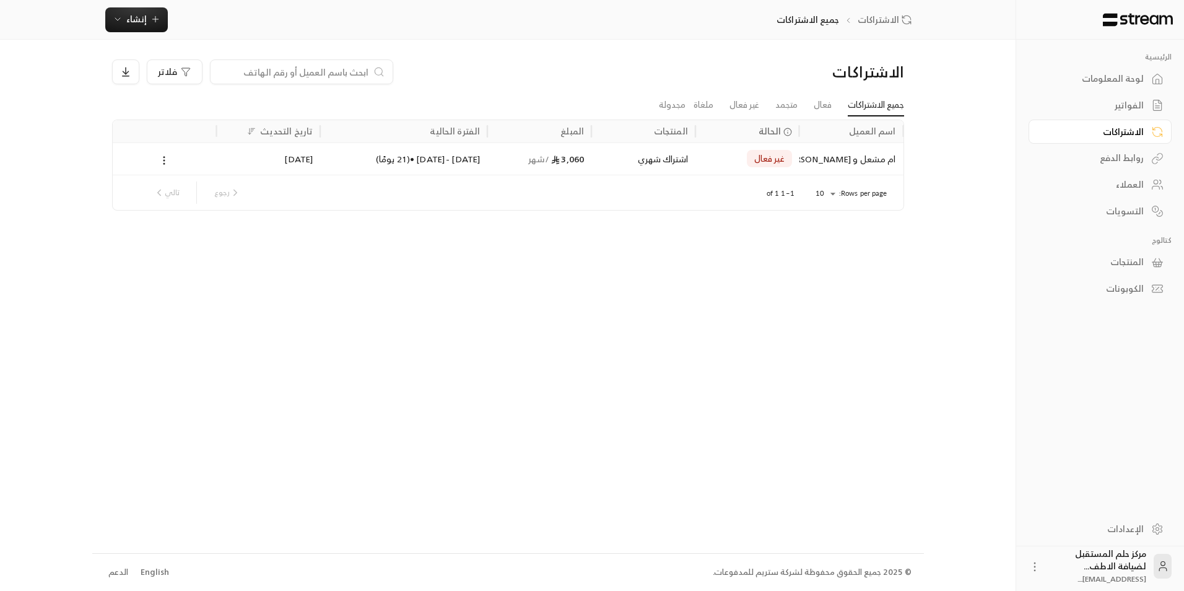
click at [221, 74] on input at bounding box center [293, 72] width 151 height 14
type input "عمار"
